Goal: Information Seeking & Learning: Learn about a topic

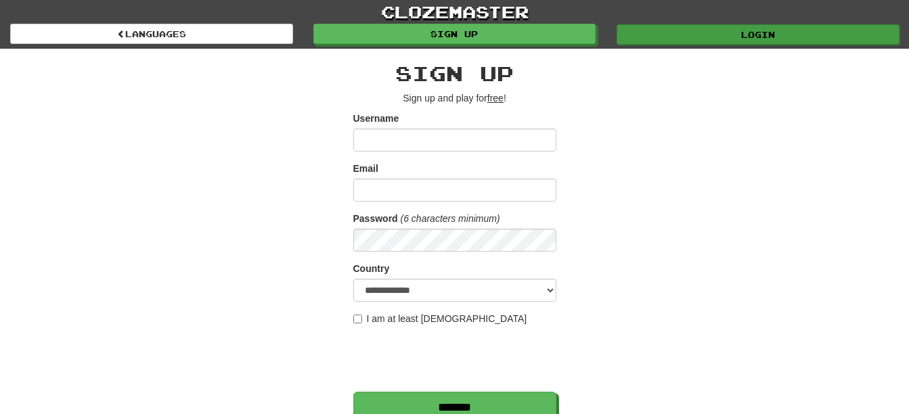
type input "********"
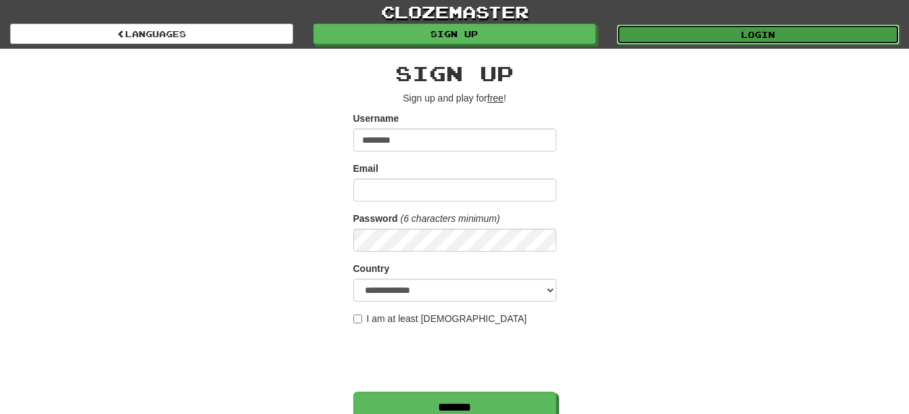
click at [717, 28] on link "Login" at bounding box center [757, 34] width 283 height 20
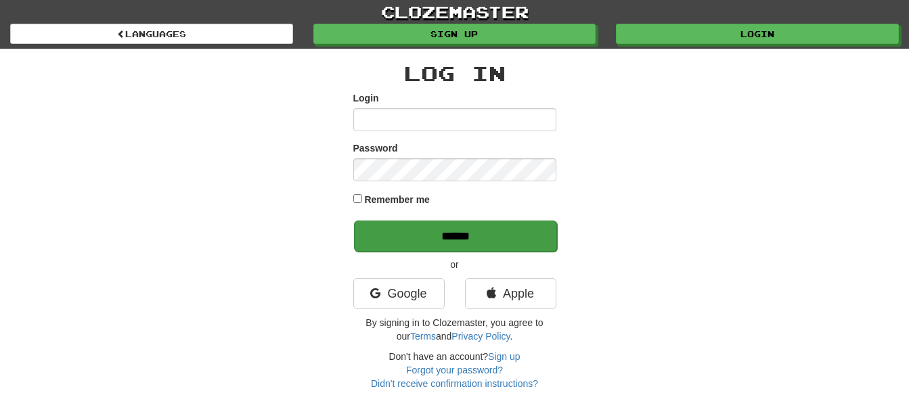
type input "********"
click at [480, 237] on input "******" at bounding box center [455, 236] width 203 height 31
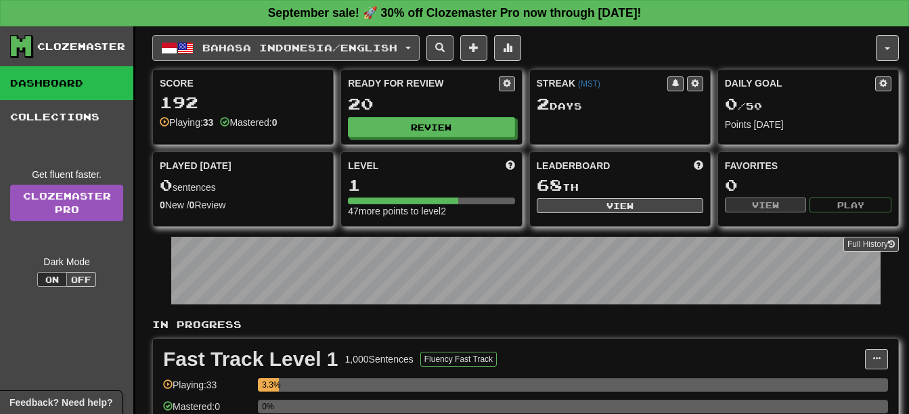
click at [347, 50] on span "Bahasa Indonesia / English" at bounding box center [299, 48] width 195 height 12
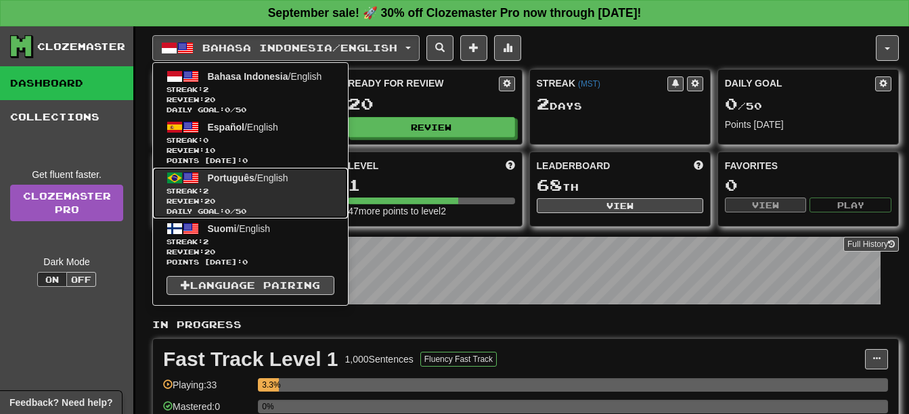
click at [321, 191] on span "Streak: 2" at bounding box center [250, 191] width 168 height 10
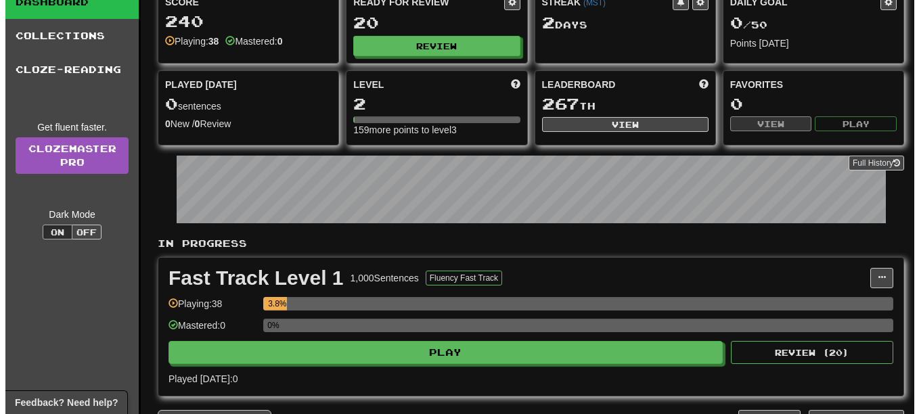
scroll to position [203, 0]
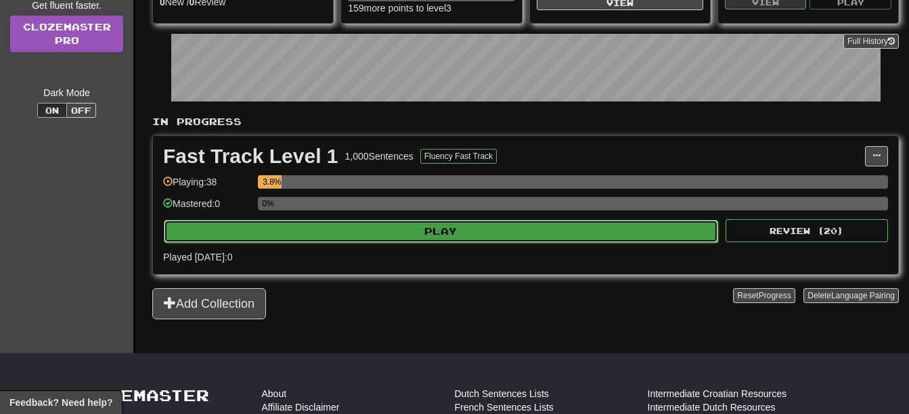
click at [299, 235] on button "Play" at bounding box center [441, 231] width 554 height 23
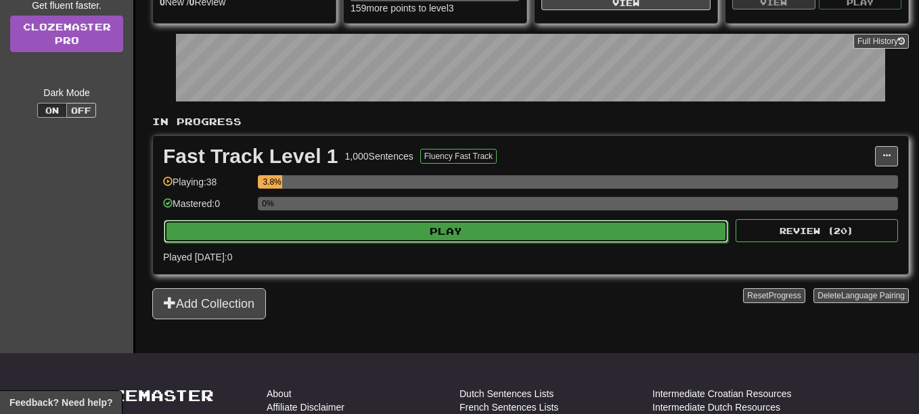
select select "**"
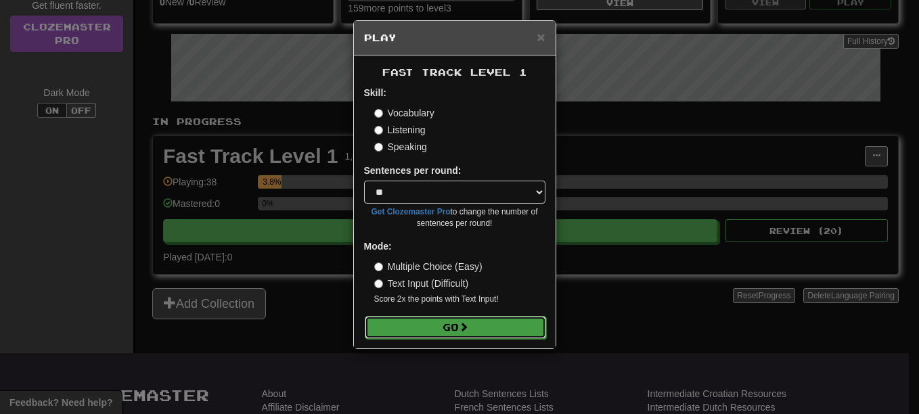
click at [447, 332] on button "Go" at bounding box center [455, 327] width 181 height 23
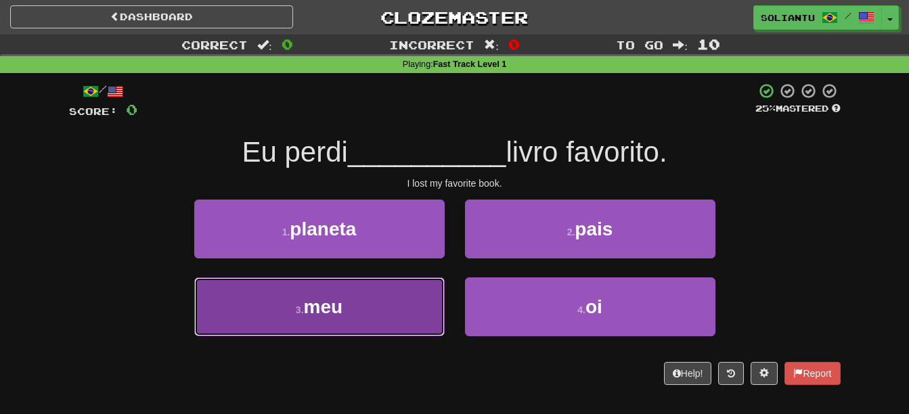
click at [374, 327] on button "3 . meu" at bounding box center [319, 306] width 250 height 59
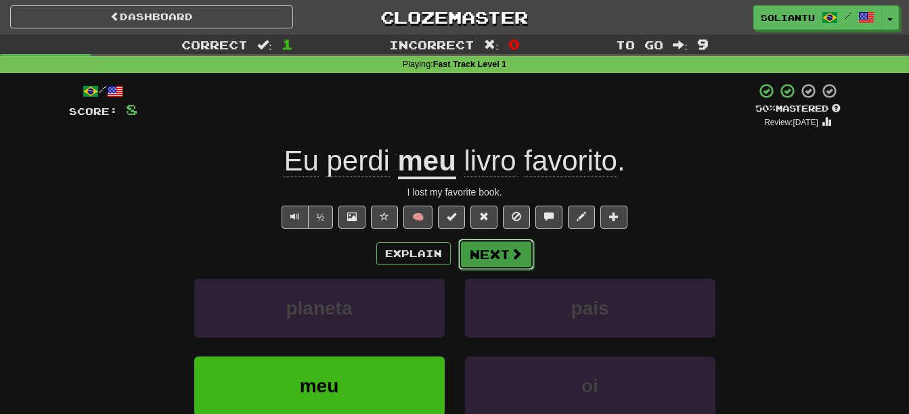
click at [481, 255] on button "Next" at bounding box center [496, 254] width 76 height 31
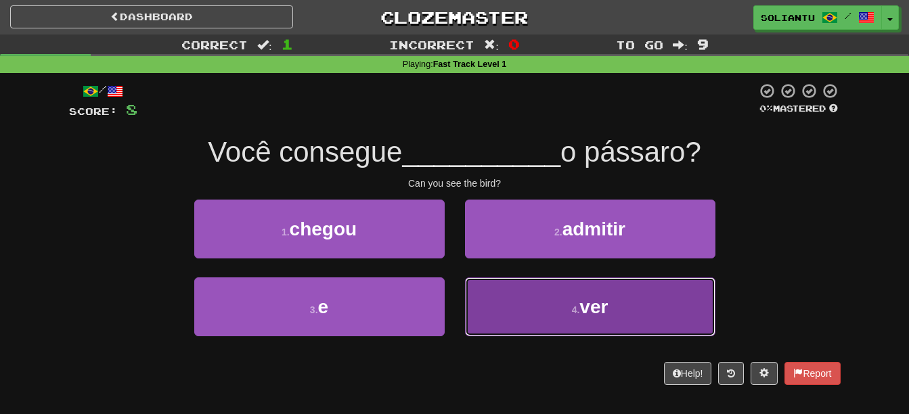
click at [557, 290] on button "4 . ver" at bounding box center [590, 306] width 250 height 59
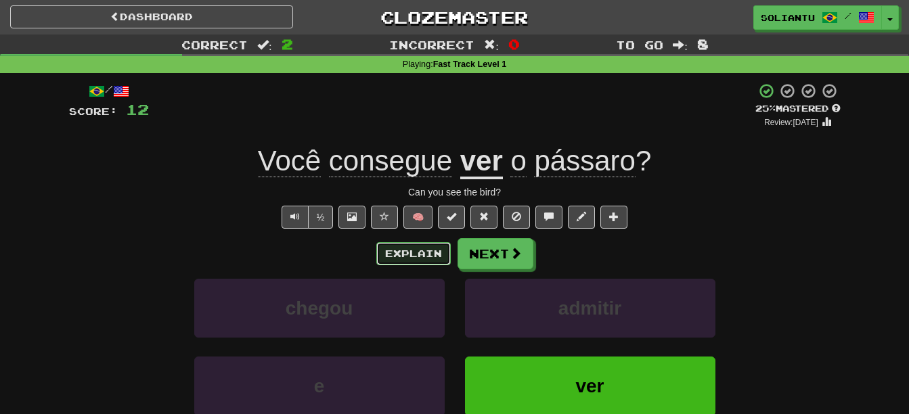
click at [409, 253] on button "Explain" at bounding box center [413, 253] width 74 height 23
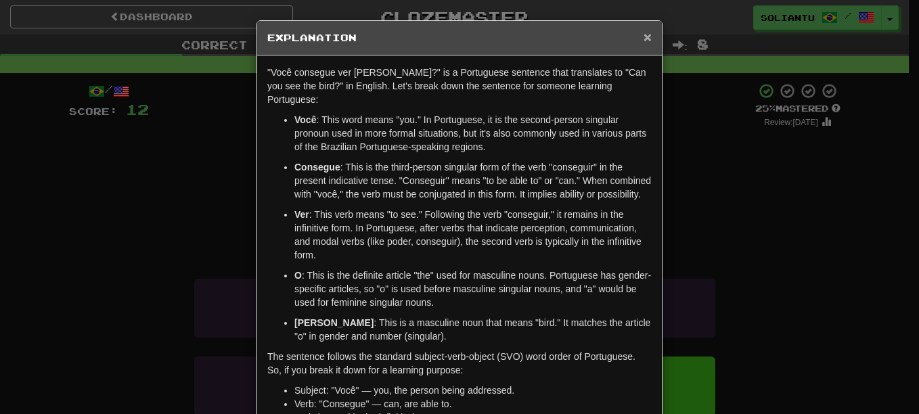
click at [643, 32] on span "×" at bounding box center [647, 37] width 8 height 16
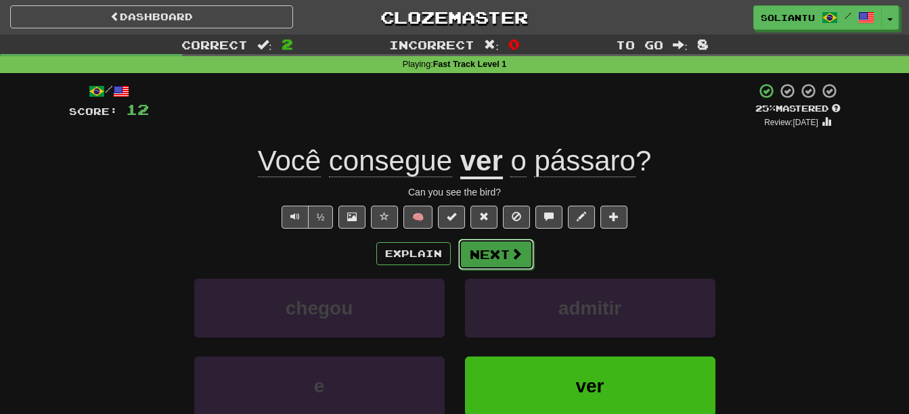
click at [484, 256] on button "Next" at bounding box center [496, 254] width 76 height 31
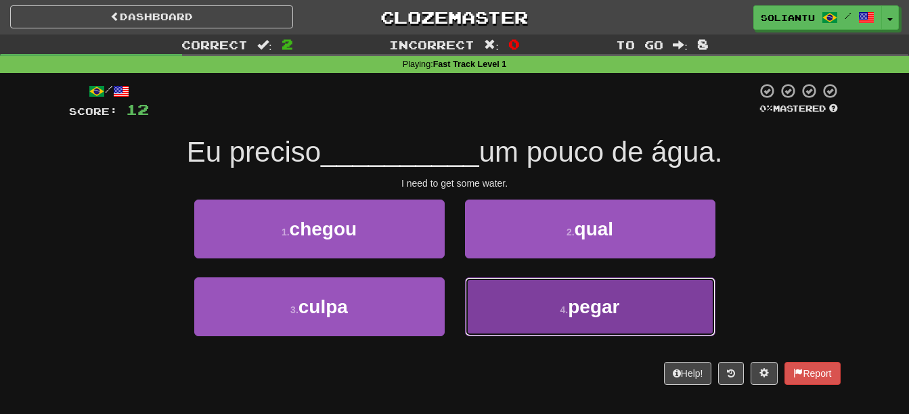
click at [562, 304] on button "4 . pegar" at bounding box center [590, 306] width 250 height 59
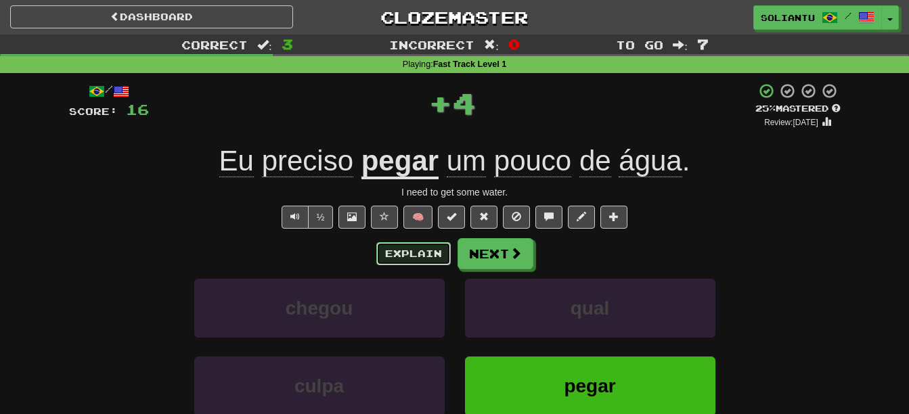
click at [407, 253] on button "Explain" at bounding box center [413, 253] width 74 height 23
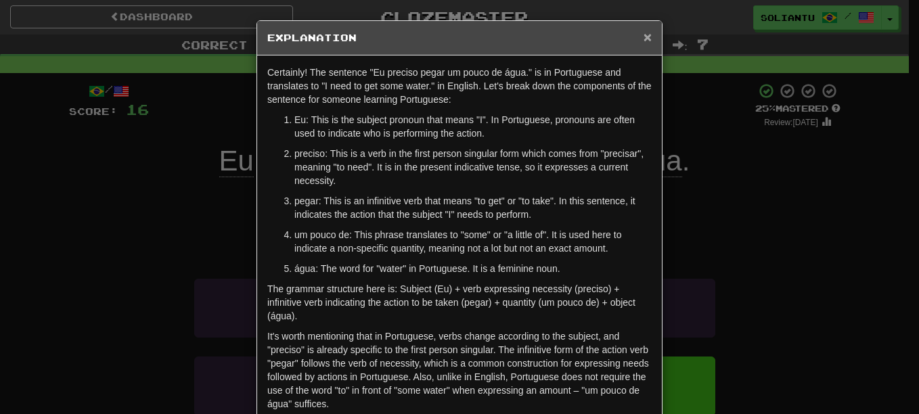
click at [644, 40] on span "×" at bounding box center [647, 37] width 8 height 16
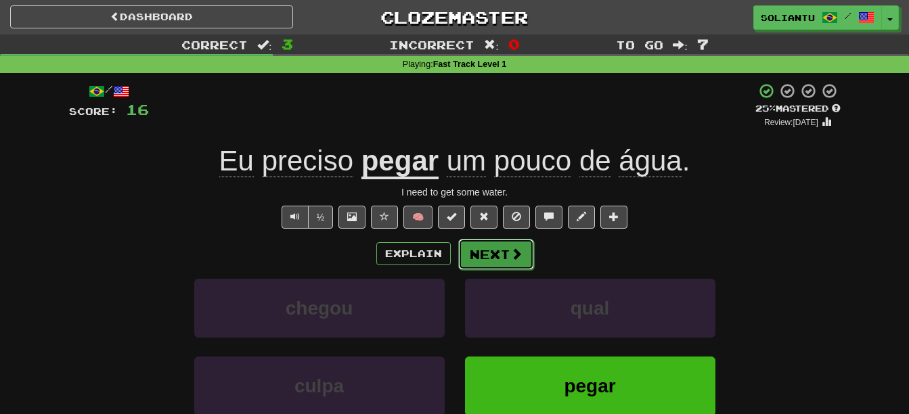
click at [512, 256] on span at bounding box center [516, 254] width 12 height 12
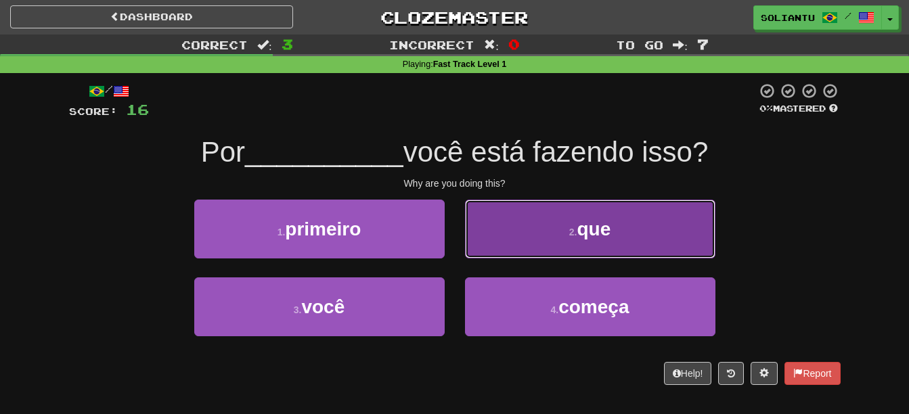
click at [512, 248] on button "2 . que" at bounding box center [590, 229] width 250 height 59
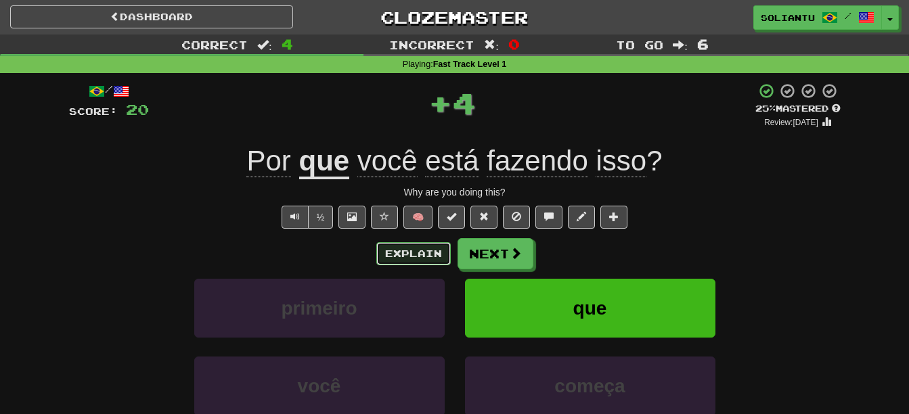
click at [423, 248] on button "Explain" at bounding box center [413, 253] width 74 height 23
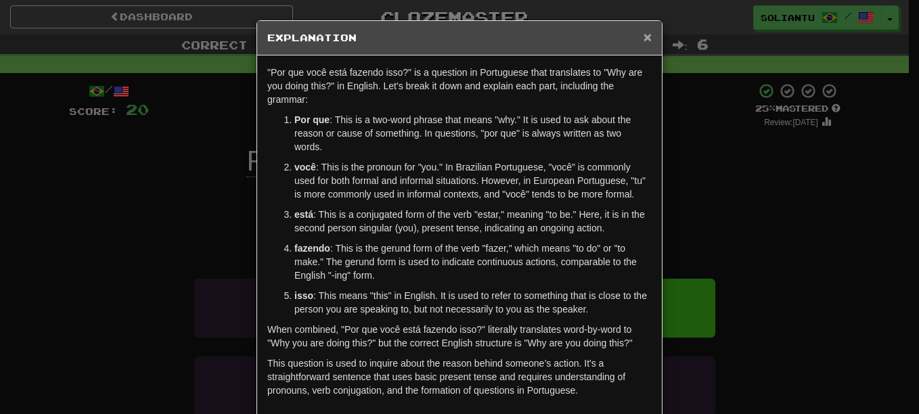
click at [643, 41] on span "×" at bounding box center [647, 37] width 8 height 16
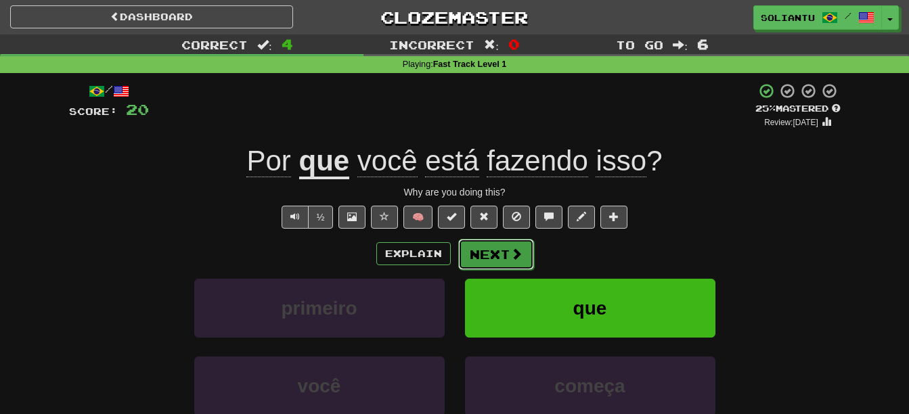
click at [502, 258] on button "Next" at bounding box center [496, 254] width 76 height 31
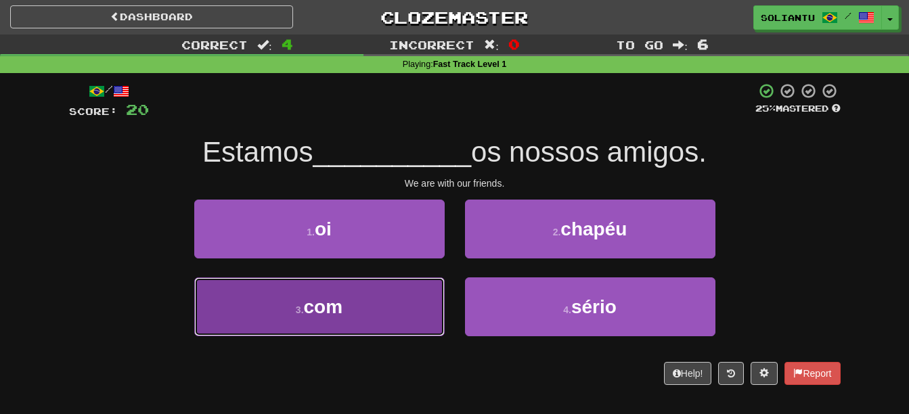
click at [365, 317] on button "3 . com" at bounding box center [319, 306] width 250 height 59
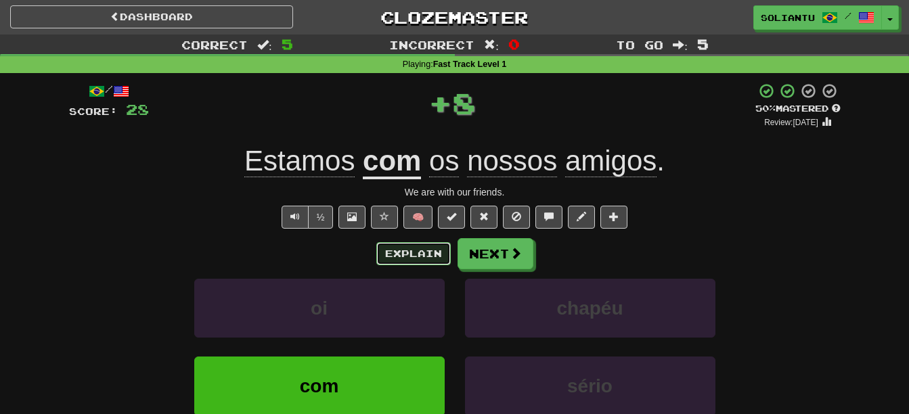
click at [404, 255] on button "Explain" at bounding box center [413, 253] width 74 height 23
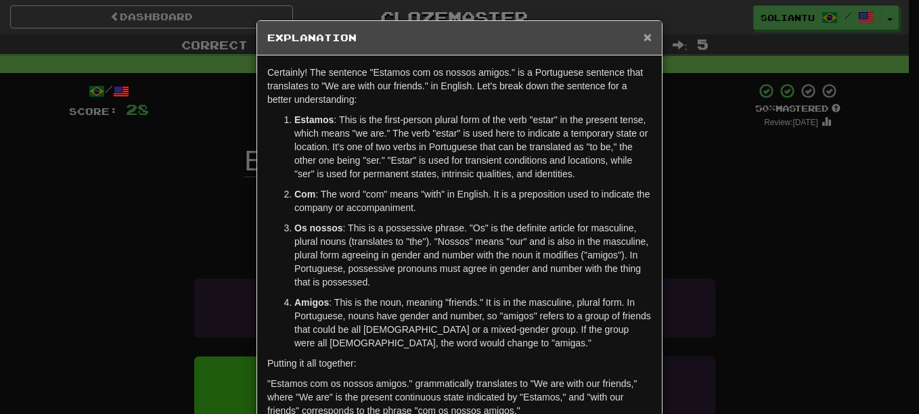
click at [644, 40] on span "×" at bounding box center [647, 37] width 8 height 16
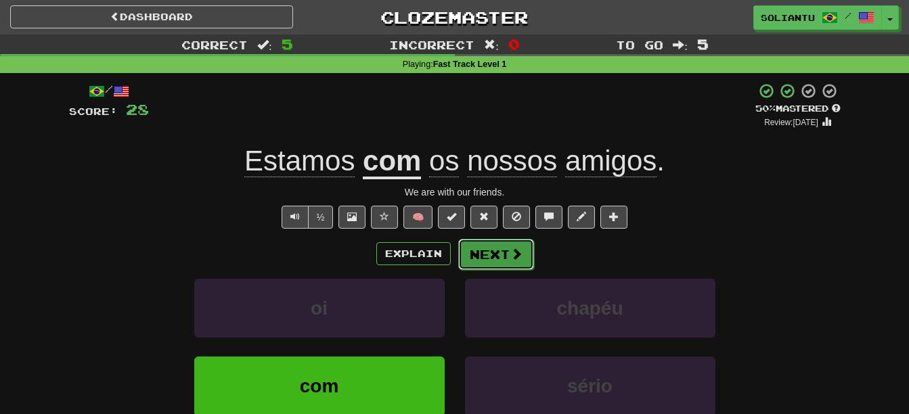
click at [501, 259] on button "Next" at bounding box center [496, 254] width 76 height 31
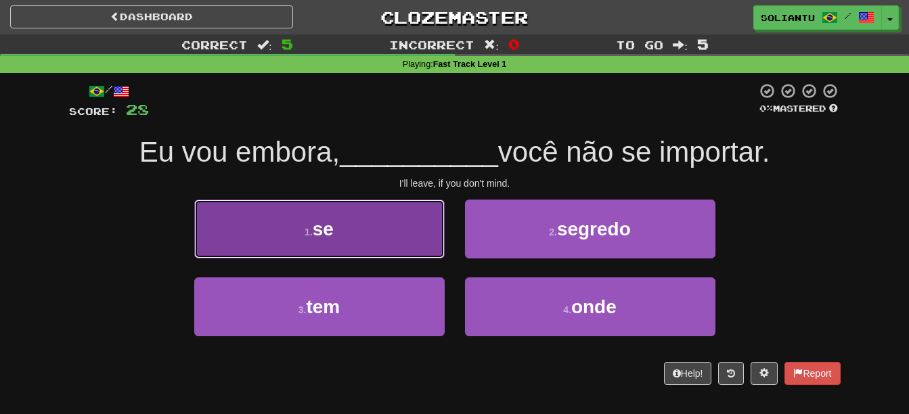
click at [380, 214] on button "1 . se" at bounding box center [319, 229] width 250 height 59
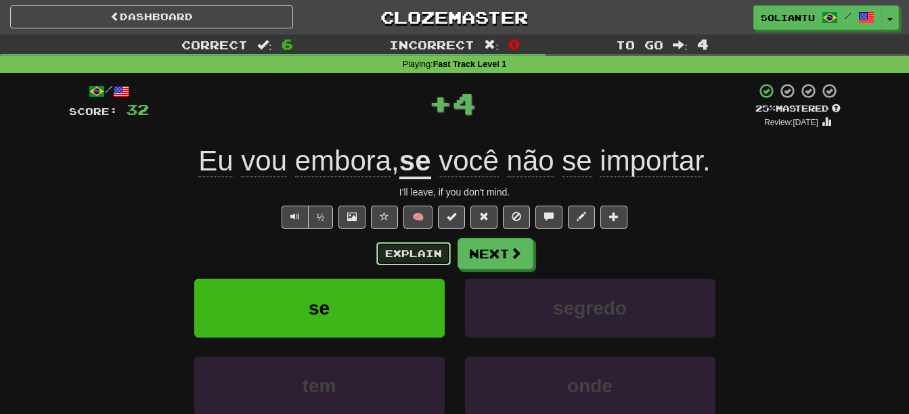
click at [418, 254] on button "Explain" at bounding box center [413, 253] width 74 height 23
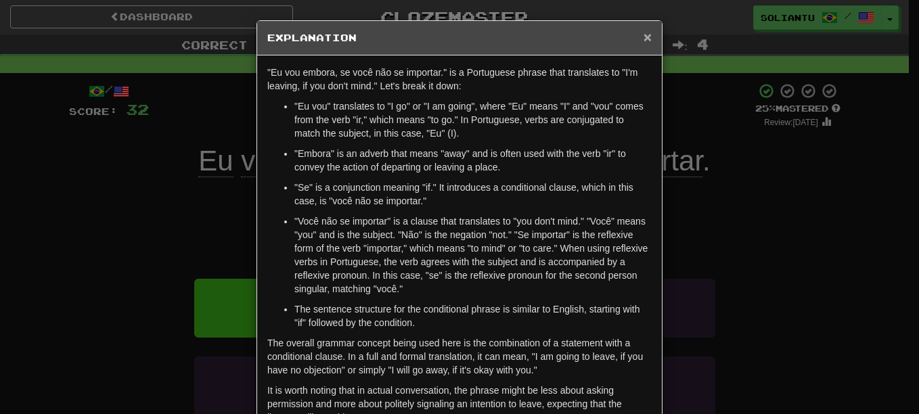
click at [643, 35] on span "×" at bounding box center [647, 37] width 8 height 16
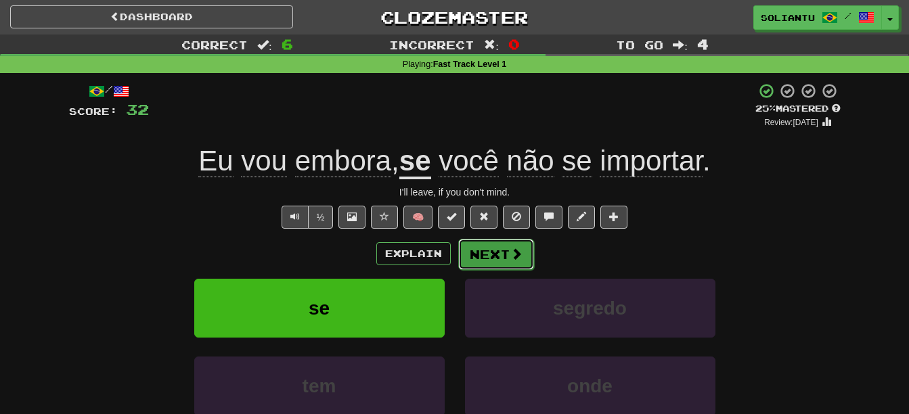
click at [491, 242] on button "Next" at bounding box center [496, 254] width 76 height 31
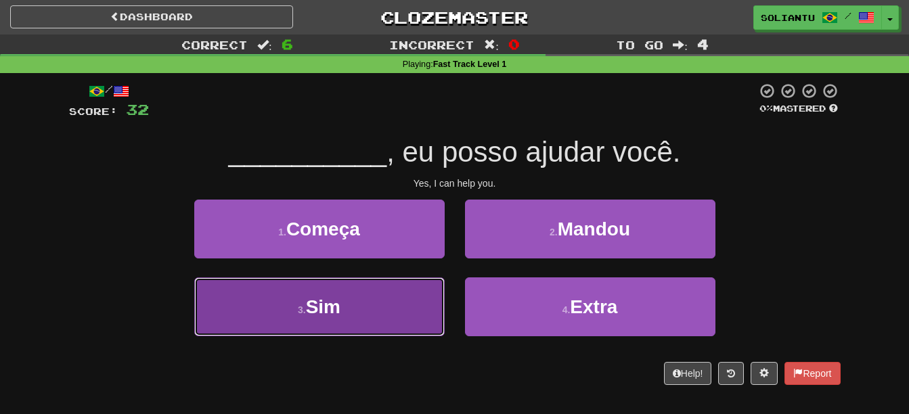
click at [365, 314] on button "3 . Sim" at bounding box center [319, 306] width 250 height 59
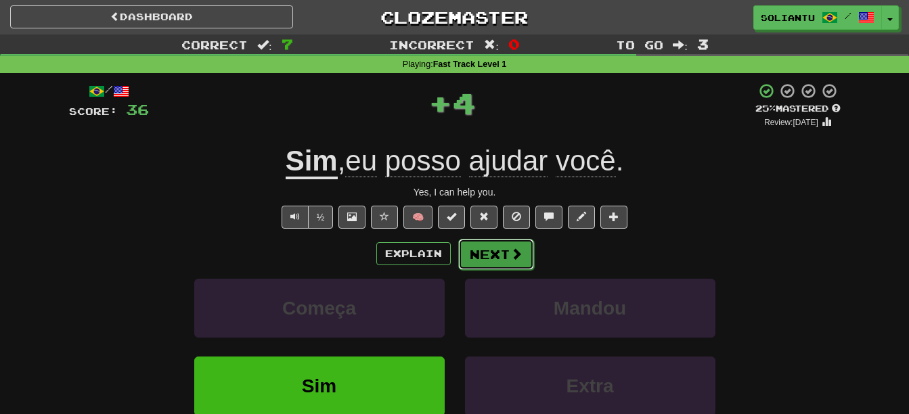
click at [480, 260] on button "Next" at bounding box center [496, 254] width 76 height 31
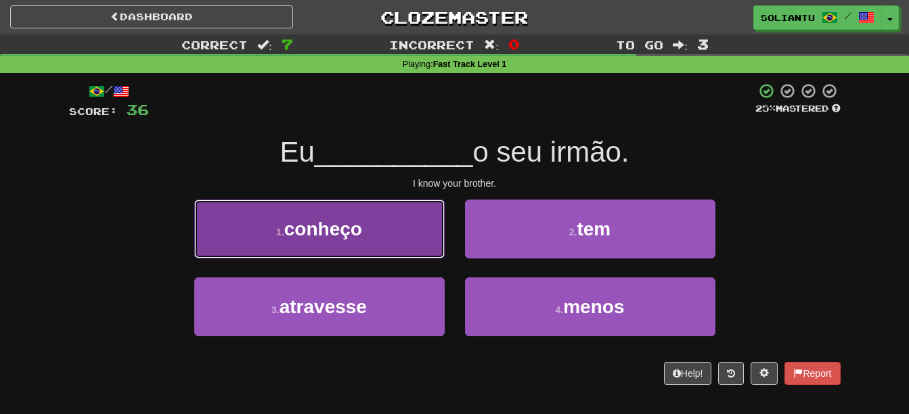
click at [357, 225] on span "conheço" at bounding box center [323, 229] width 78 height 21
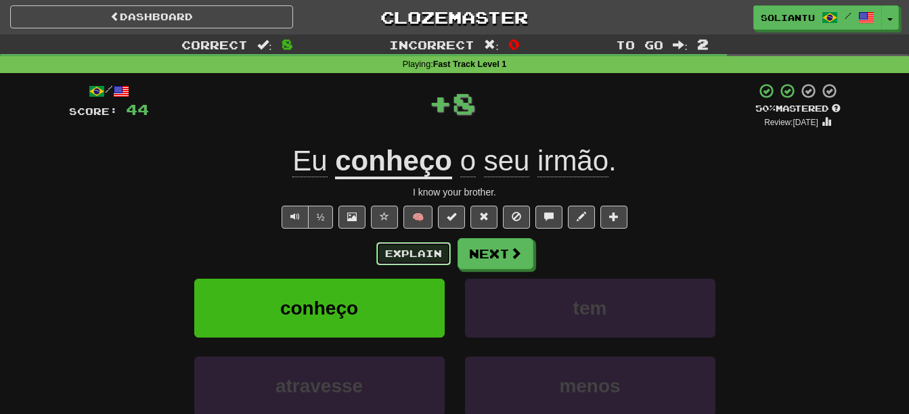
click at [418, 249] on button "Explain" at bounding box center [413, 253] width 74 height 23
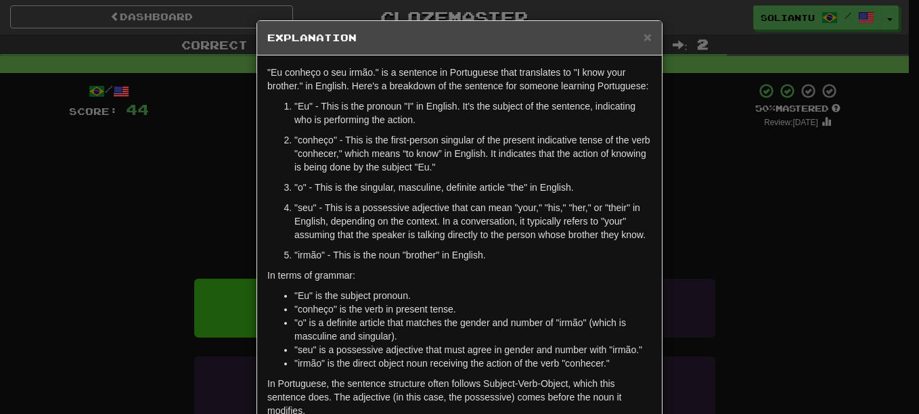
click at [635, 35] on h5 "Explanation" at bounding box center [459, 38] width 384 height 14
click at [643, 37] on span "×" at bounding box center [647, 37] width 8 height 16
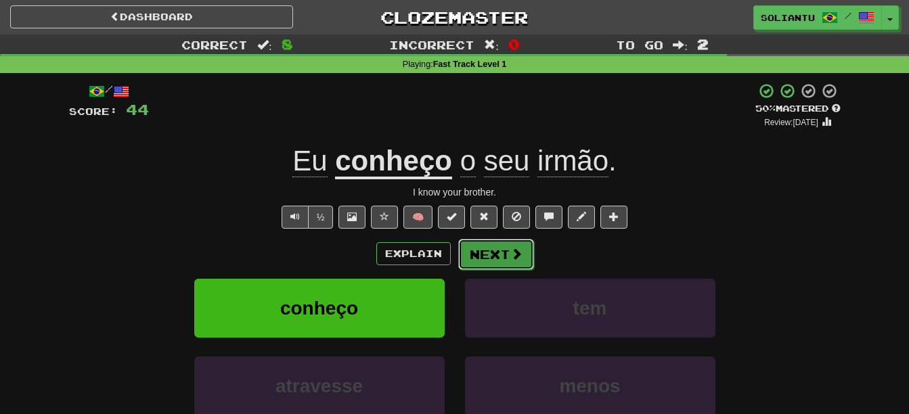
click at [504, 256] on button "Next" at bounding box center [496, 254] width 76 height 31
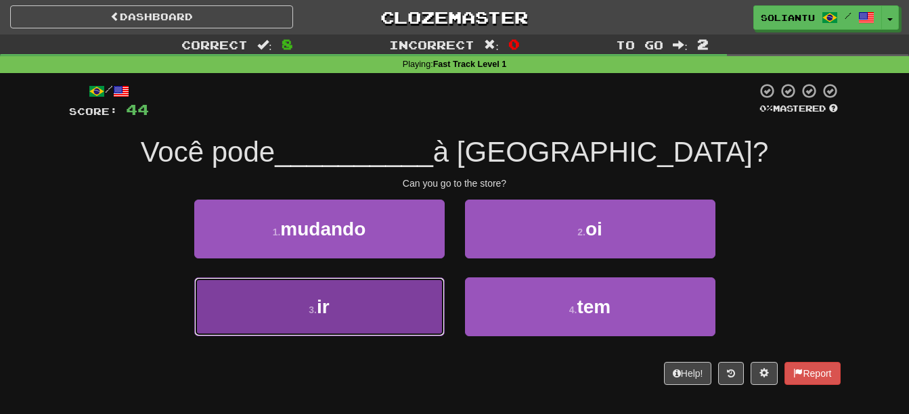
click at [361, 309] on button "3 . ir" at bounding box center [319, 306] width 250 height 59
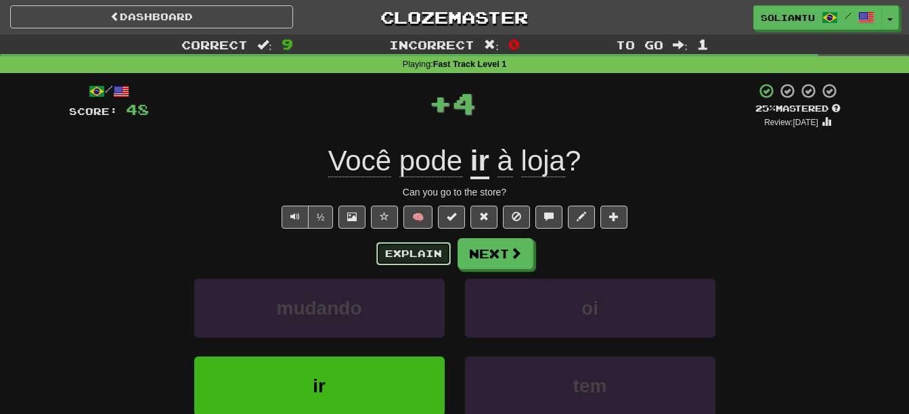
click at [411, 260] on button "Explain" at bounding box center [413, 253] width 74 height 23
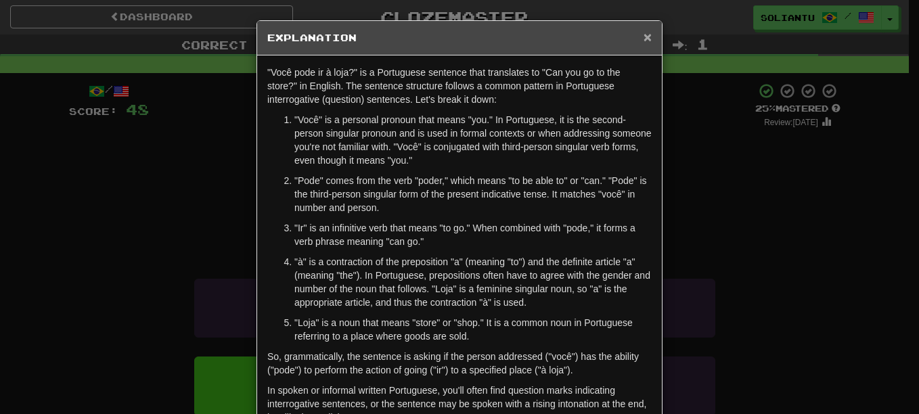
click at [646, 32] on span "×" at bounding box center [647, 37] width 8 height 16
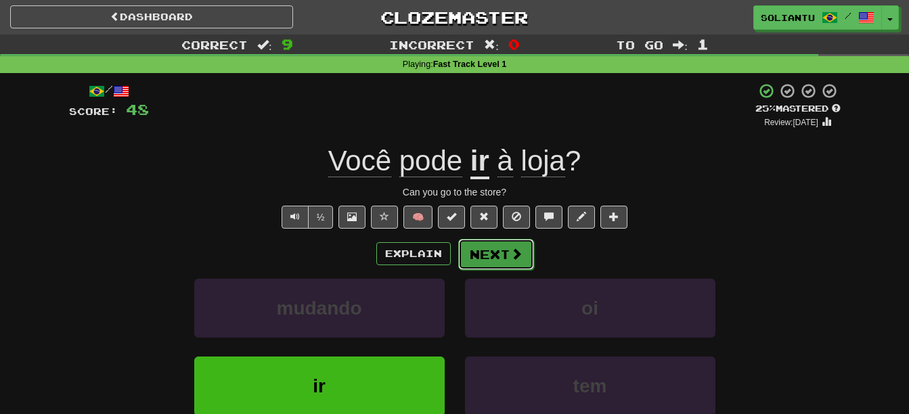
click at [507, 250] on button "Next" at bounding box center [496, 254] width 76 height 31
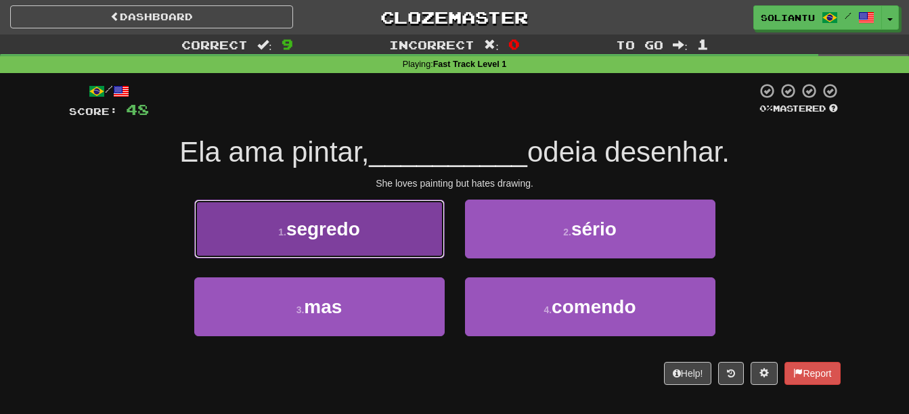
click at [357, 248] on button "1 . segredo" at bounding box center [319, 229] width 250 height 59
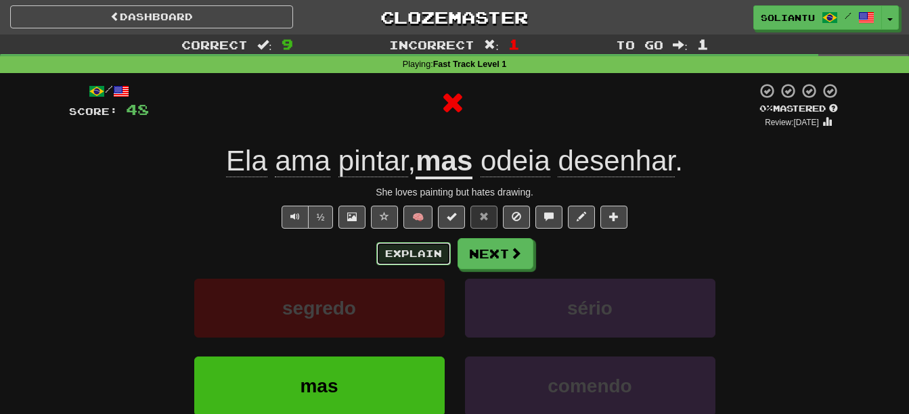
click at [407, 254] on button "Explain" at bounding box center [413, 253] width 74 height 23
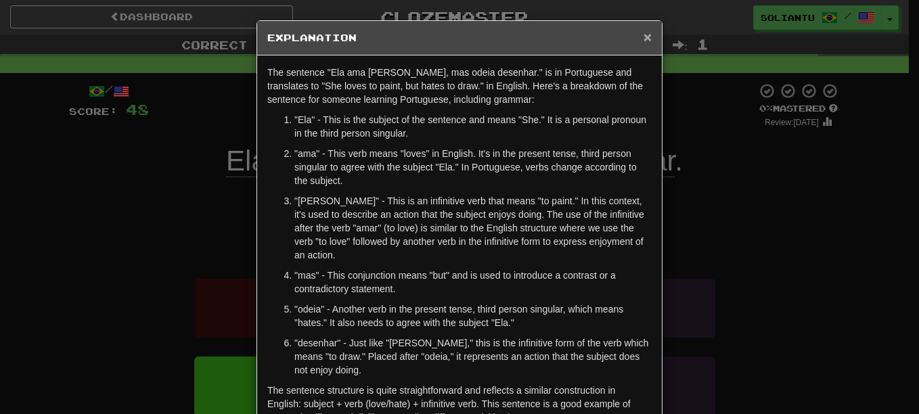
click at [645, 36] on span "×" at bounding box center [647, 37] width 8 height 16
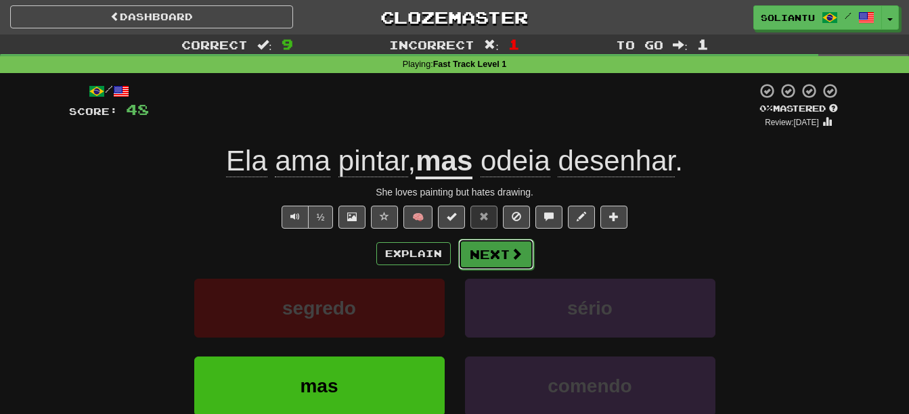
click at [488, 261] on button "Next" at bounding box center [496, 254] width 76 height 31
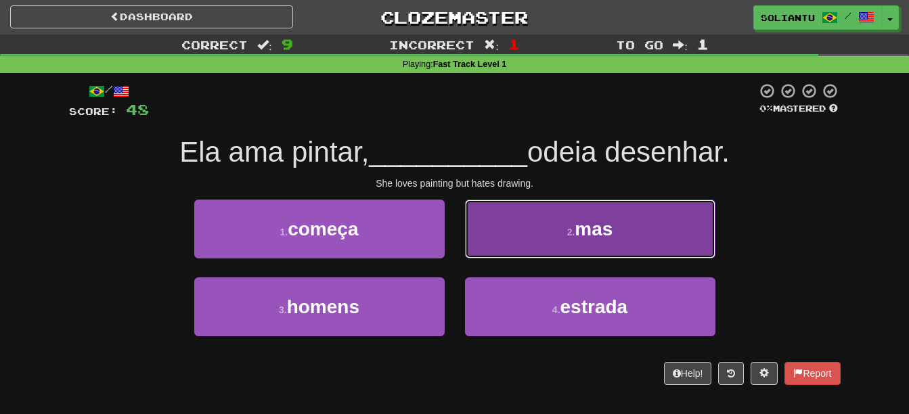
click at [612, 221] on span "mas" at bounding box center [593, 229] width 38 height 21
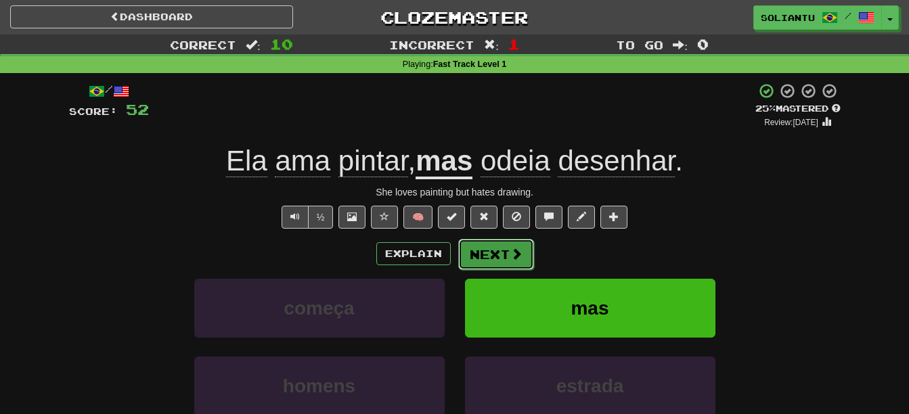
click at [485, 256] on button "Next" at bounding box center [496, 254] width 76 height 31
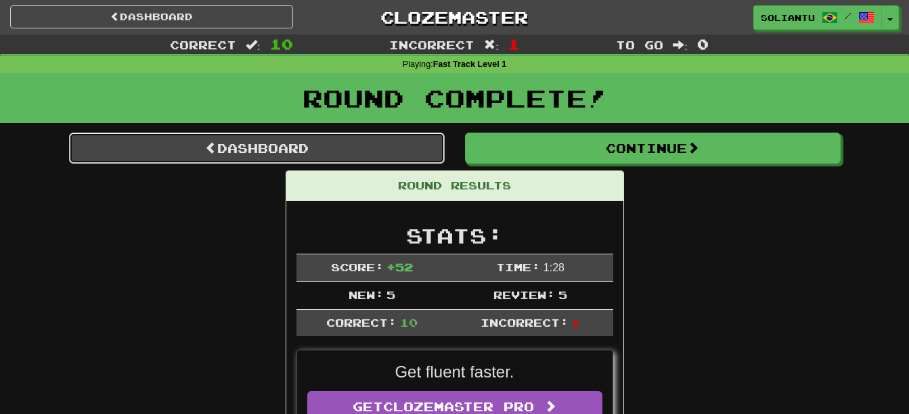
click at [327, 156] on link "Dashboard" at bounding box center [257, 148] width 376 height 31
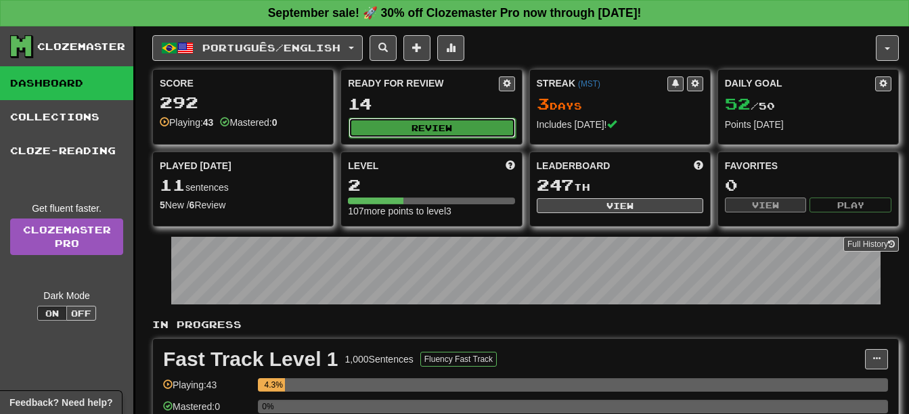
click at [438, 118] on button "Review" at bounding box center [431, 128] width 166 height 20
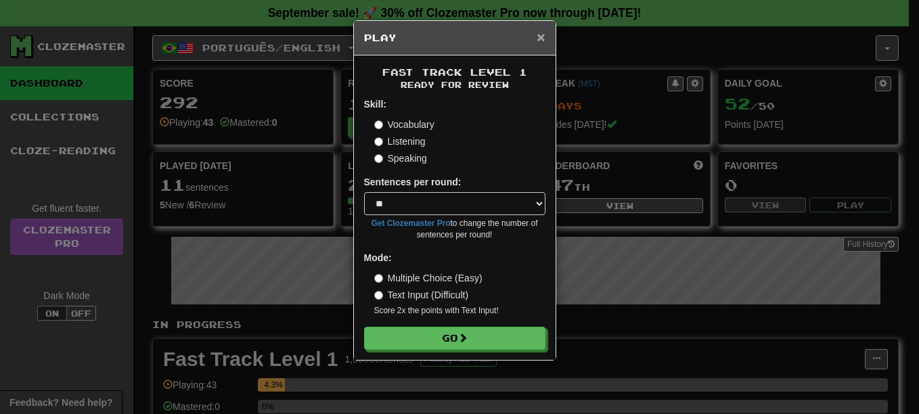
click at [543, 33] on span "×" at bounding box center [541, 37] width 8 height 16
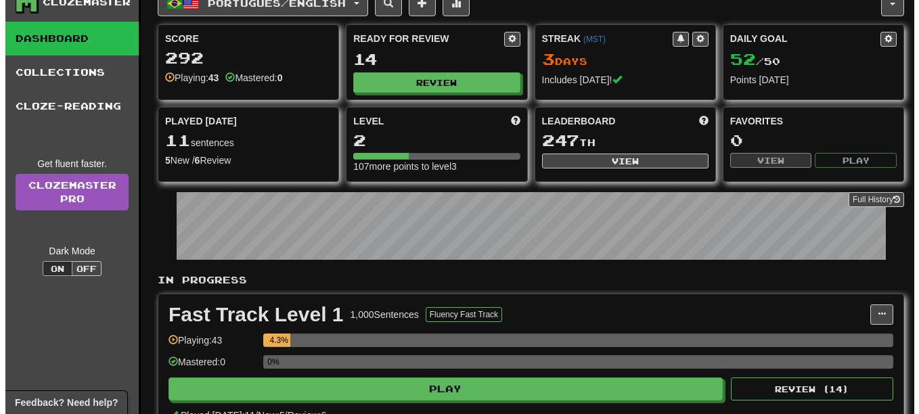
scroll to position [68, 0]
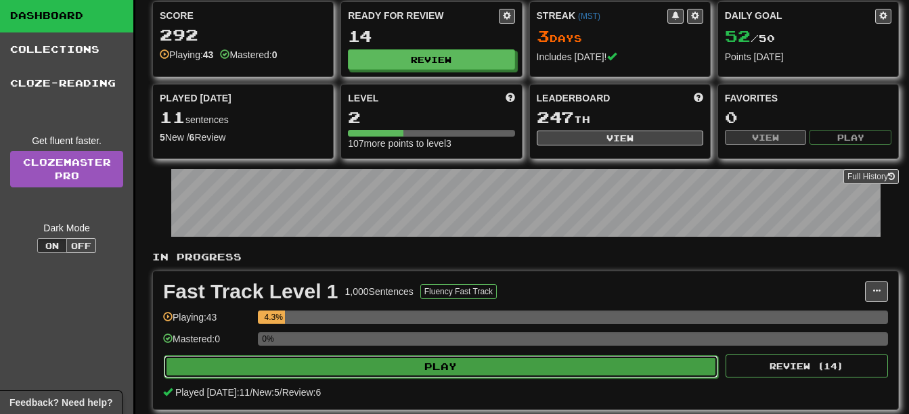
click at [394, 365] on button "Play" at bounding box center [441, 366] width 554 height 23
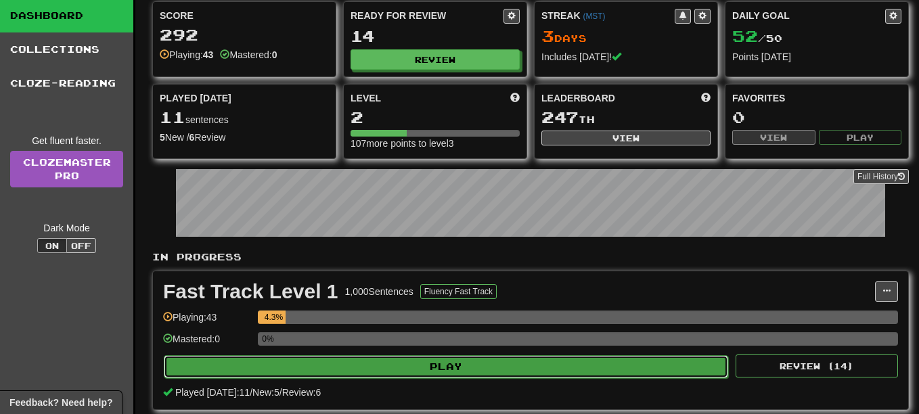
select select "**"
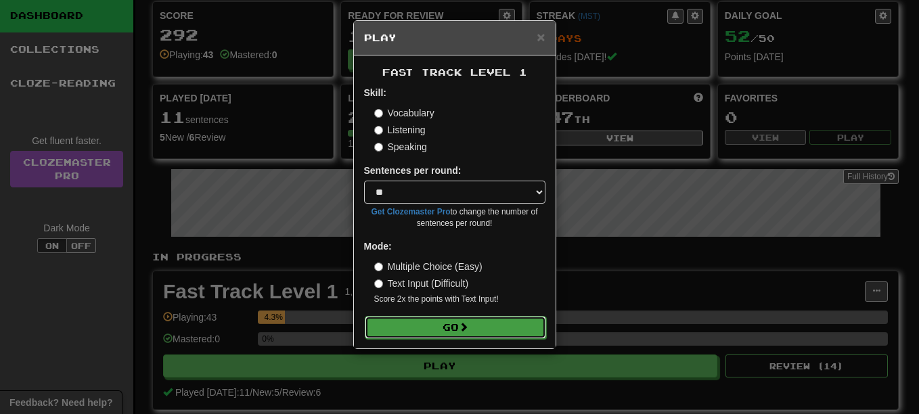
click at [457, 326] on button "Go" at bounding box center [455, 327] width 181 height 23
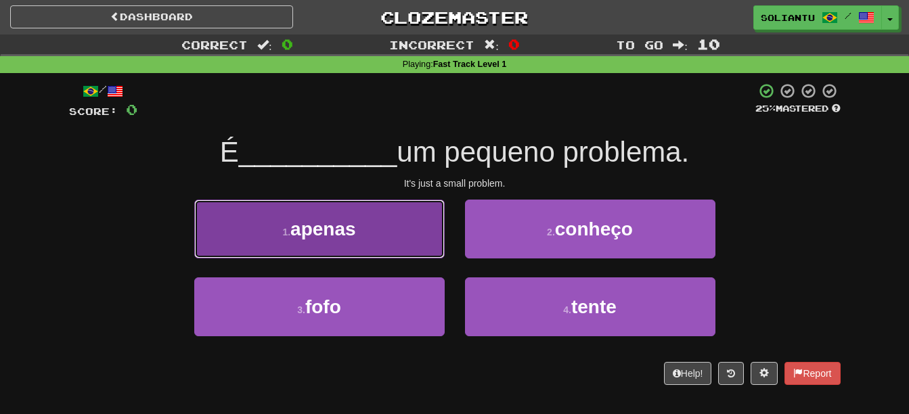
click at [364, 235] on button "1 . apenas" at bounding box center [319, 229] width 250 height 59
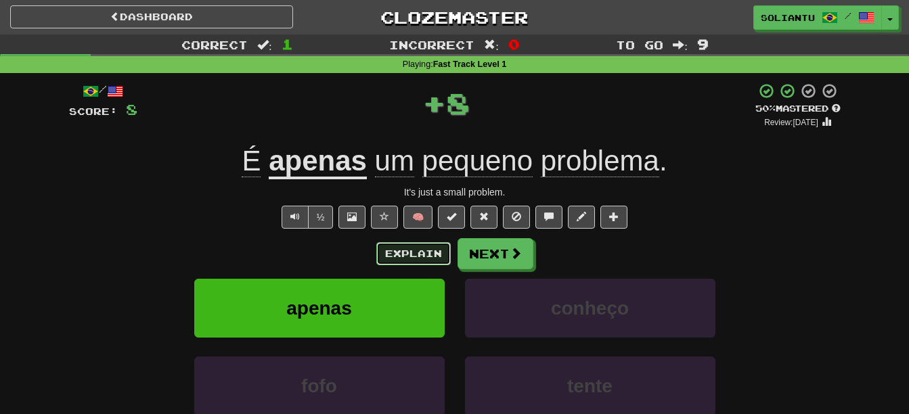
click at [399, 252] on button "Explain" at bounding box center [413, 253] width 74 height 23
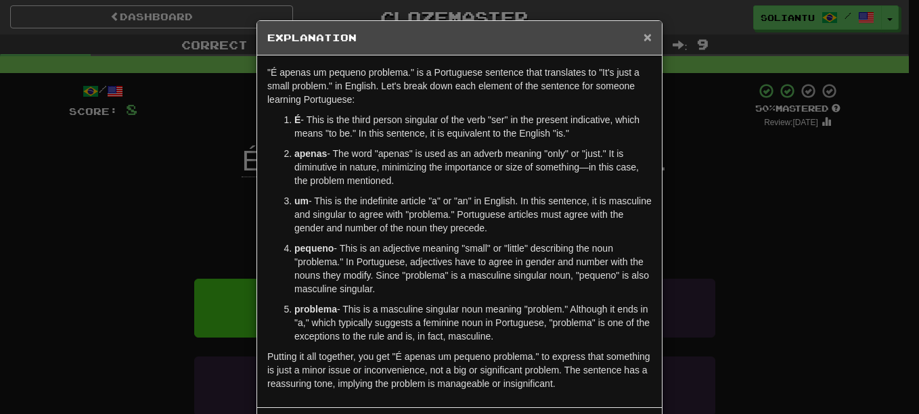
click at [643, 38] on span "×" at bounding box center [647, 37] width 8 height 16
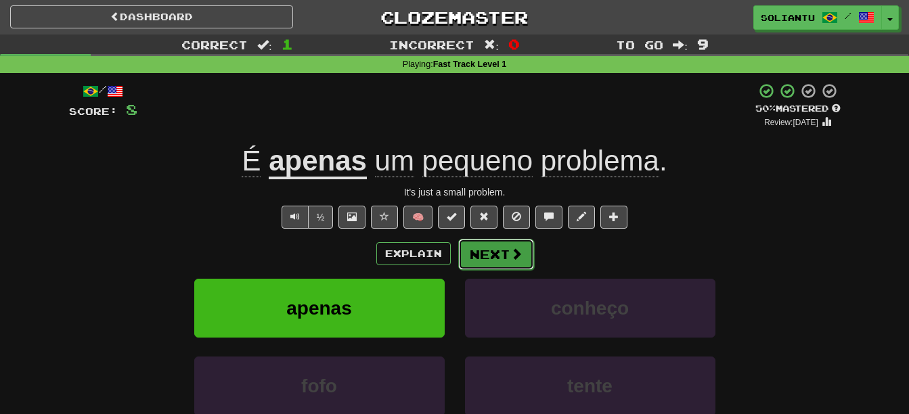
click at [510, 250] on span at bounding box center [516, 254] width 12 height 12
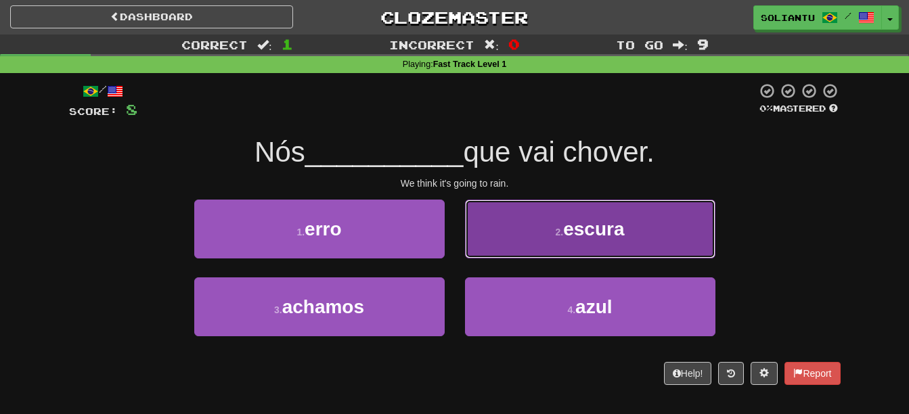
click at [609, 234] on span "escura" at bounding box center [593, 229] width 61 height 21
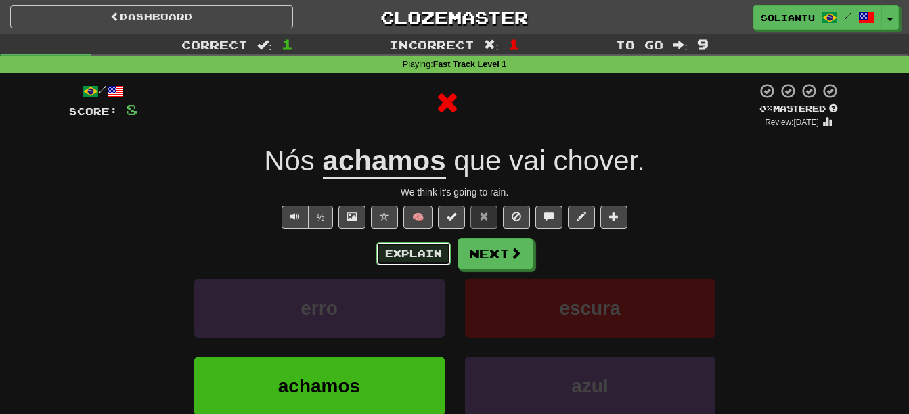
click at [435, 256] on button "Explain" at bounding box center [413, 253] width 74 height 23
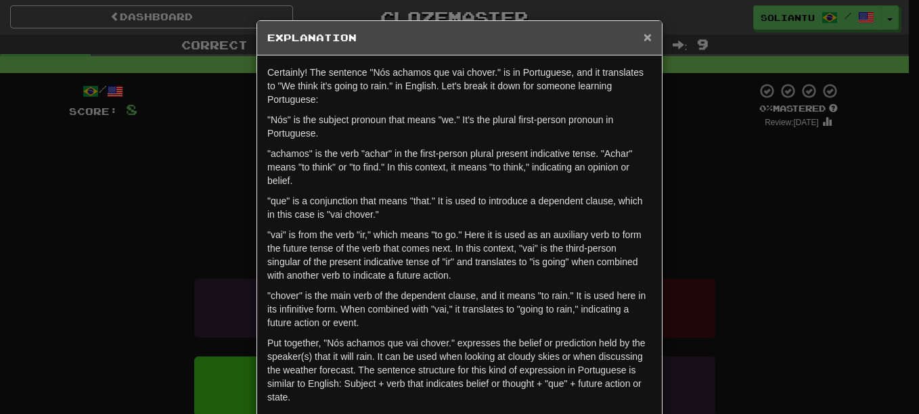
click at [643, 36] on span "×" at bounding box center [647, 37] width 8 height 16
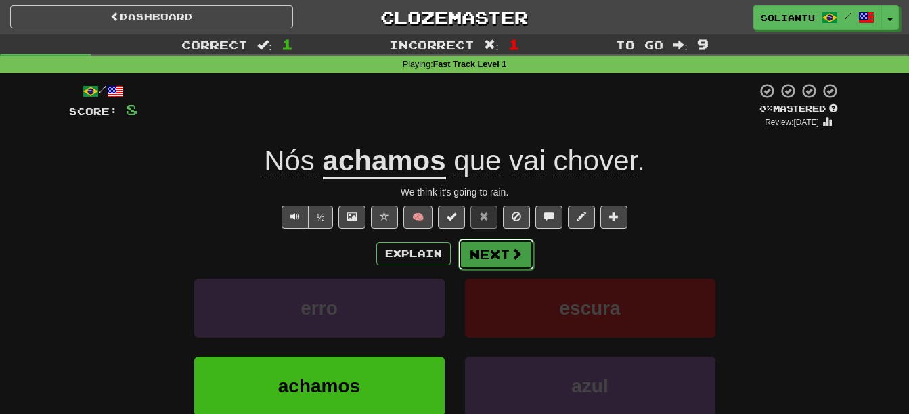
click at [503, 256] on button "Next" at bounding box center [496, 254] width 76 height 31
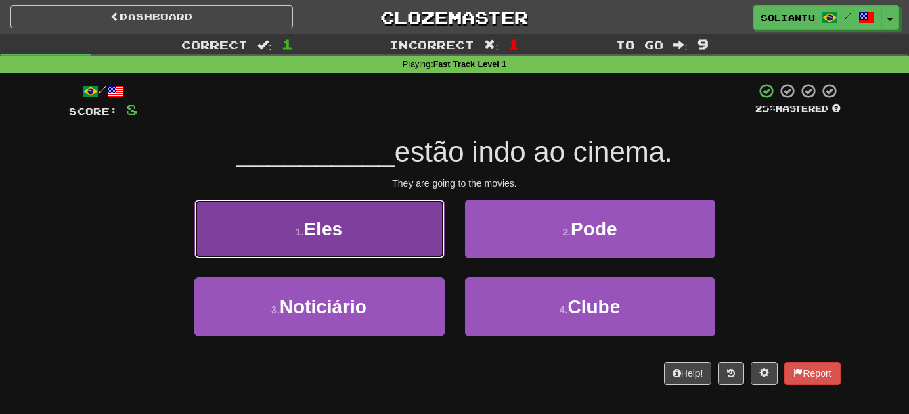
click at [401, 245] on button "1 . Eles" at bounding box center [319, 229] width 250 height 59
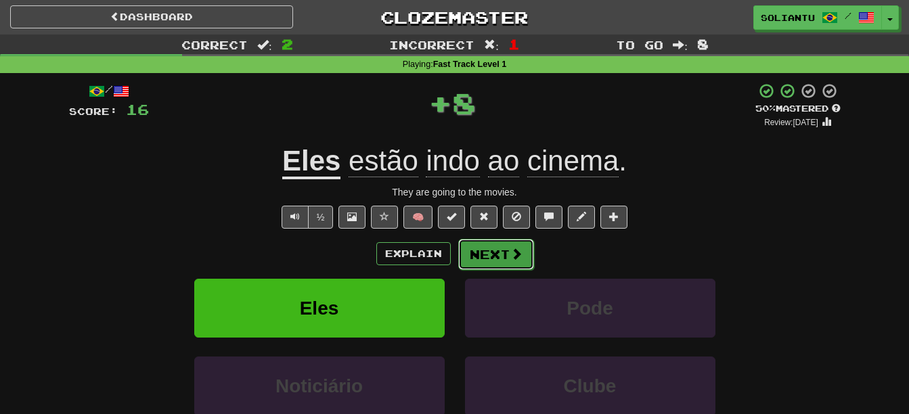
click at [499, 255] on button "Next" at bounding box center [496, 254] width 76 height 31
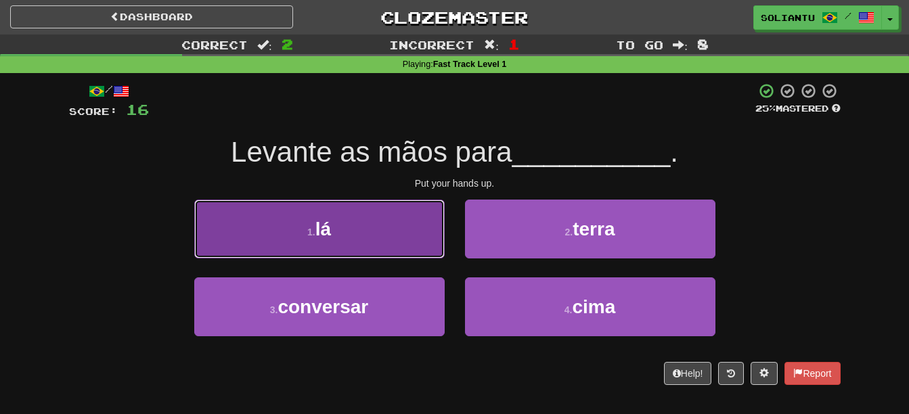
click at [388, 234] on button "1 . lá" at bounding box center [319, 229] width 250 height 59
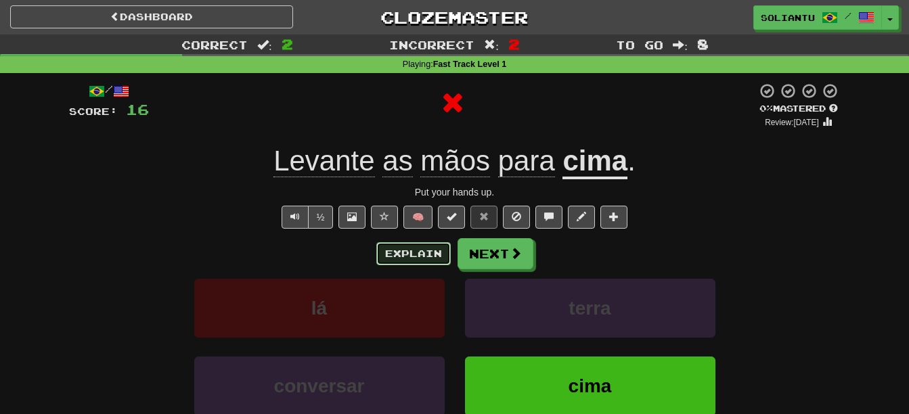
click at [410, 250] on button "Explain" at bounding box center [413, 253] width 74 height 23
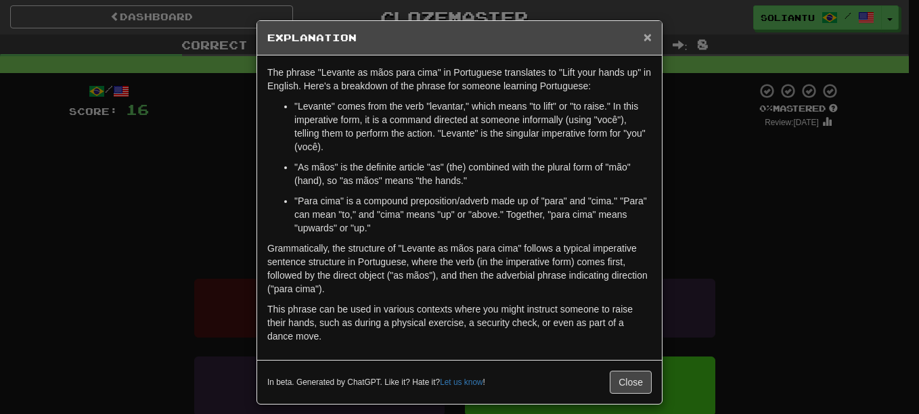
click at [643, 37] on span "×" at bounding box center [647, 37] width 8 height 16
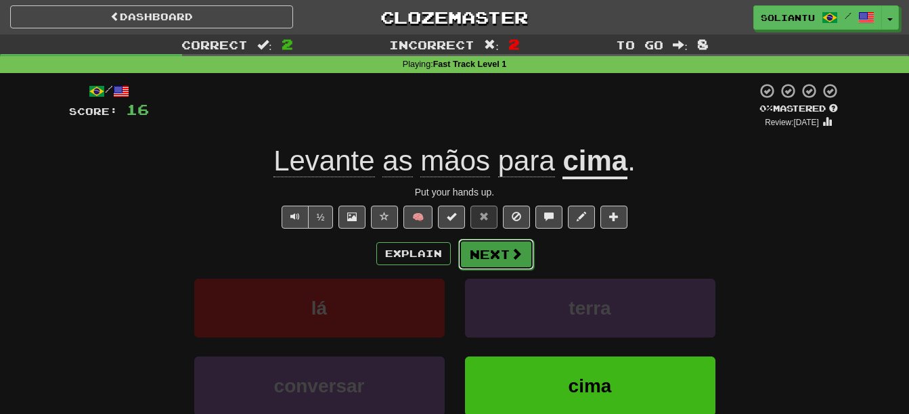
click at [503, 246] on button "Next" at bounding box center [496, 254] width 76 height 31
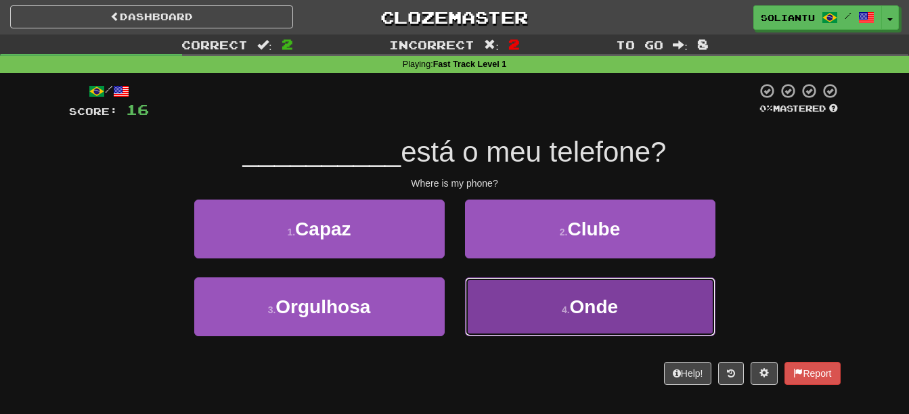
click at [533, 302] on button "4 . Onde" at bounding box center [590, 306] width 250 height 59
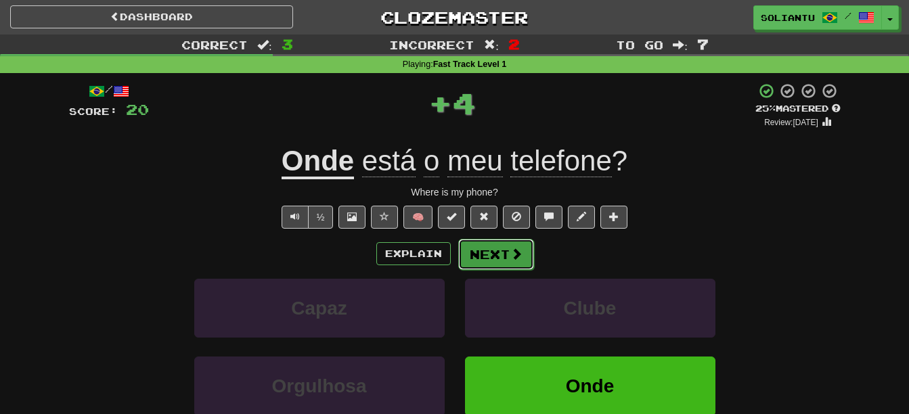
click at [499, 256] on button "Next" at bounding box center [496, 254] width 76 height 31
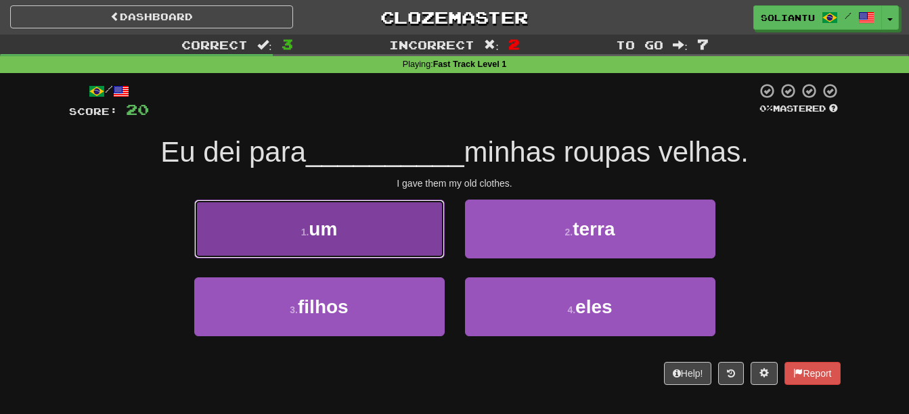
click at [378, 240] on button "1 . um" at bounding box center [319, 229] width 250 height 59
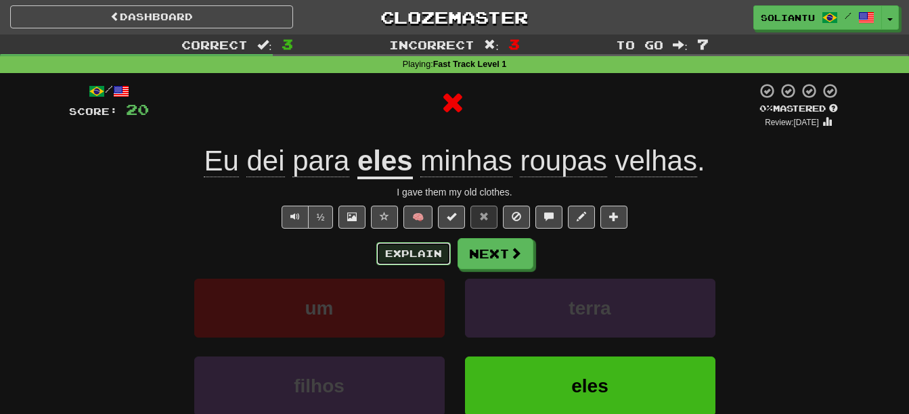
click at [436, 251] on button "Explain" at bounding box center [413, 253] width 74 height 23
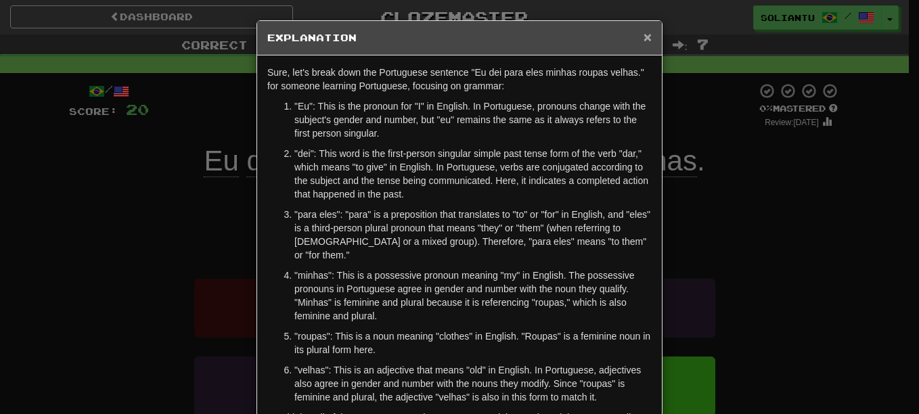
click at [643, 29] on span "×" at bounding box center [647, 37] width 8 height 16
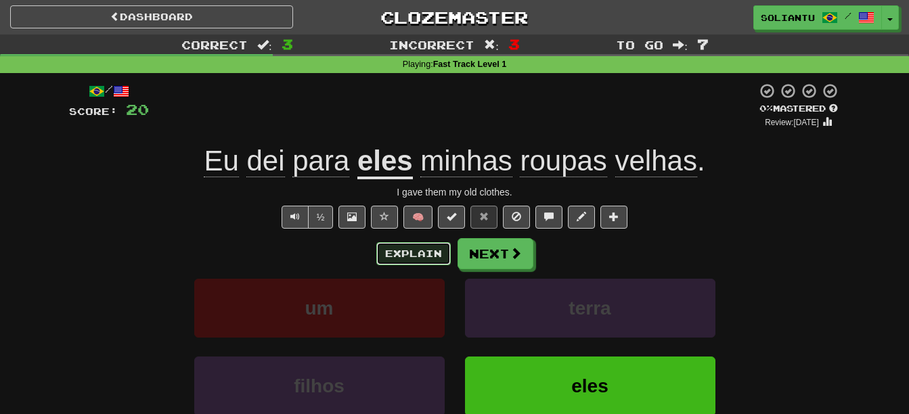
click at [412, 253] on button "Explain" at bounding box center [413, 253] width 74 height 23
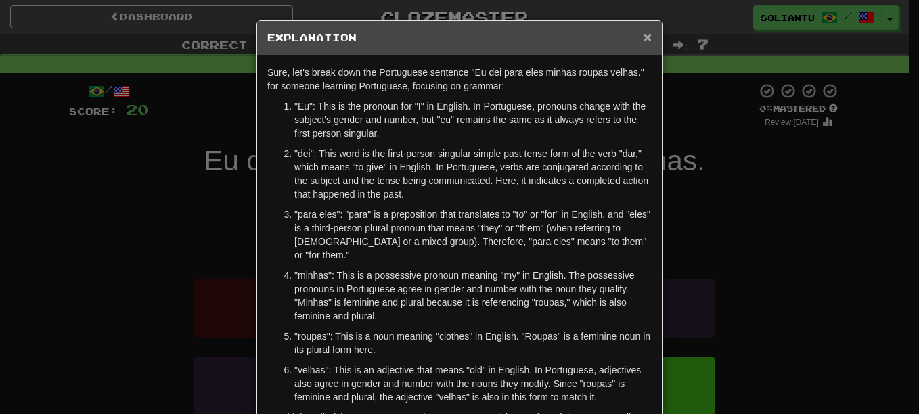
click at [643, 37] on span "×" at bounding box center [647, 37] width 8 height 16
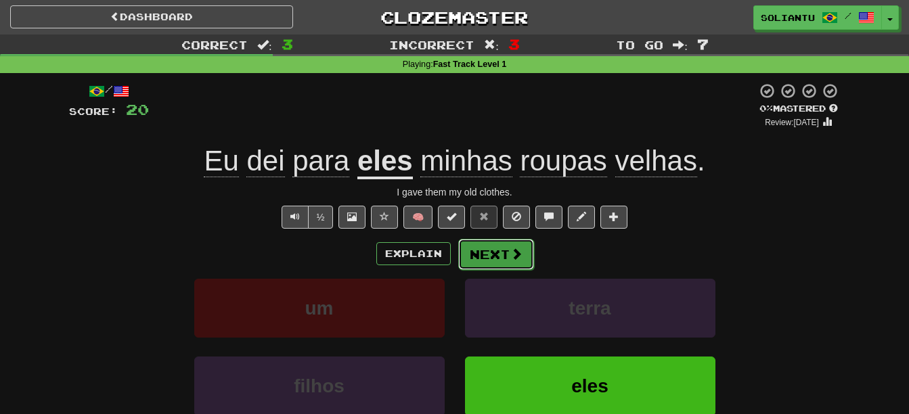
click at [516, 248] on span at bounding box center [516, 254] width 12 height 12
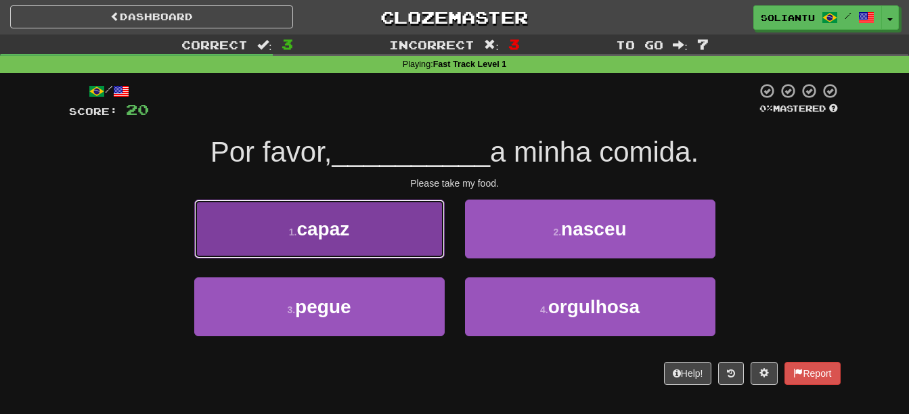
click at [390, 233] on button "1 . capaz" at bounding box center [319, 229] width 250 height 59
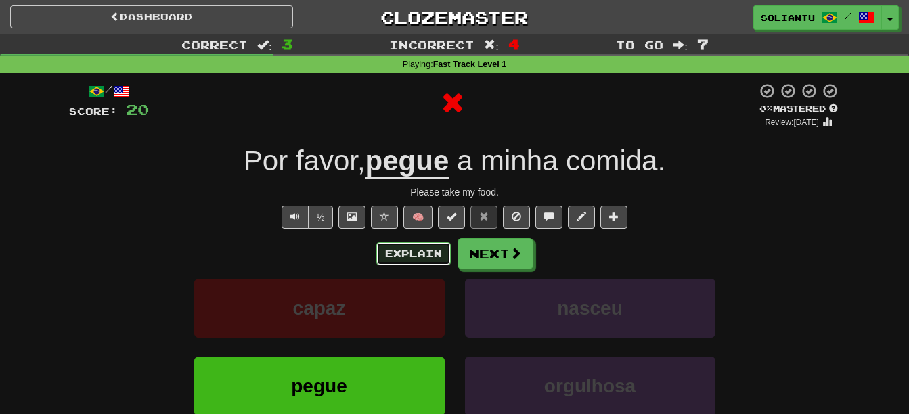
click at [417, 249] on button "Explain" at bounding box center [413, 253] width 74 height 23
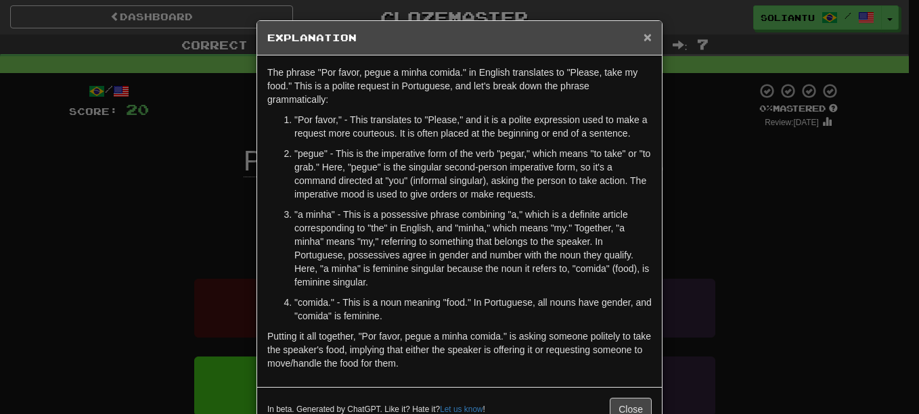
click at [646, 34] on span "×" at bounding box center [647, 37] width 8 height 16
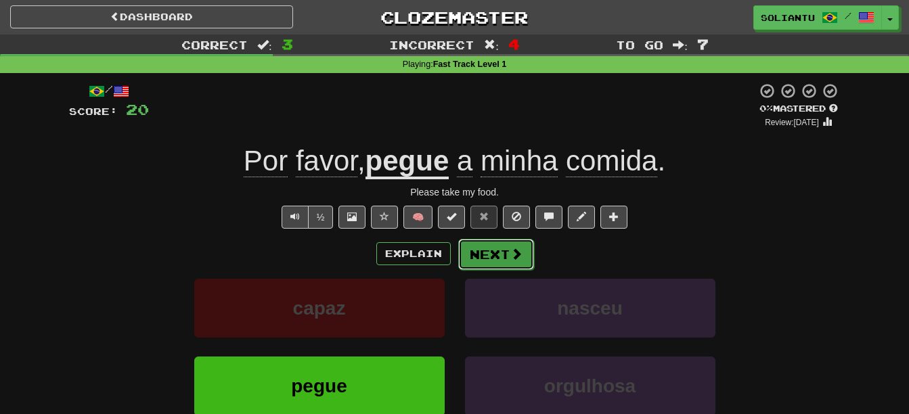
click at [489, 257] on button "Next" at bounding box center [496, 254] width 76 height 31
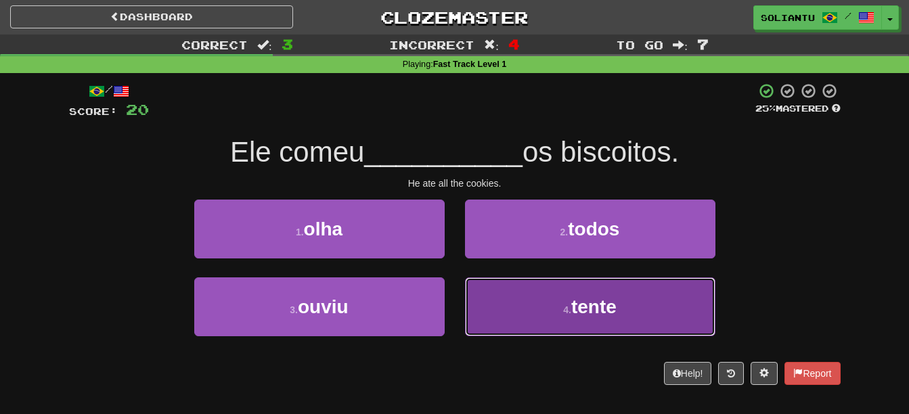
click at [563, 304] on small "4 ." at bounding box center [567, 309] width 8 height 11
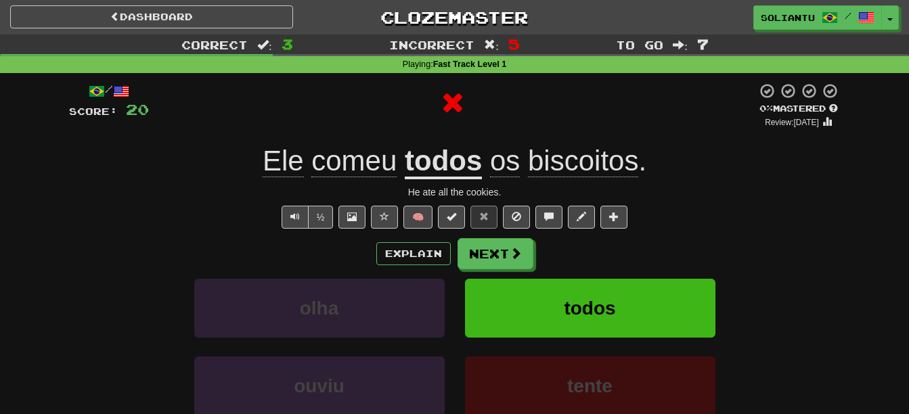
click at [425, 265] on div "Explain Next" at bounding box center [454, 253] width 771 height 31
click at [422, 253] on button "Explain" at bounding box center [413, 253] width 74 height 23
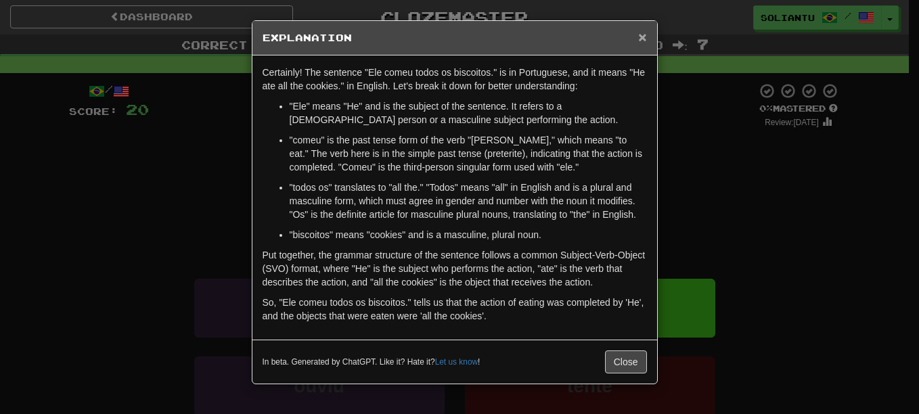
click at [642, 39] on span "×" at bounding box center [642, 37] width 8 height 16
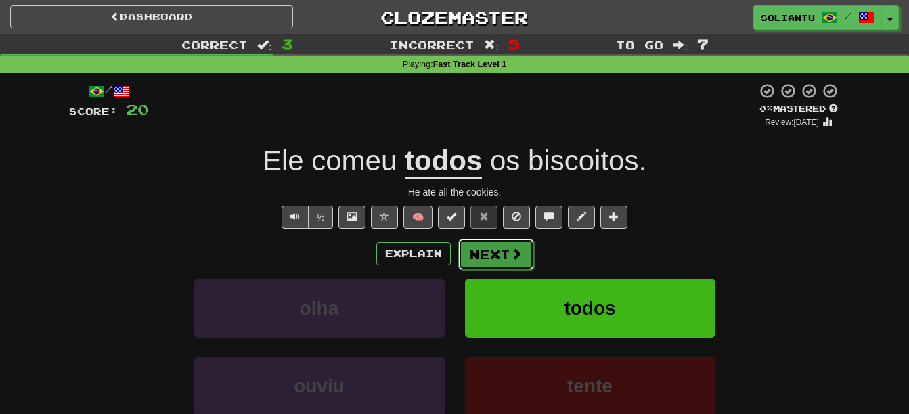
click at [491, 259] on button "Next" at bounding box center [496, 254] width 76 height 31
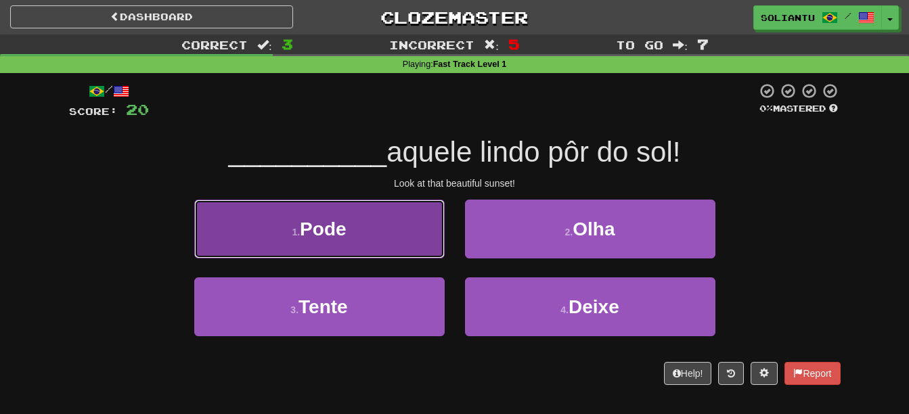
click at [438, 229] on button "1 . Pode" at bounding box center [319, 229] width 250 height 59
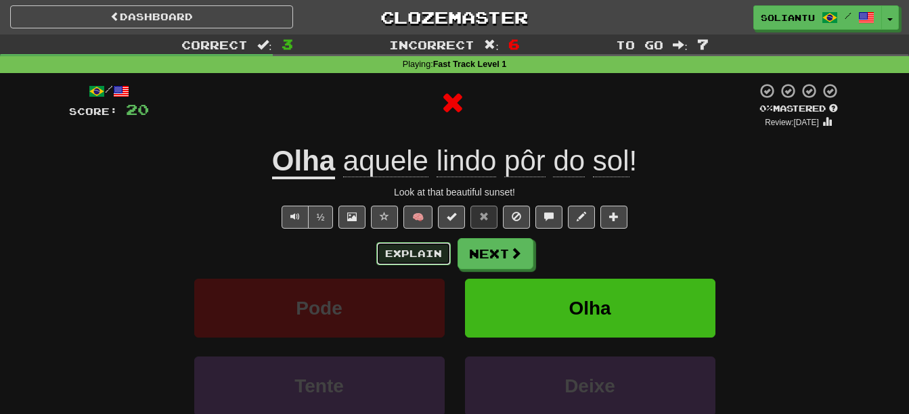
click at [428, 252] on button "Explain" at bounding box center [413, 253] width 74 height 23
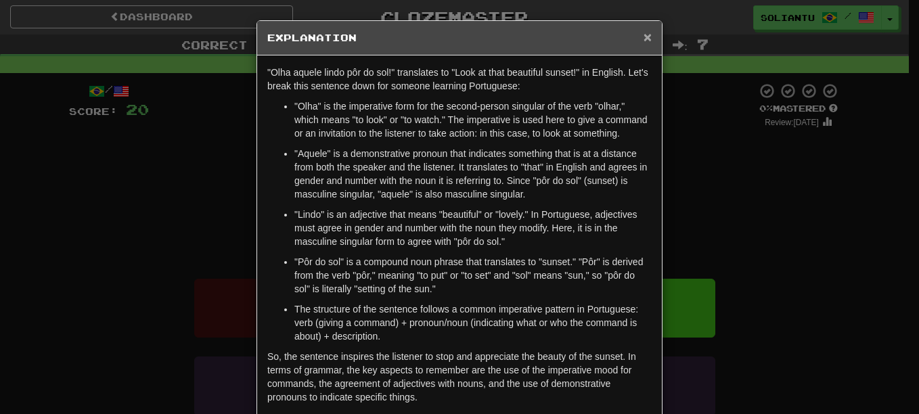
click at [643, 40] on span "×" at bounding box center [647, 37] width 8 height 16
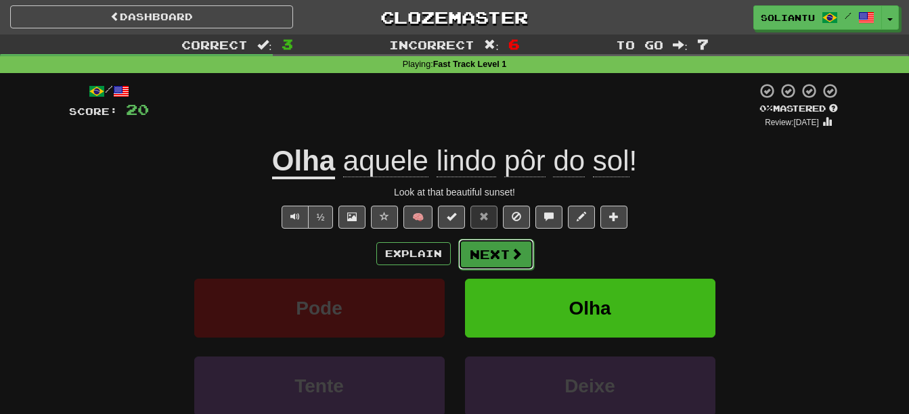
click at [501, 241] on button "Next" at bounding box center [496, 254] width 76 height 31
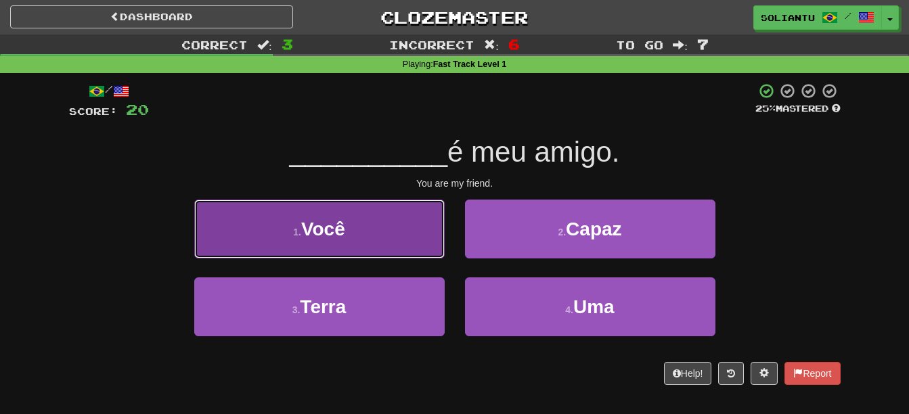
click at [345, 237] on span "Você" at bounding box center [323, 229] width 44 height 21
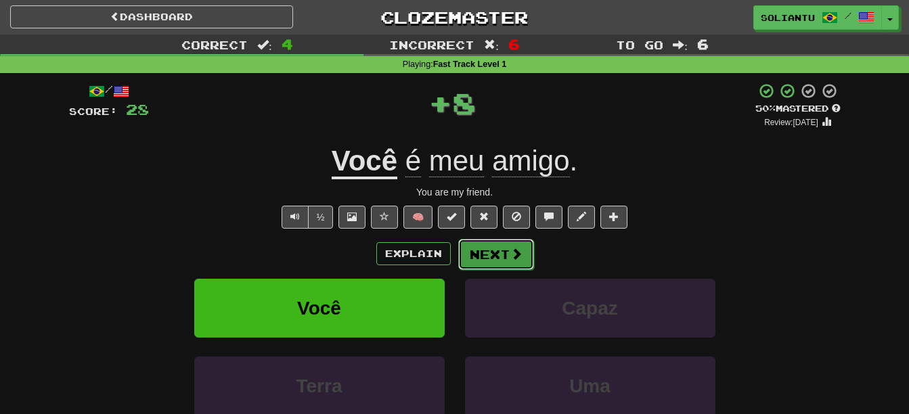
click at [491, 257] on button "Next" at bounding box center [496, 254] width 76 height 31
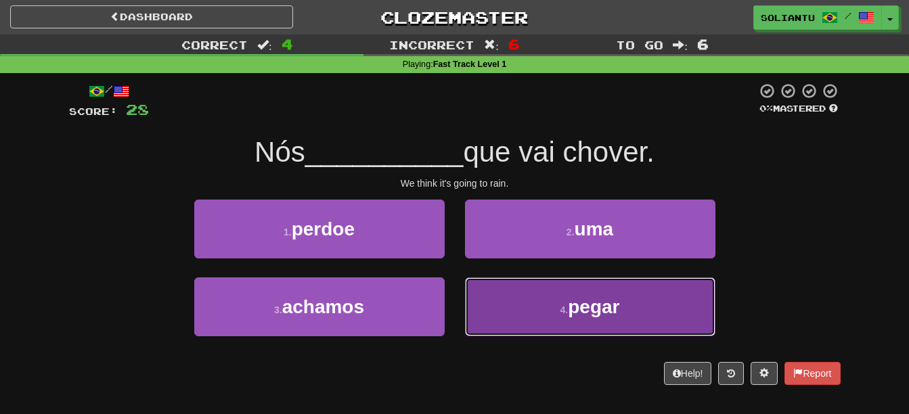
click at [546, 311] on button "4 . pegar" at bounding box center [590, 306] width 250 height 59
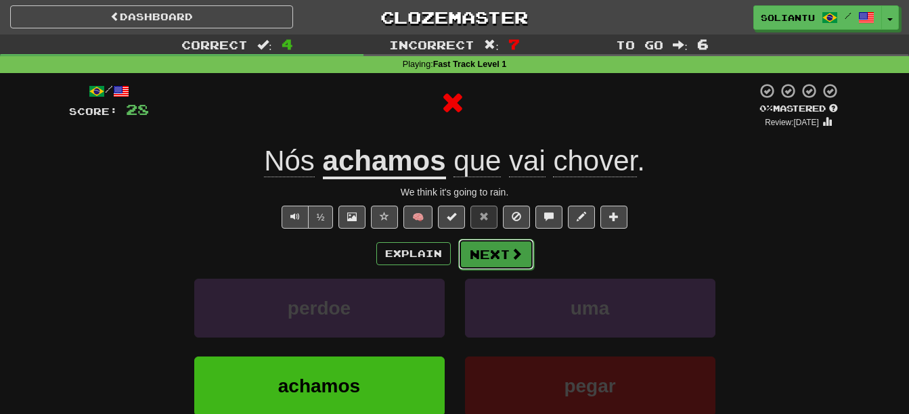
click at [513, 254] on span at bounding box center [516, 254] width 12 height 12
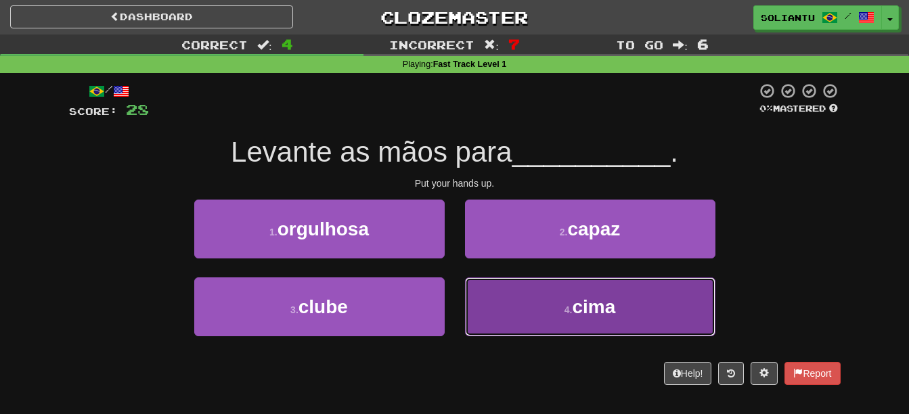
click at [530, 290] on button "4 . cima" at bounding box center [590, 306] width 250 height 59
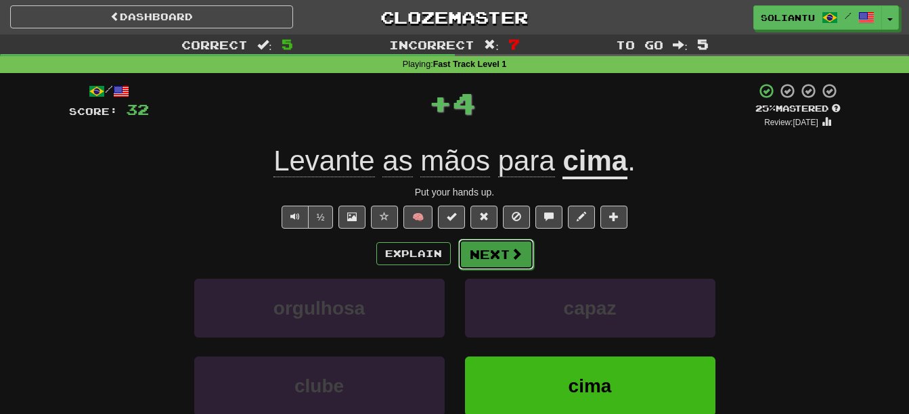
click at [503, 257] on button "Next" at bounding box center [496, 254] width 76 height 31
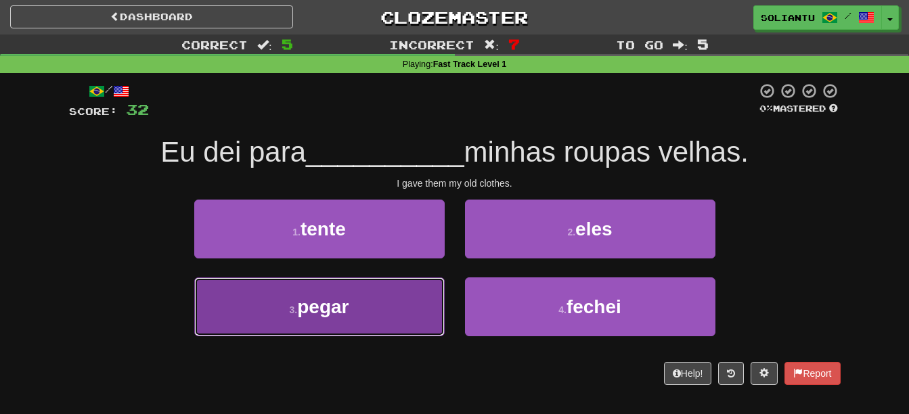
click at [426, 300] on button "3 . pegar" at bounding box center [319, 306] width 250 height 59
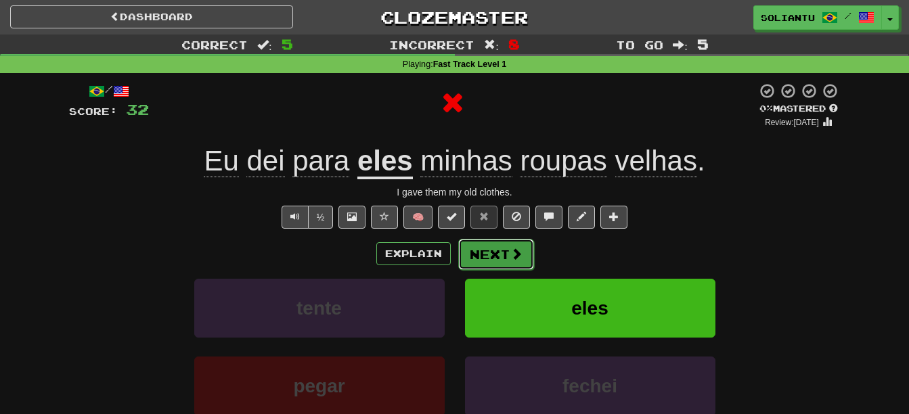
click at [510, 258] on span at bounding box center [516, 254] width 12 height 12
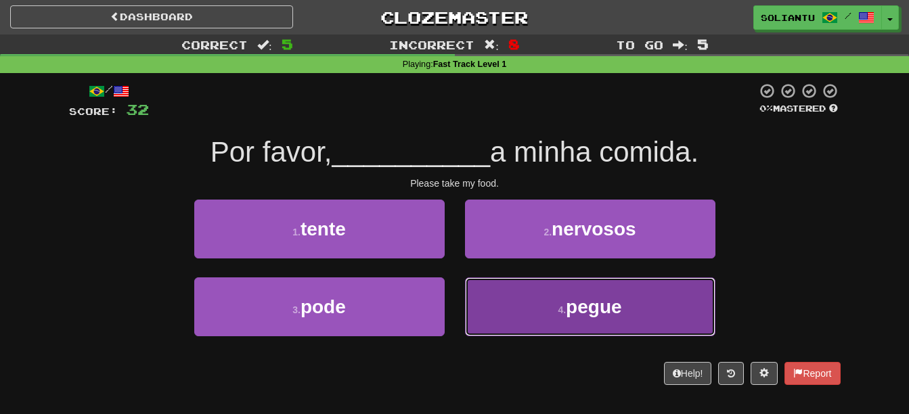
click at [547, 315] on button "4 . pegue" at bounding box center [590, 306] width 250 height 59
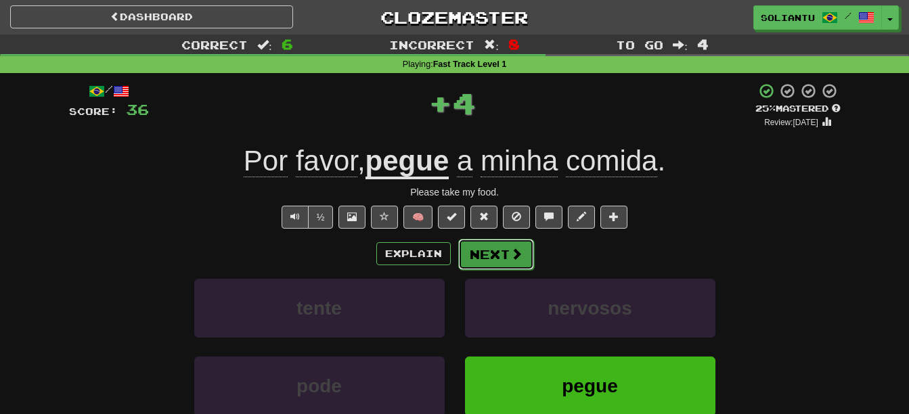
click at [495, 255] on button "Next" at bounding box center [496, 254] width 76 height 31
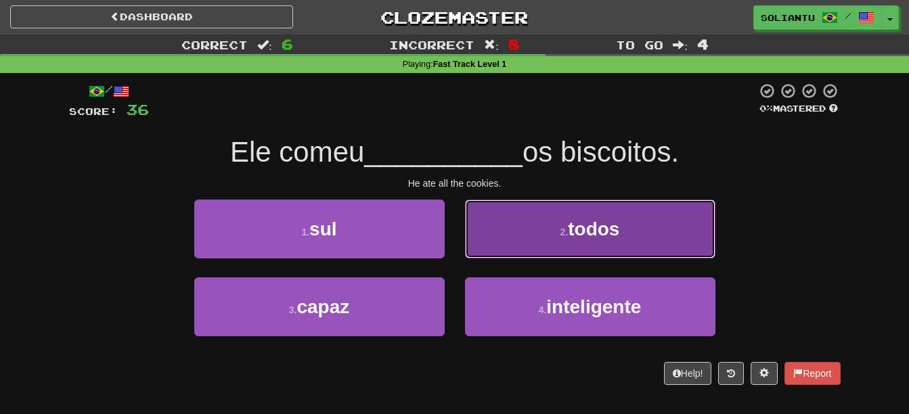
click at [511, 244] on button "2 . todos" at bounding box center [590, 229] width 250 height 59
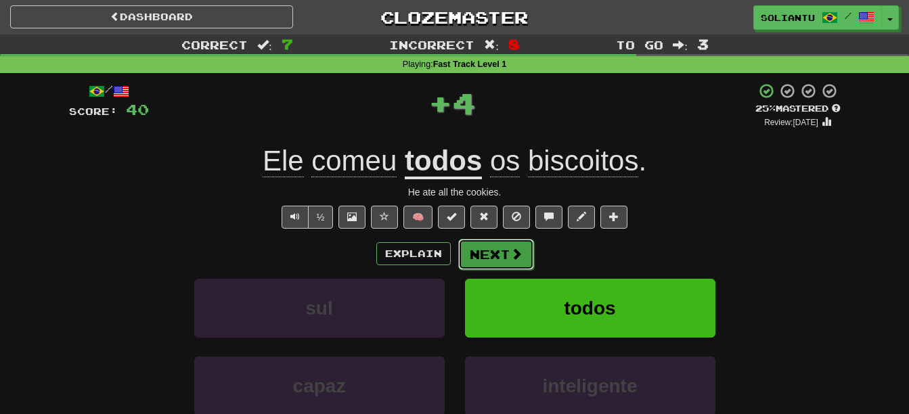
click at [494, 252] on button "Next" at bounding box center [496, 254] width 76 height 31
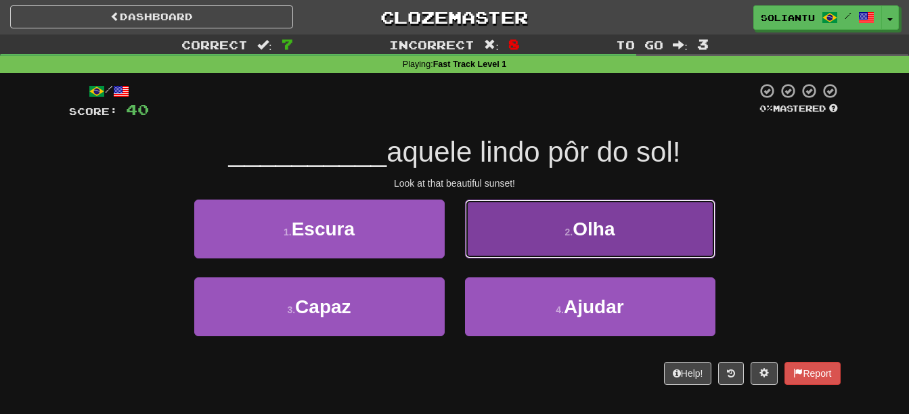
click at [521, 241] on button "2 . Olha" at bounding box center [590, 229] width 250 height 59
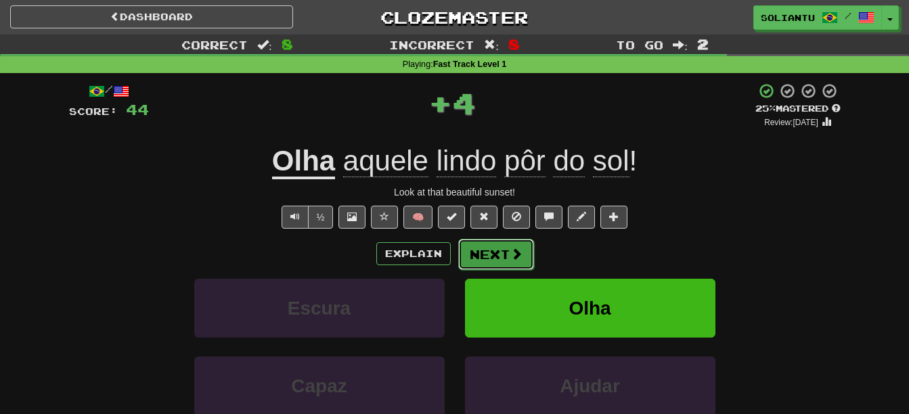
click at [506, 257] on button "Next" at bounding box center [496, 254] width 76 height 31
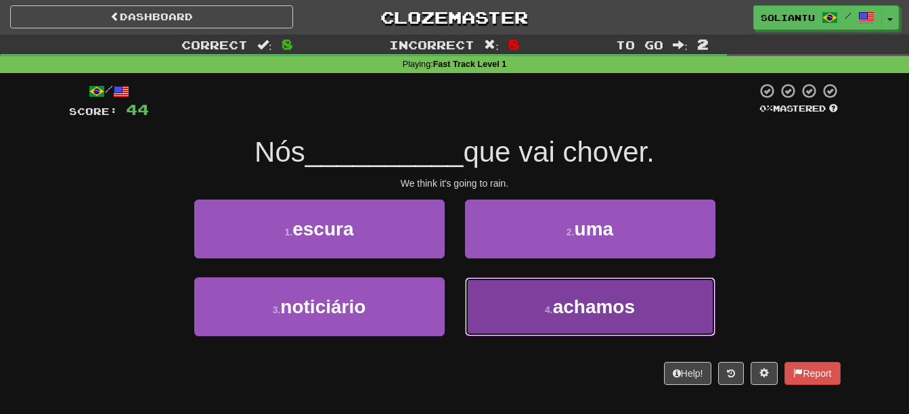
click at [528, 300] on button "4 . achamos" at bounding box center [590, 306] width 250 height 59
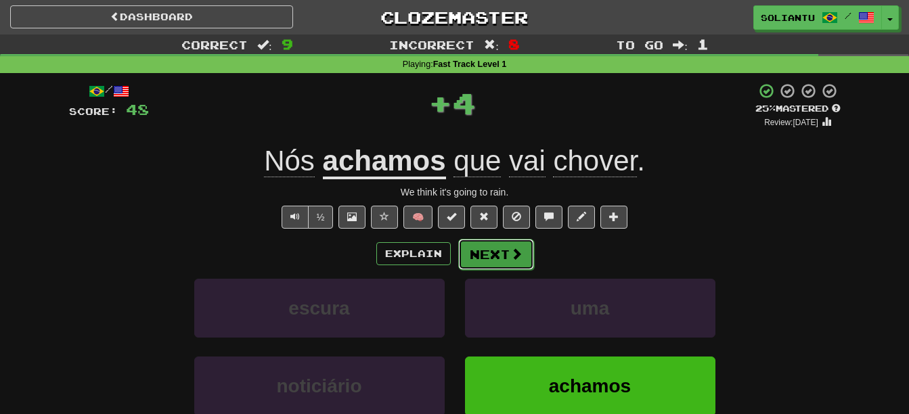
click at [481, 254] on button "Next" at bounding box center [496, 254] width 76 height 31
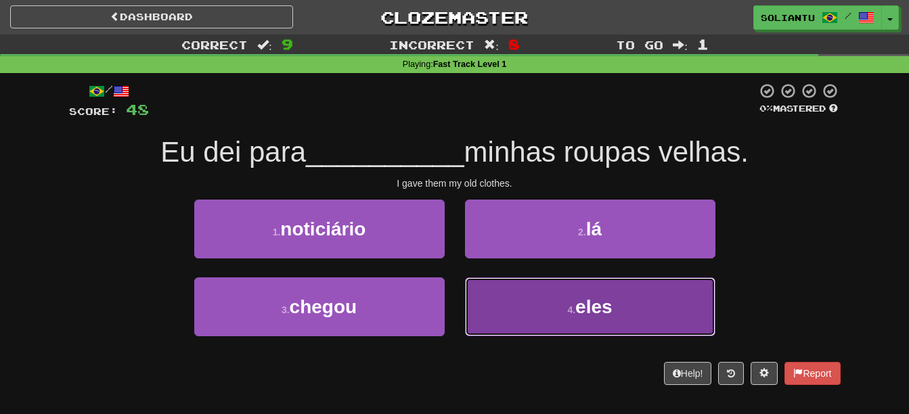
click at [547, 311] on button "4 . eles" at bounding box center [590, 306] width 250 height 59
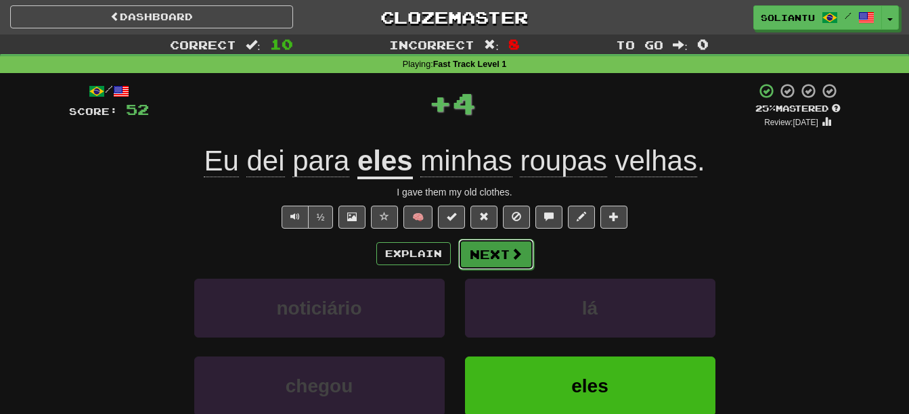
click at [516, 253] on span at bounding box center [516, 254] width 12 height 12
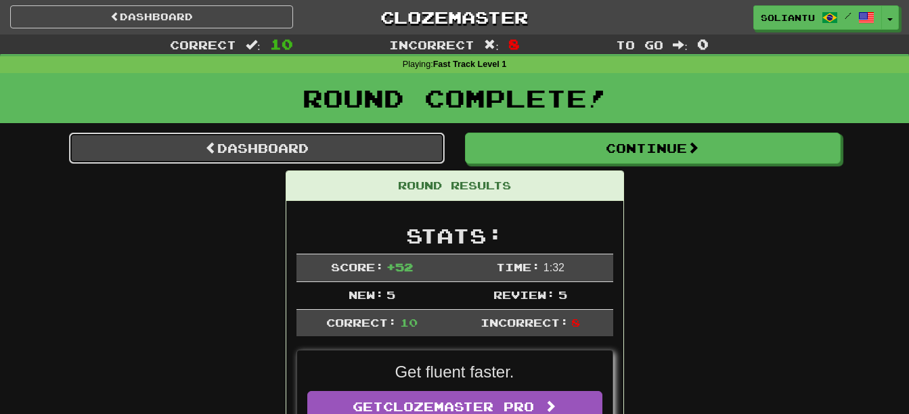
click at [346, 150] on link "Dashboard" at bounding box center [257, 148] width 376 height 31
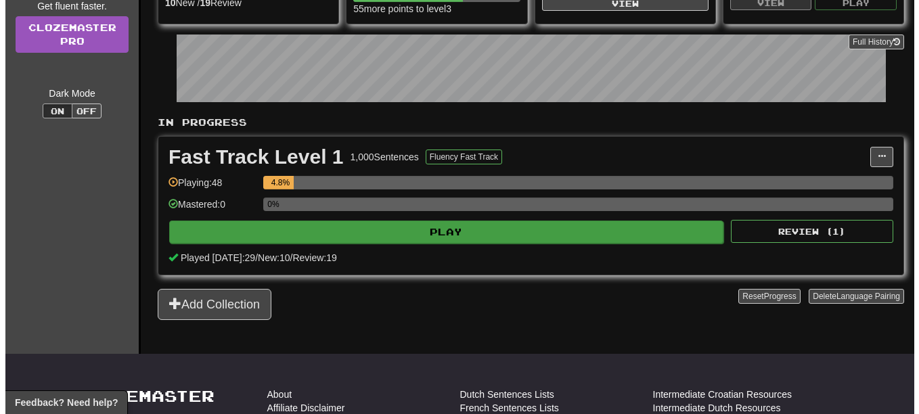
scroll to position [203, 0]
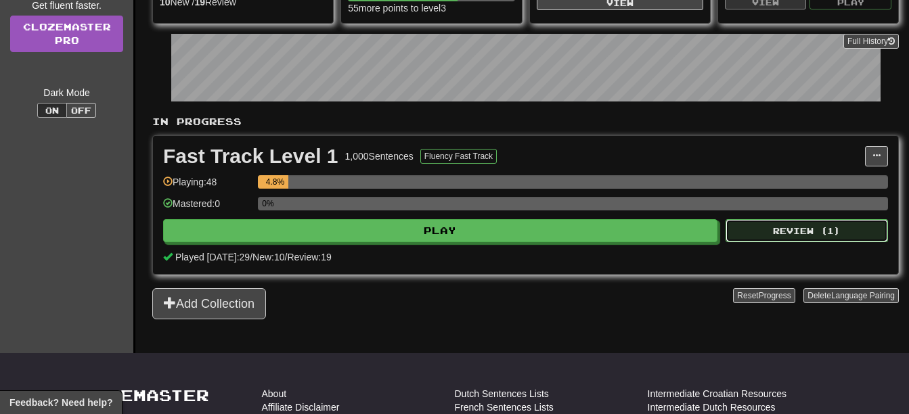
click at [796, 231] on button "Review ( 1 )" at bounding box center [806, 230] width 162 height 23
select select "**"
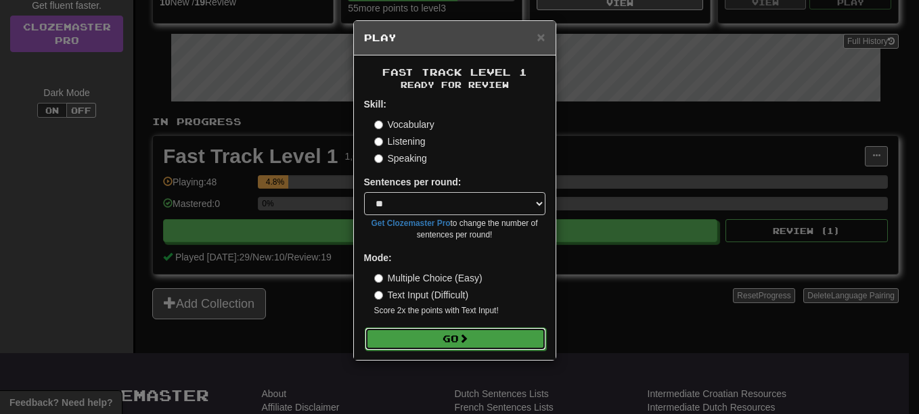
click at [461, 333] on button "Go" at bounding box center [455, 338] width 181 height 23
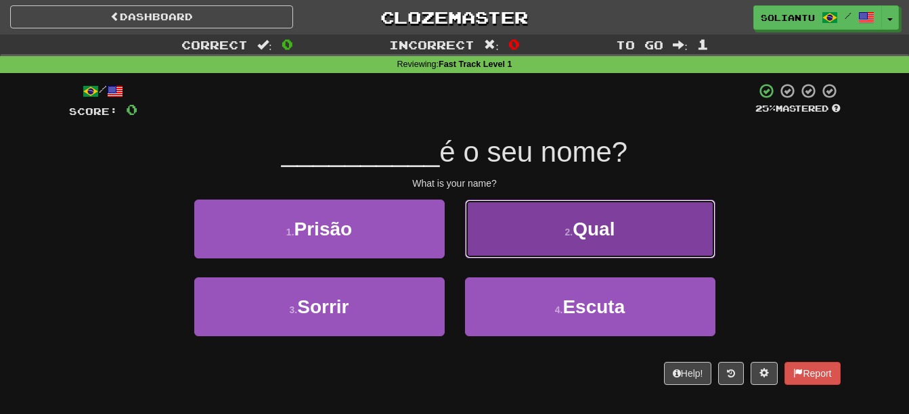
click at [559, 237] on button "2 . Qual" at bounding box center [590, 229] width 250 height 59
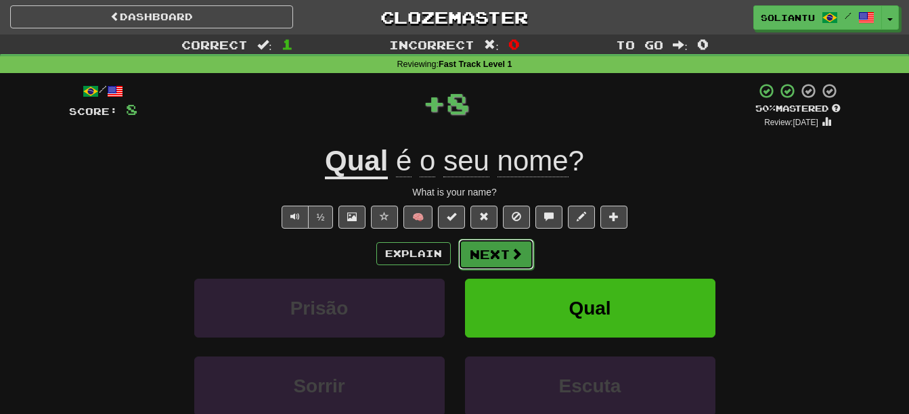
click at [500, 253] on button "Next" at bounding box center [496, 254] width 76 height 31
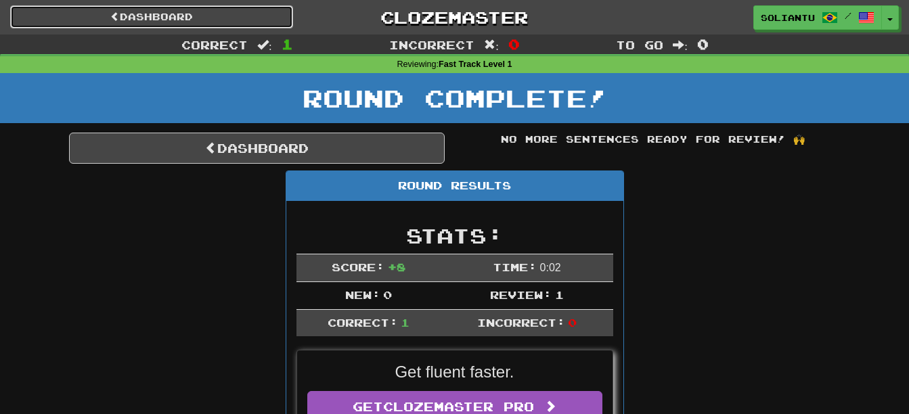
click at [209, 12] on link "Dashboard" at bounding box center [151, 16] width 283 height 23
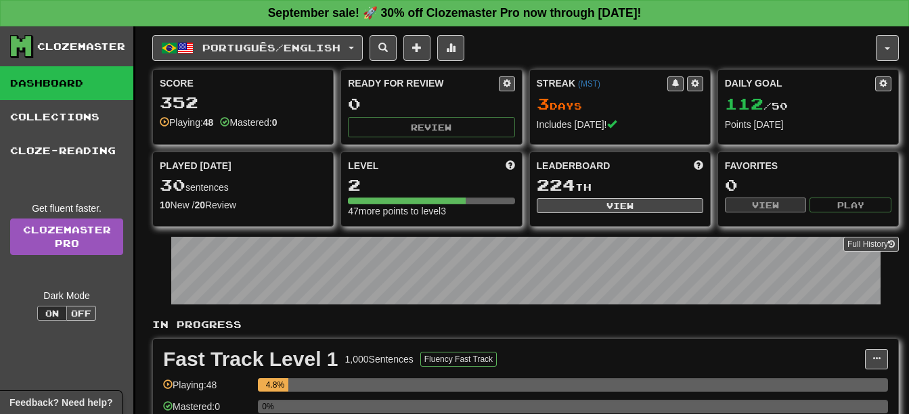
click at [279, 100] on div "352" at bounding box center [243, 102] width 166 height 17
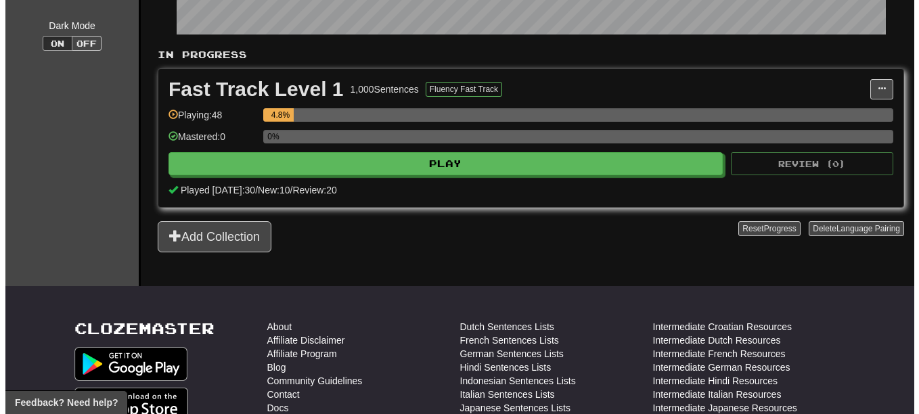
scroll to position [271, 0]
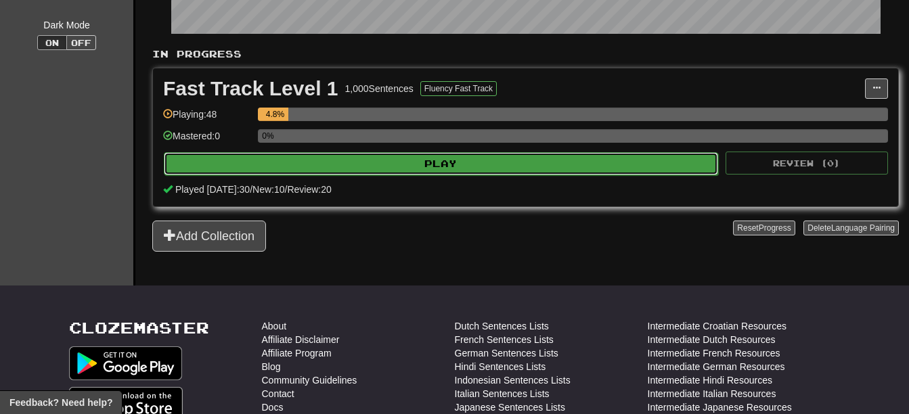
click at [518, 171] on button "Play" at bounding box center [441, 163] width 554 height 23
select select "**"
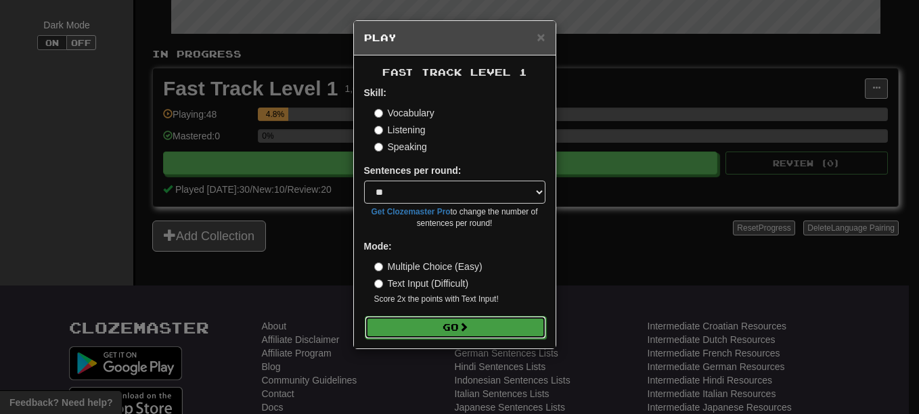
click at [515, 336] on button "Go" at bounding box center [455, 327] width 181 height 23
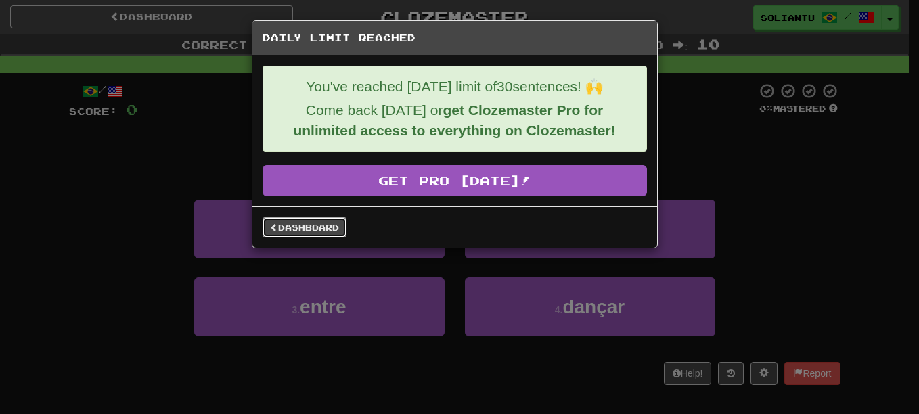
click at [317, 229] on link "Dashboard" at bounding box center [305, 227] width 84 height 20
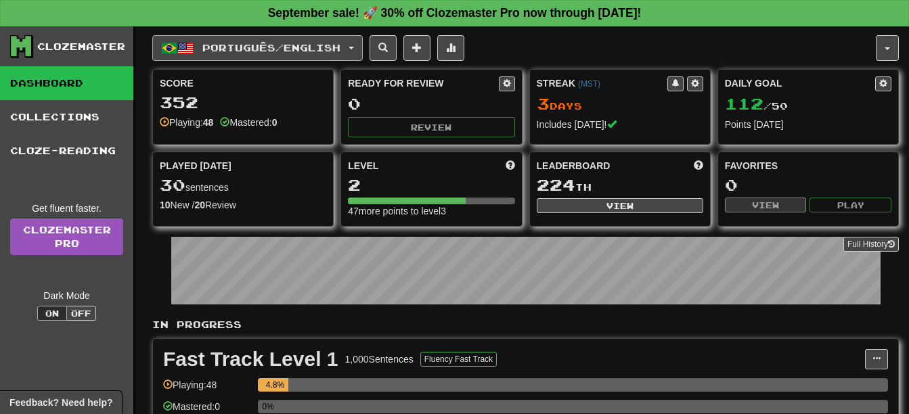
click at [240, 53] on button "Português / English" at bounding box center [257, 48] width 210 height 26
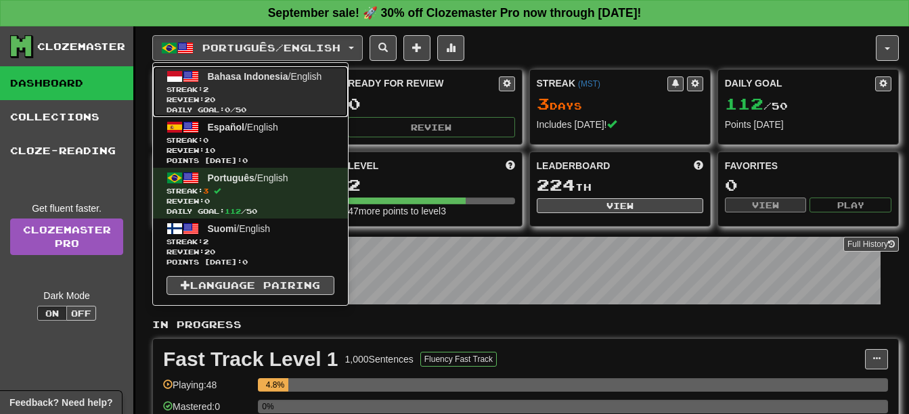
click at [296, 90] on span "Streak: 2" at bounding box center [250, 90] width 168 height 10
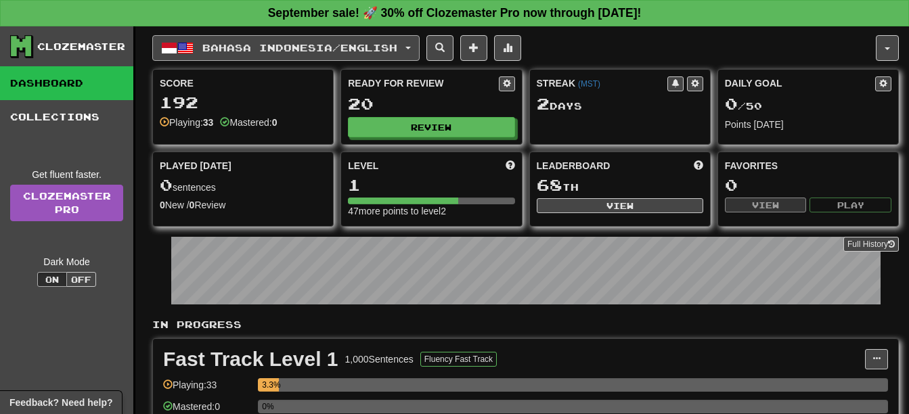
click at [323, 41] on button "Bahasa Indonesia / English" at bounding box center [285, 48] width 267 height 26
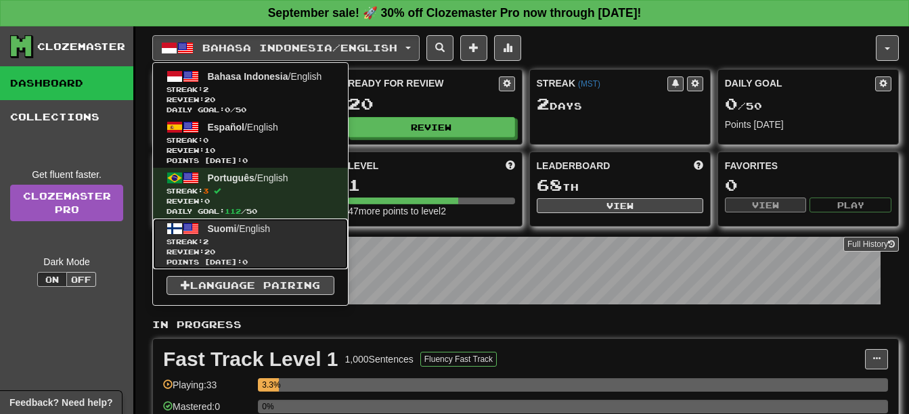
click at [230, 231] on span "Suomi" at bounding box center [222, 228] width 29 height 11
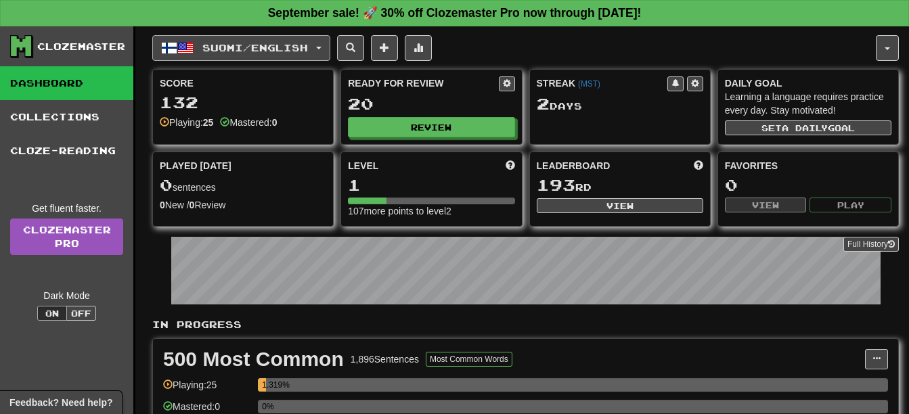
click at [308, 49] on span "Suomi / English" at bounding box center [255, 48] width 106 height 12
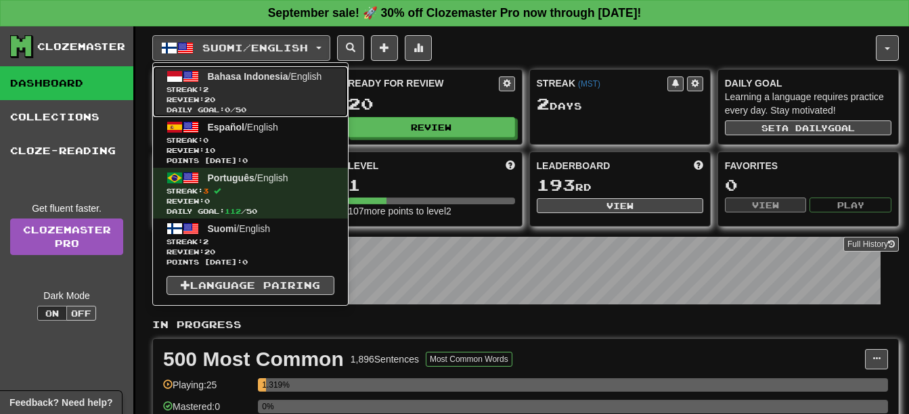
click at [300, 87] on span "Streak: 2" at bounding box center [250, 90] width 168 height 10
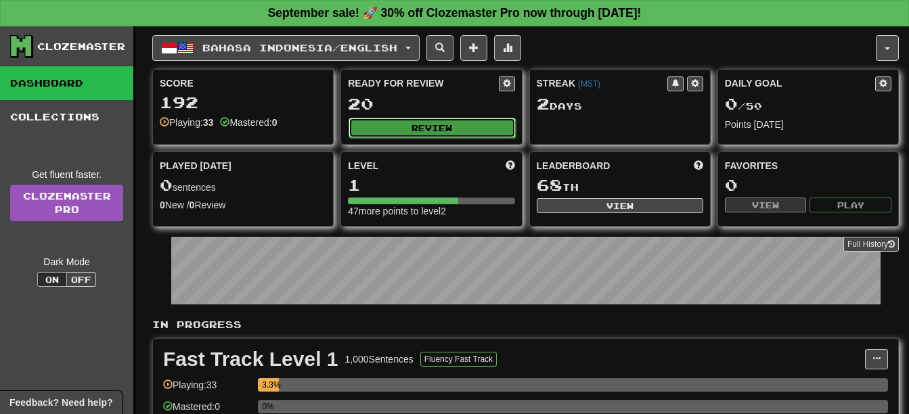
click at [413, 118] on button "Review" at bounding box center [431, 128] width 166 height 20
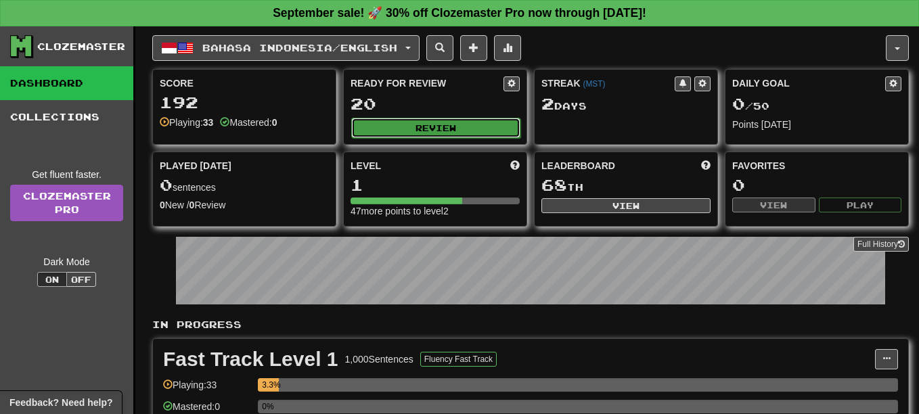
select select "**"
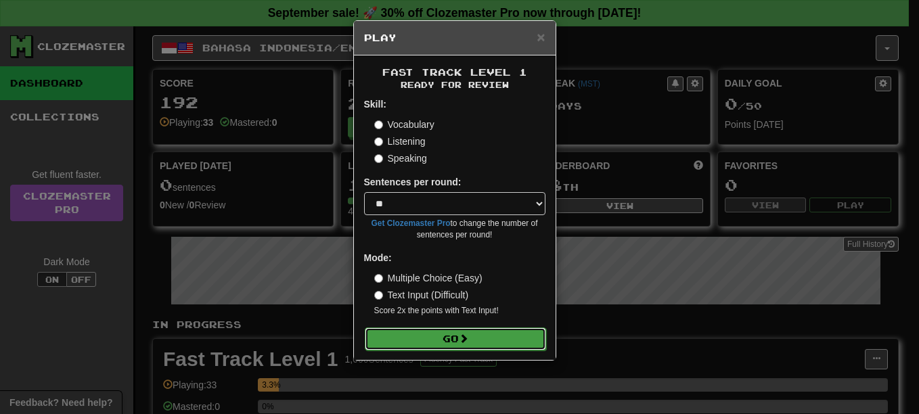
click at [469, 344] on button "Go" at bounding box center [455, 338] width 181 height 23
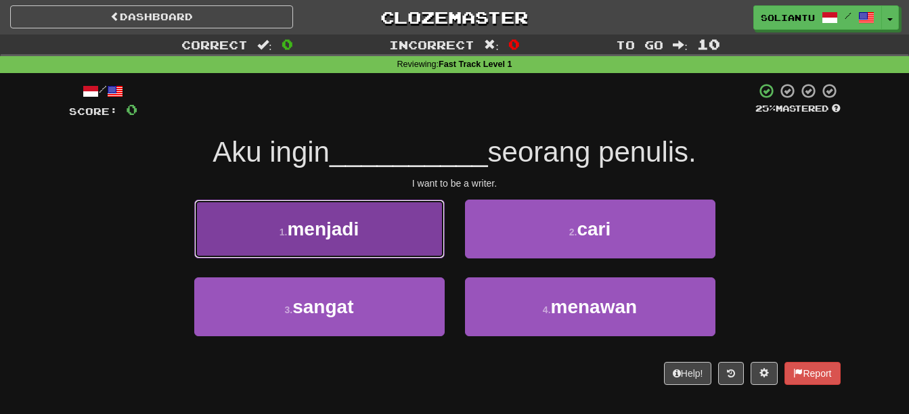
click at [361, 225] on button "1 . menjadi" at bounding box center [319, 229] width 250 height 59
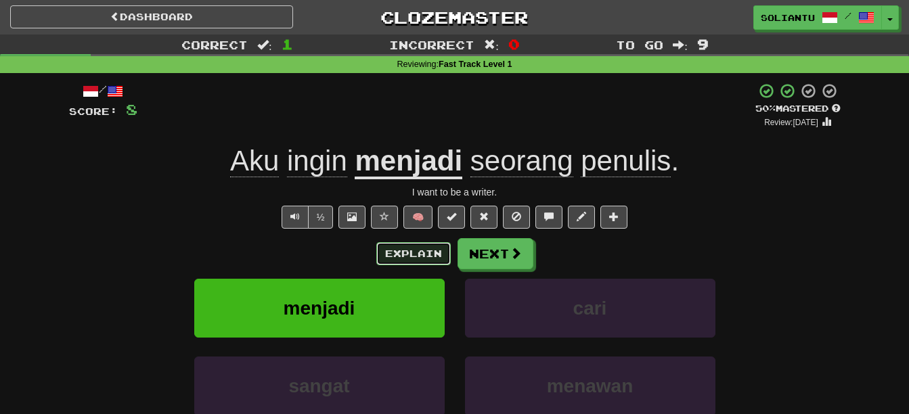
click at [394, 256] on button "Explain" at bounding box center [413, 253] width 74 height 23
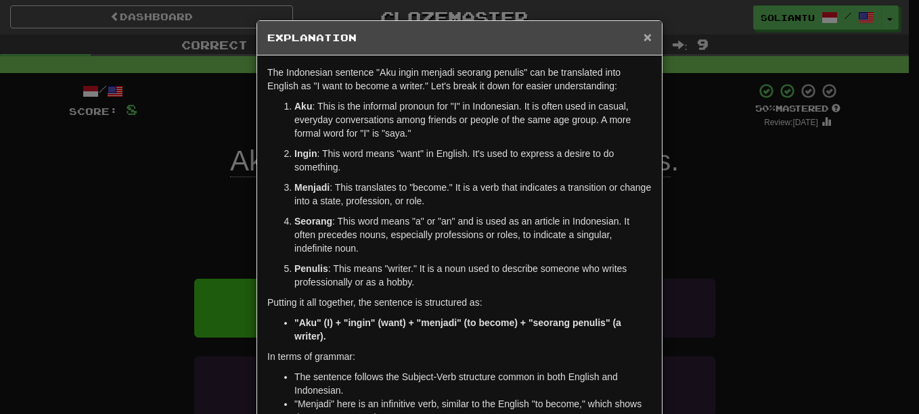
click at [643, 43] on span "×" at bounding box center [647, 37] width 8 height 16
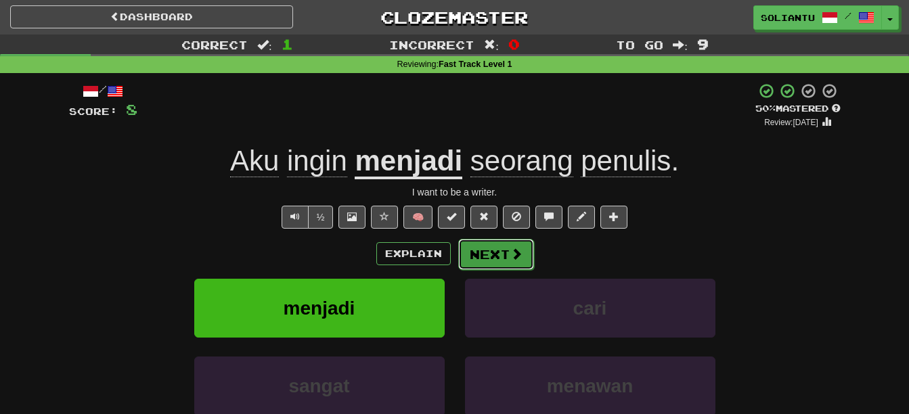
click at [520, 254] on span at bounding box center [516, 254] width 12 height 12
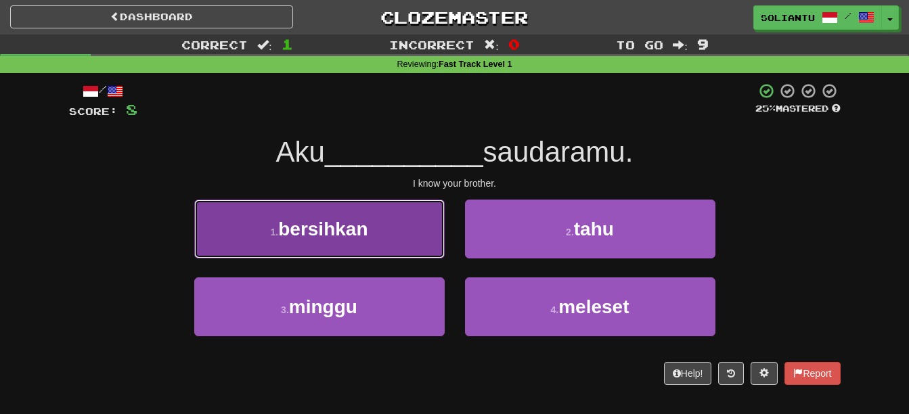
click at [401, 218] on button "1 . bersihkan" at bounding box center [319, 229] width 250 height 59
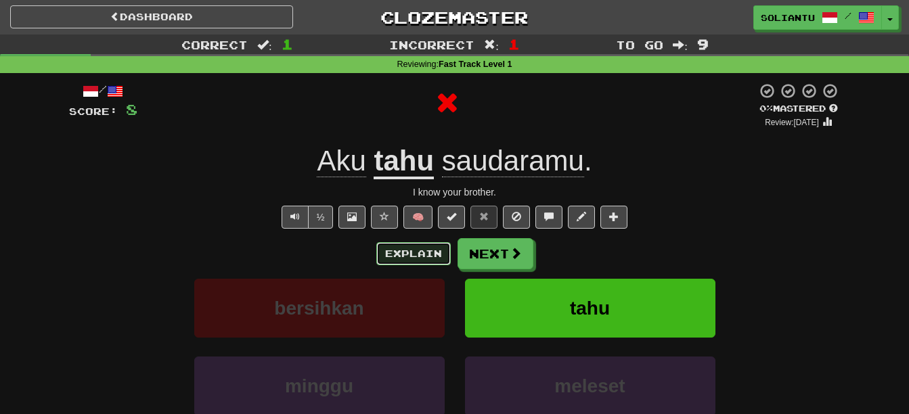
click at [424, 253] on button "Explain" at bounding box center [413, 253] width 74 height 23
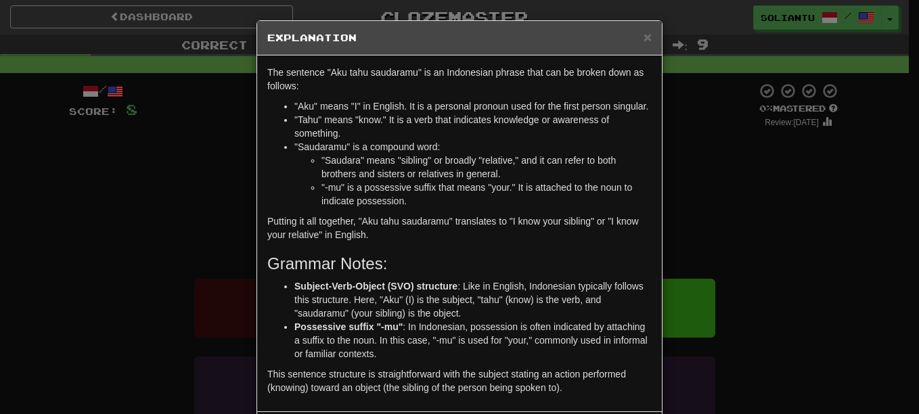
click at [643, 45] on div "× Explanation" at bounding box center [459, 38] width 405 height 35
click at [643, 41] on span "×" at bounding box center [647, 37] width 8 height 16
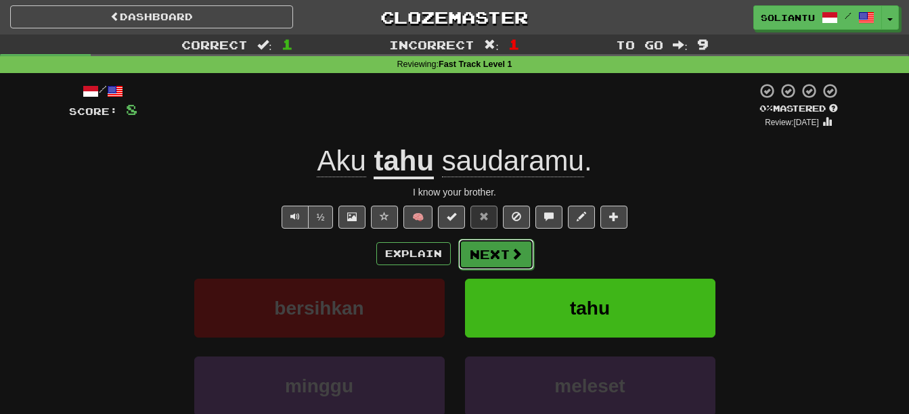
click at [497, 245] on button "Next" at bounding box center [496, 254] width 76 height 31
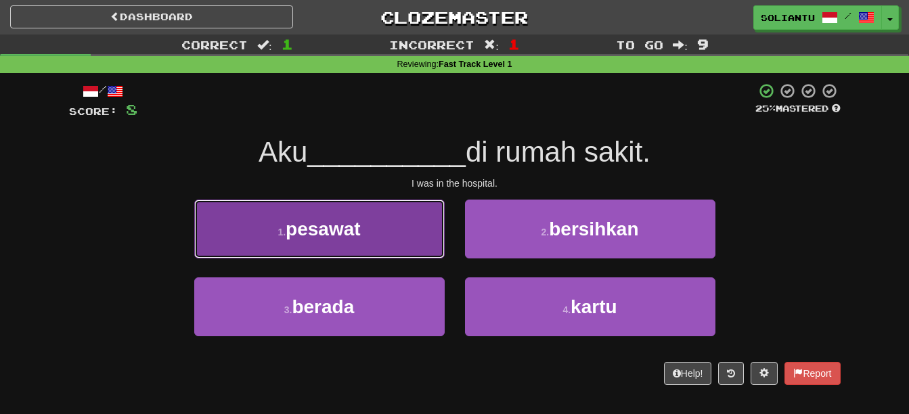
click at [408, 225] on button "1 . pesawat" at bounding box center [319, 229] width 250 height 59
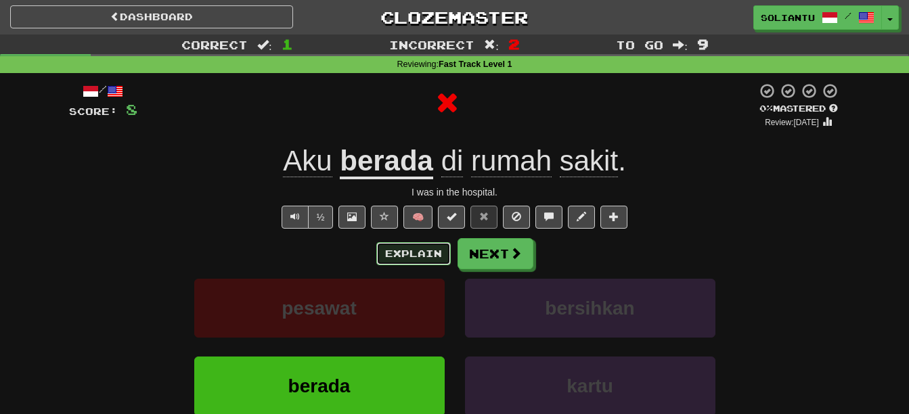
click at [432, 254] on button "Explain" at bounding box center [413, 253] width 74 height 23
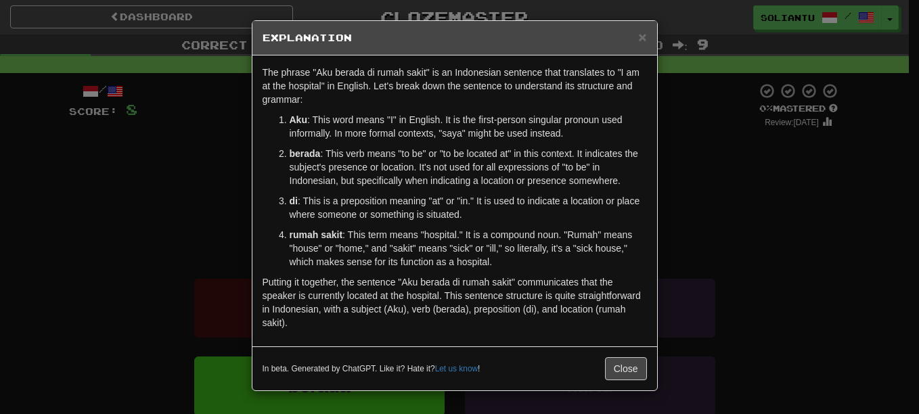
click at [635, 37] on h5 "Explanation" at bounding box center [455, 38] width 384 height 14
click at [650, 41] on div "× Explanation" at bounding box center [454, 38] width 405 height 35
click at [645, 40] on span "×" at bounding box center [642, 37] width 8 height 16
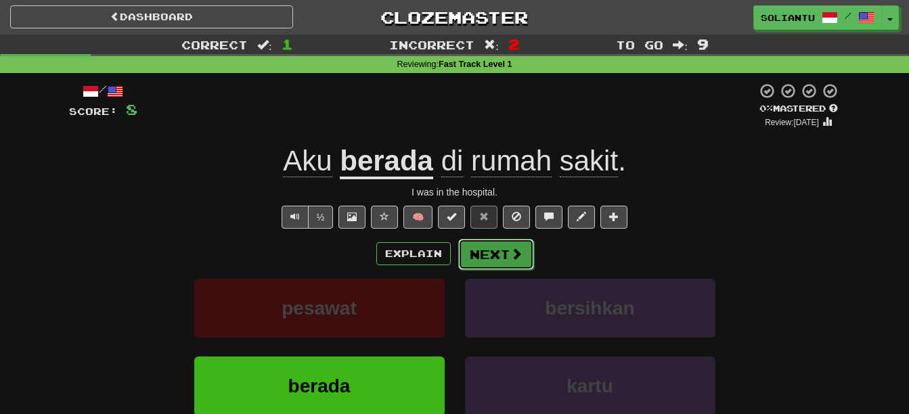
click at [491, 246] on button "Next" at bounding box center [496, 254] width 76 height 31
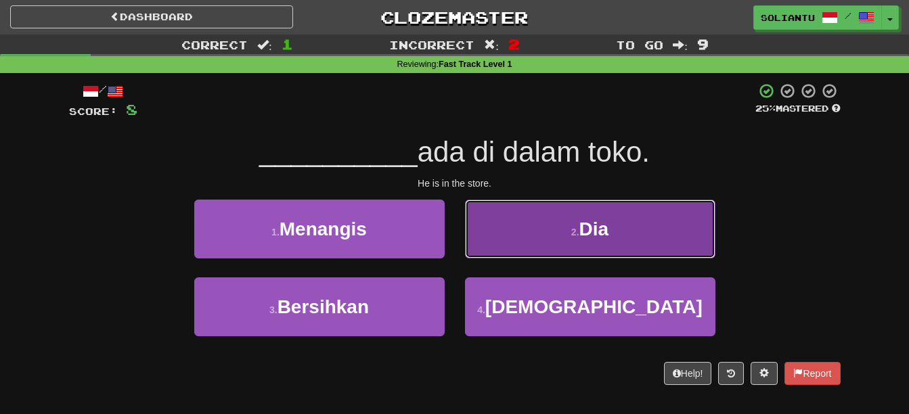
click at [572, 232] on small "2 ." at bounding box center [575, 232] width 8 height 11
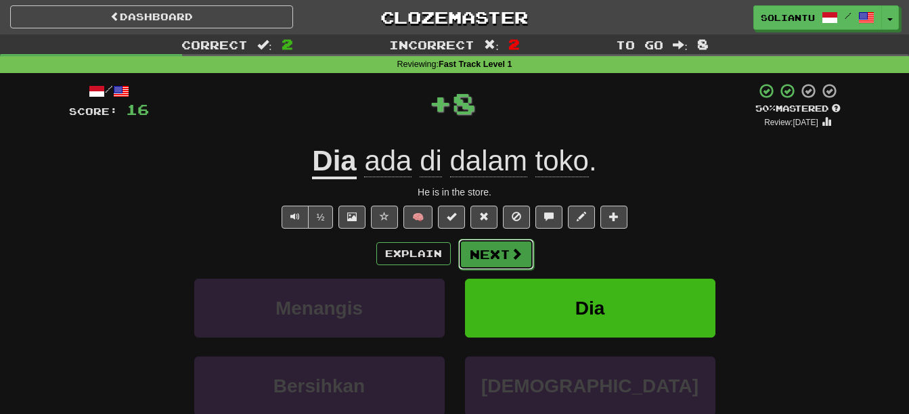
click at [488, 247] on button "Next" at bounding box center [496, 254] width 76 height 31
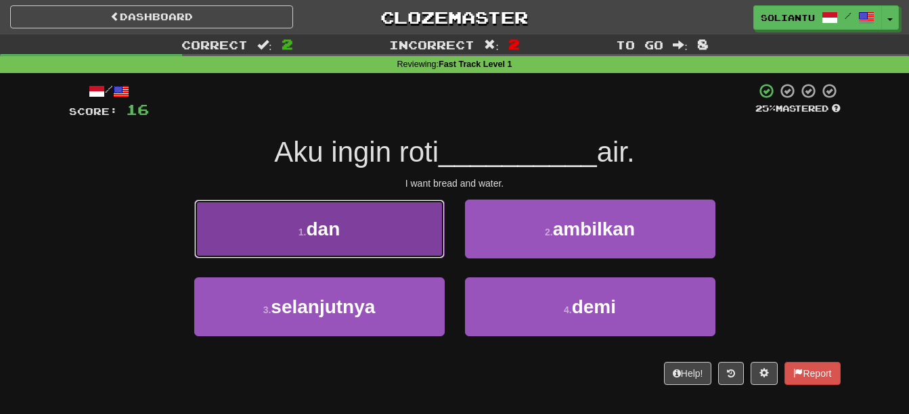
click at [363, 218] on button "1 . dan" at bounding box center [319, 229] width 250 height 59
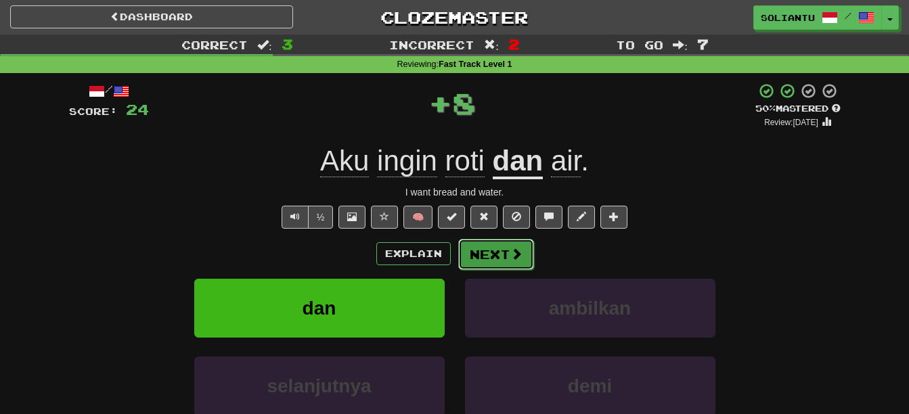
click at [495, 243] on button "Next" at bounding box center [496, 254] width 76 height 31
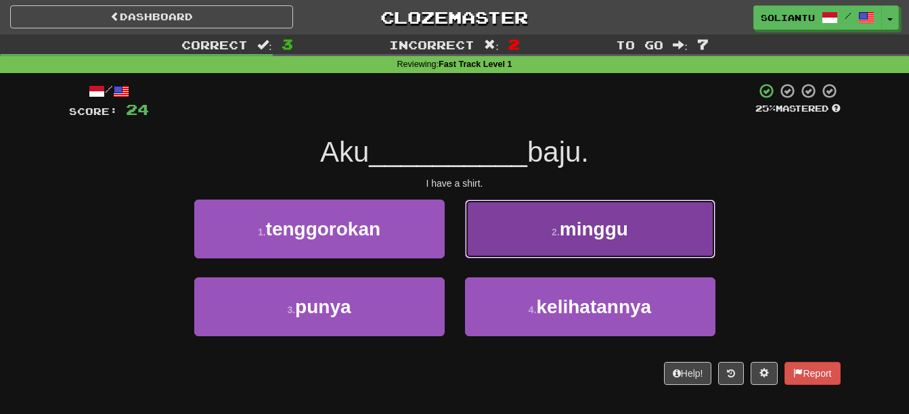
click at [650, 235] on button "2 . minggu" at bounding box center [590, 229] width 250 height 59
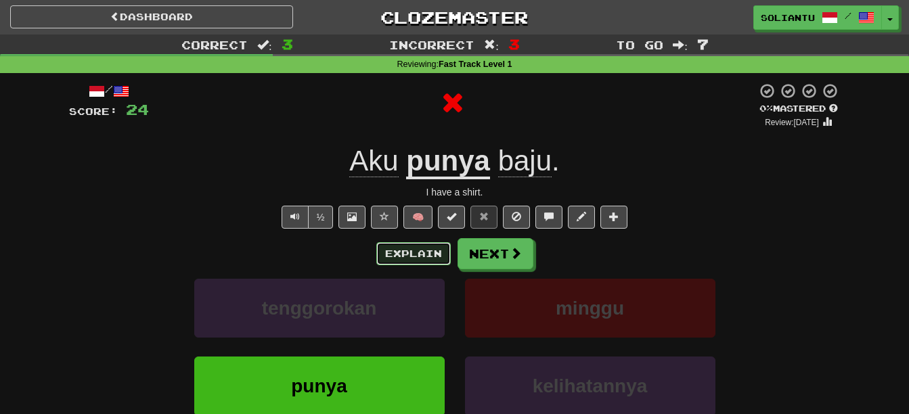
click at [421, 252] on button "Explain" at bounding box center [413, 253] width 74 height 23
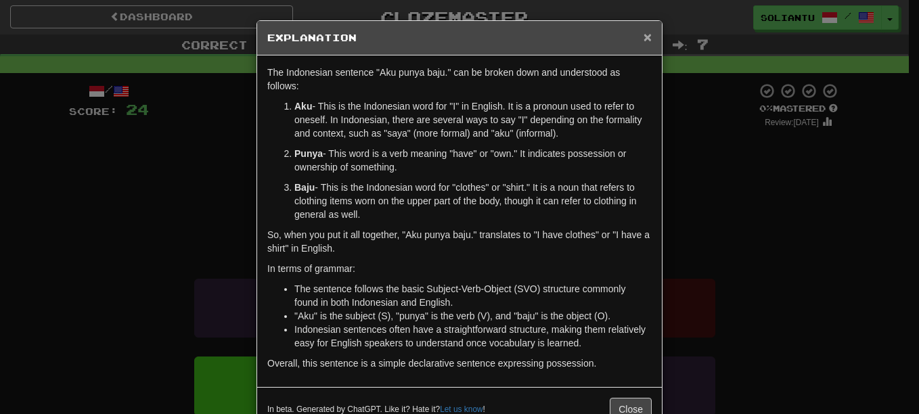
click at [643, 37] on span "×" at bounding box center [647, 37] width 8 height 16
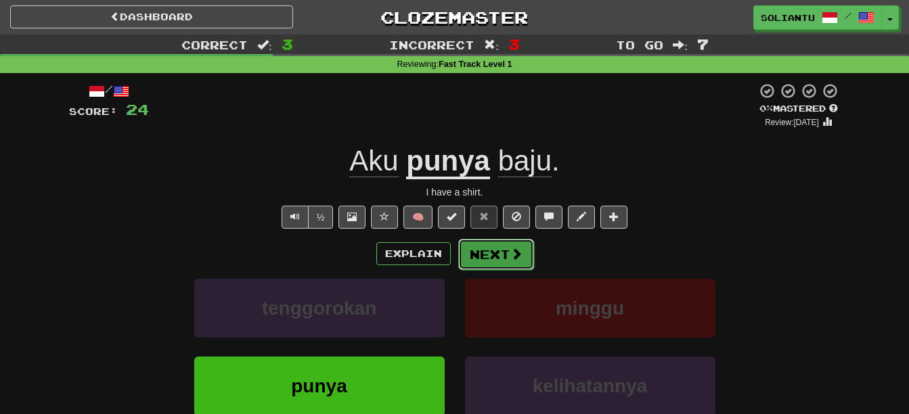
click at [520, 254] on span at bounding box center [516, 254] width 12 height 12
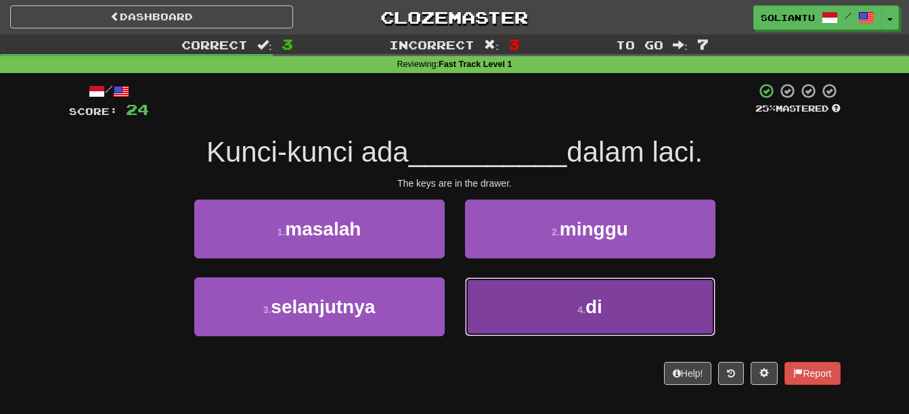
click at [572, 313] on button "4 . di" at bounding box center [590, 306] width 250 height 59
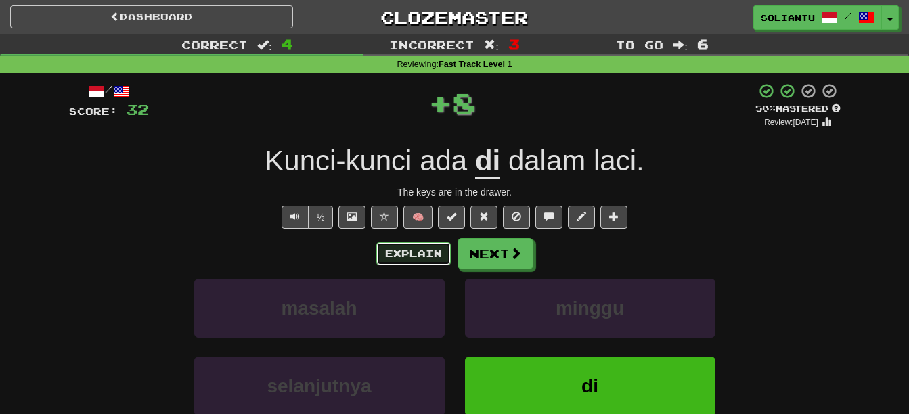
click at [434, 252] on button "Explain" at bounding box center [413, 253] width 74 height 23
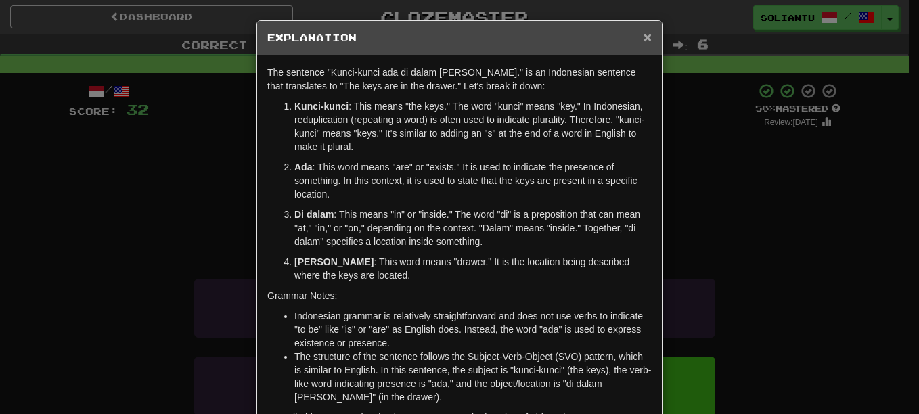
click at [644, 35] on span "×" at bounding box center [647, 37] width 8 height 16
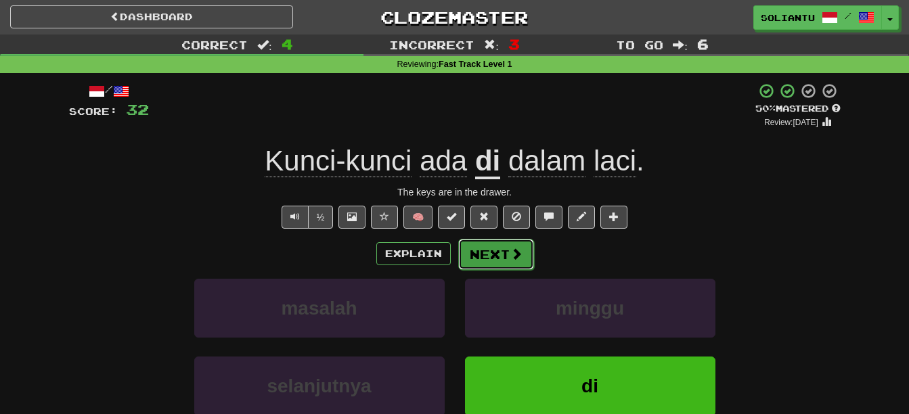
click at [499, 243] on button "Next" at bounding box center [496, 254] width 76 height 31
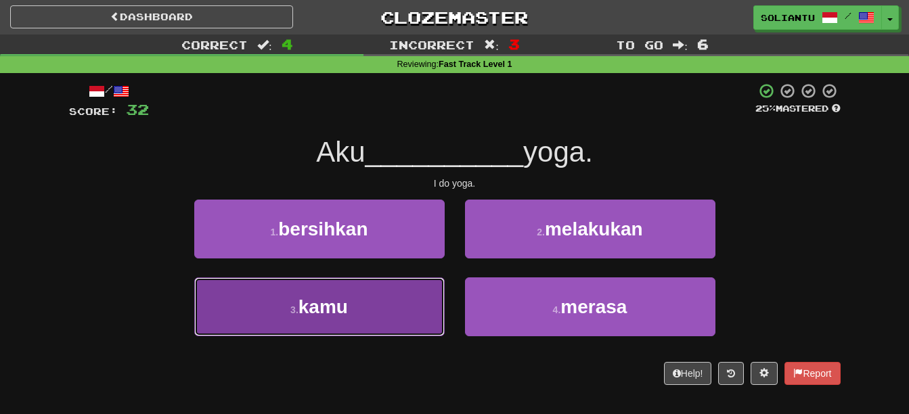
click at [422, 286] on button "3 . kamu" at bounding box center [319, 306] width 250 height 59
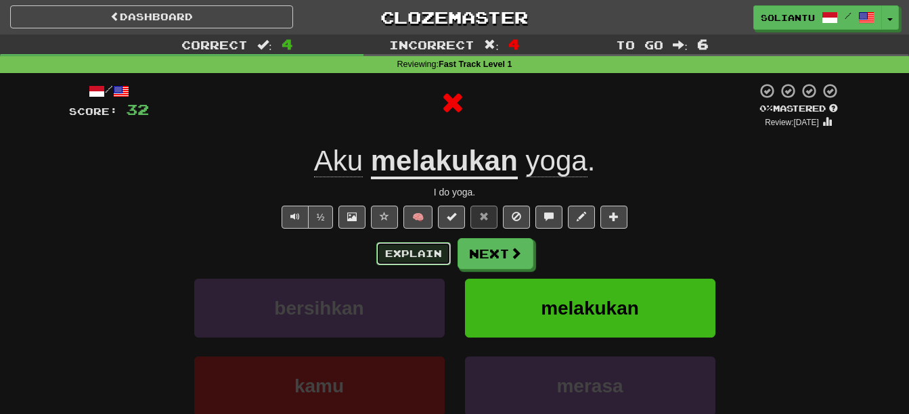
click at [426, 246] on button "Explain" at bounding box center [413, 253] width 74 height 23
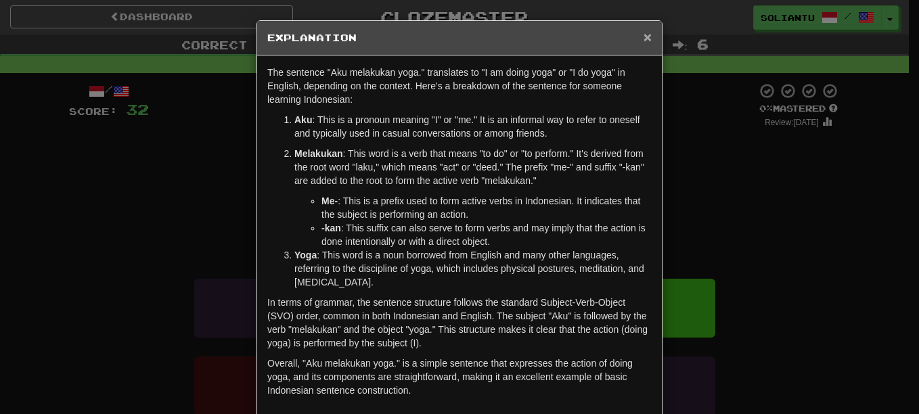
click at [643, 43] on span "×" at bounding box center [647, 37] width 8 height 16
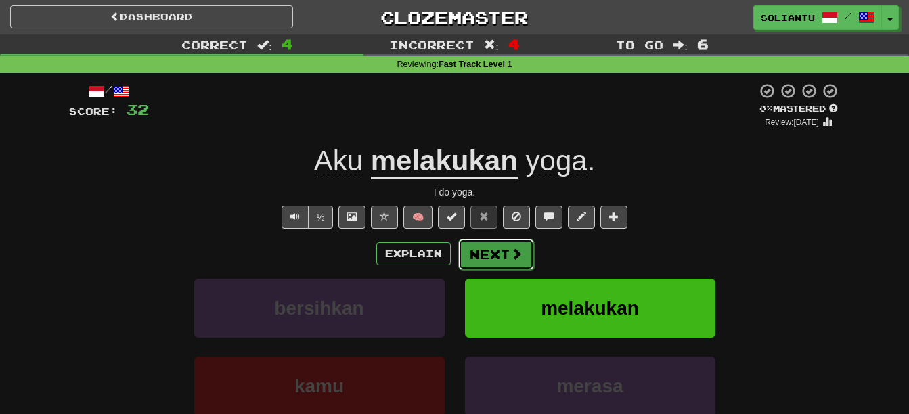
click at [491, 263] on button "Next" at bounding box center [496, 254] width 76 height 31
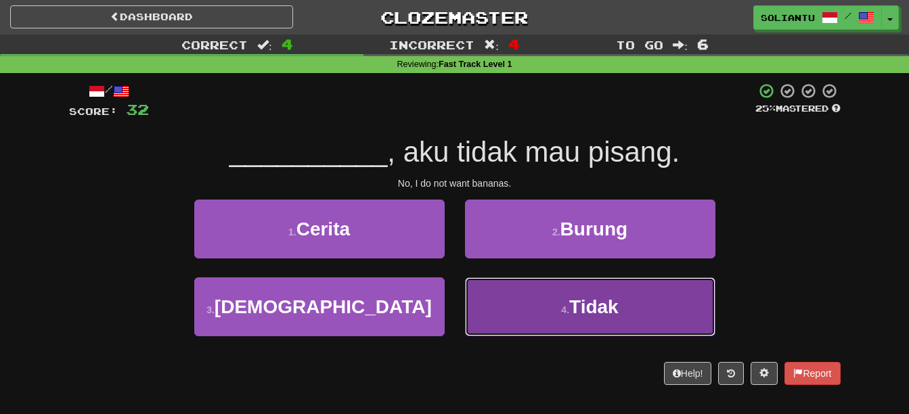
click at [549, 314] on button "4 . Tidak" at bounding box center [590, 306] width 250 height 59
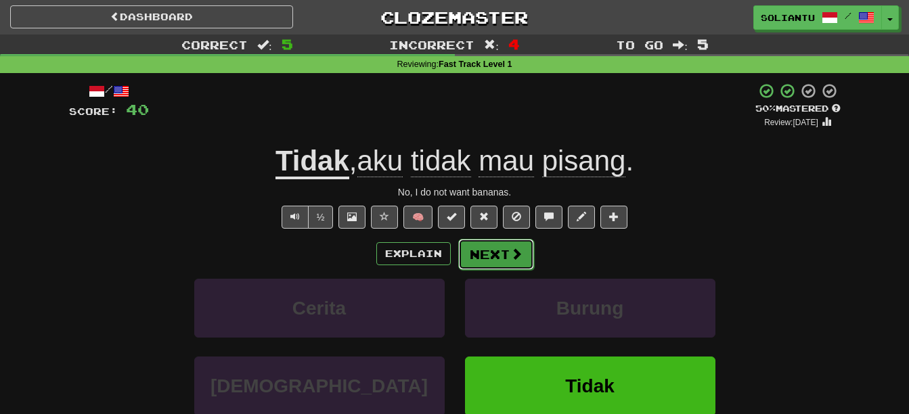
click at [500, 258] on button "Next" at bounding box center [496, 254] width 76 height 31
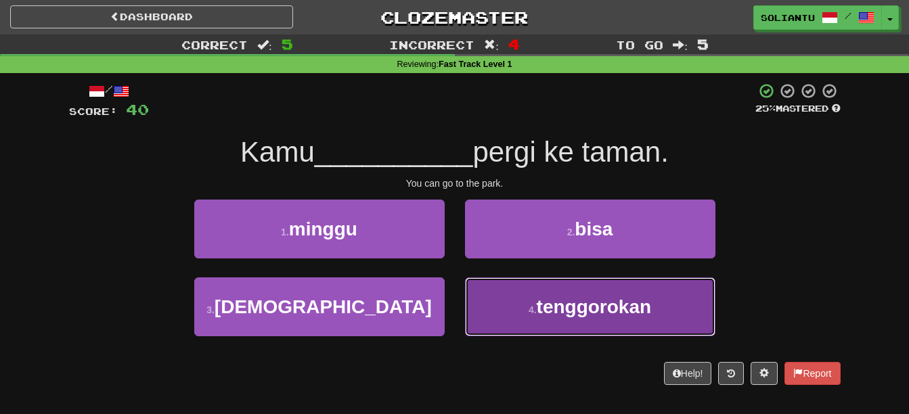
click at [549, 322] on button "4 . tenggorokan" at bounding box center [590, 306] width 250 height 59
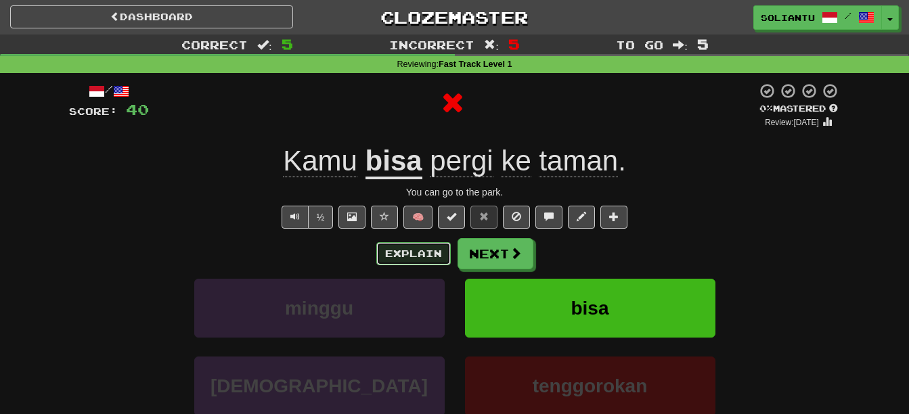
click at [404, 248] on button "Explain" at bounding box center [413, 253] width 74 height 23
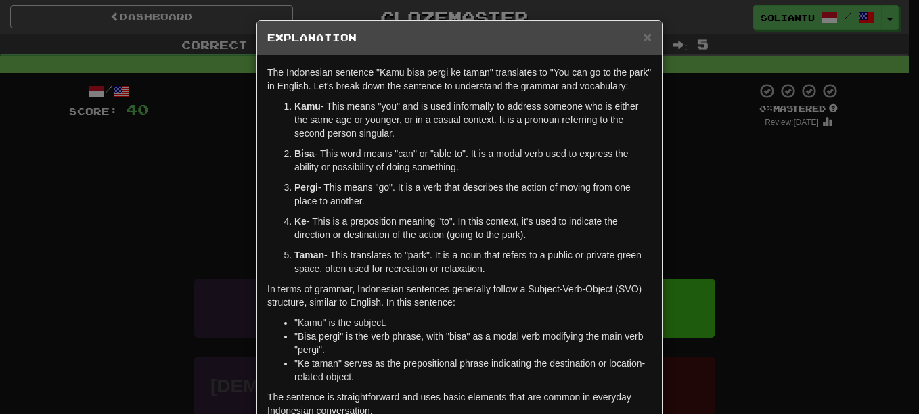
click at [636, 38] on h5 "Explanation" at bounding box center [459, 38] width 384 height 14
click at [643, 38] on span "×" at bounding box center [647, 37] width 8 height 16
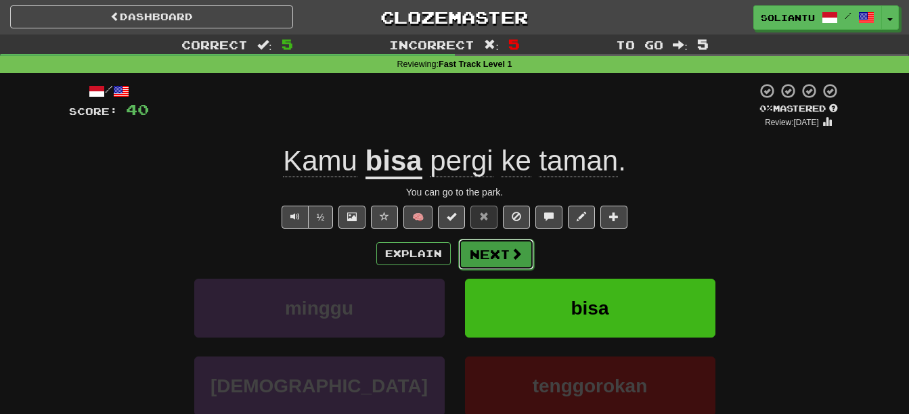
click at [524, 257] on button "Next" at bounding box center [496, 254] width 76 height 31
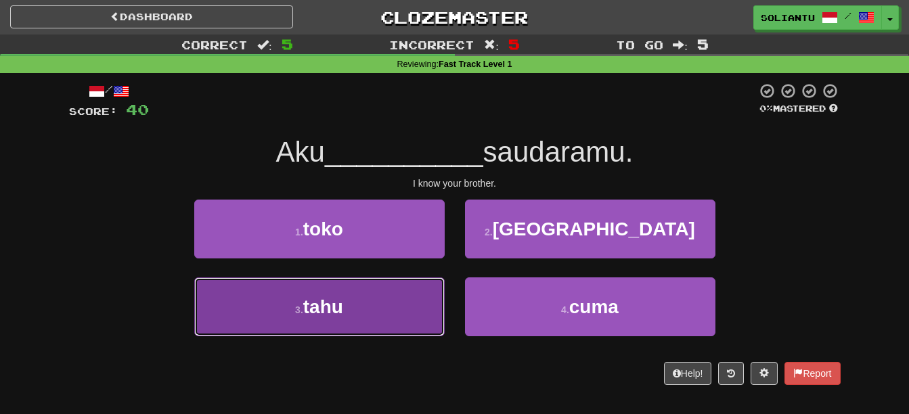
click at [416, 304] on button "3 . tahu" at bounding box center [319, 306] width 250 height 59
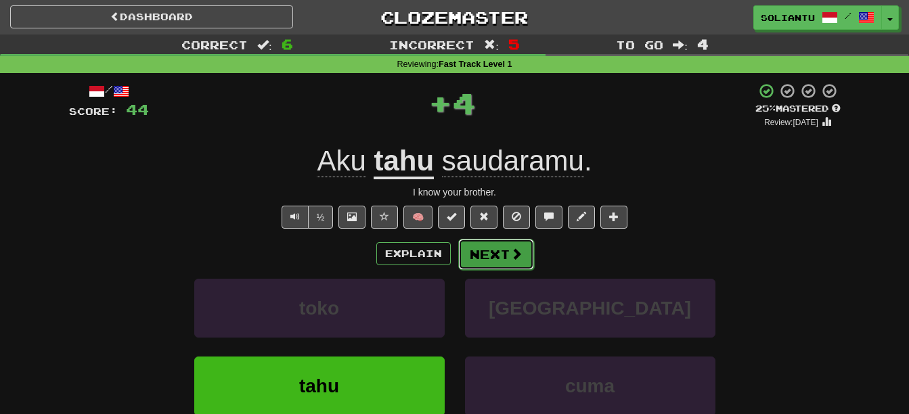
click at [493, 261] on button "Next" at bounding box center [496, 254] width 76 height 31
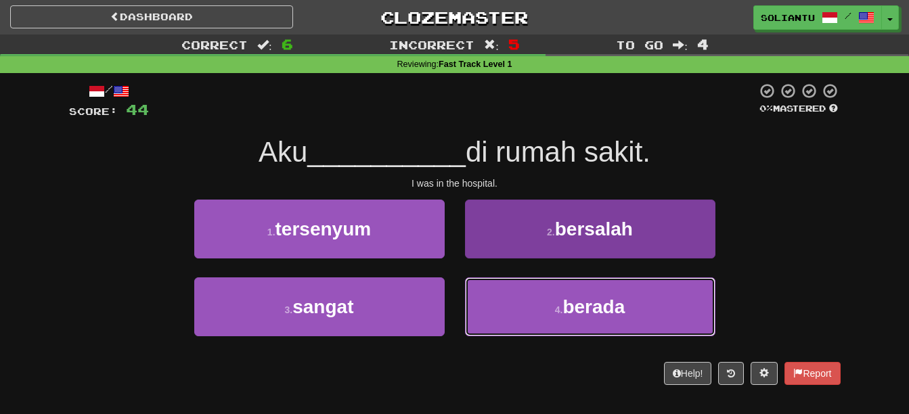
click at [535, 306] on button "4 . berada" at bounding box center [590, 306] width 250 height 59
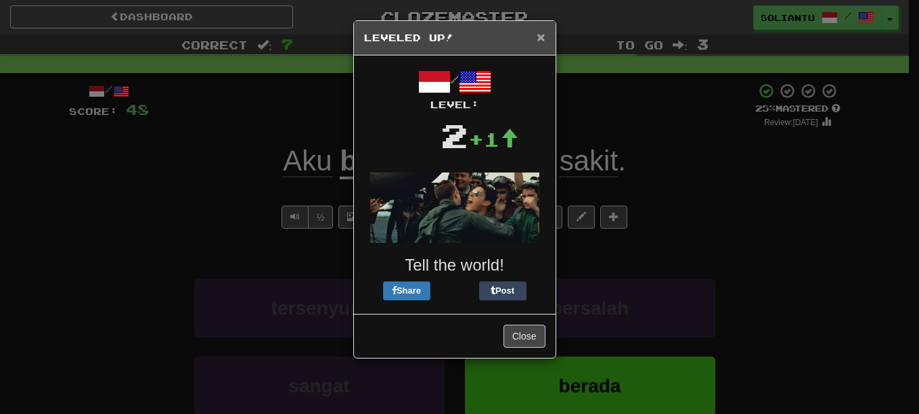
click at [538, 35] on span "×" at bounding box center [541, 37] width 8 height 16
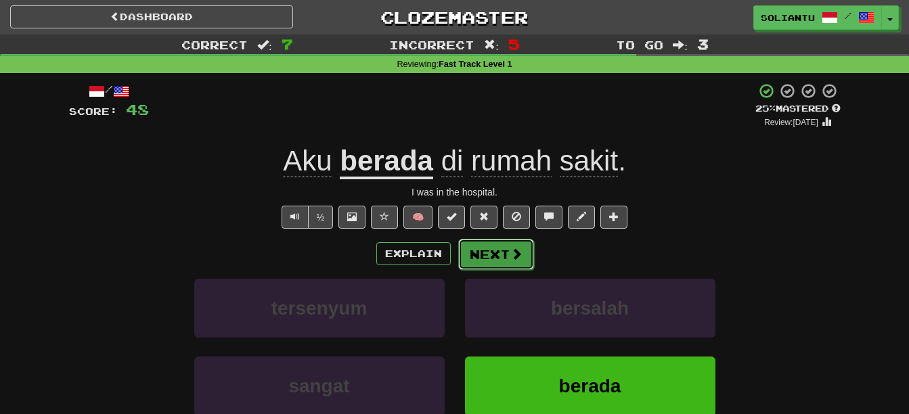
click at [499, 256] on button "Next" at bounding box center [496, 254] width 76 height 31
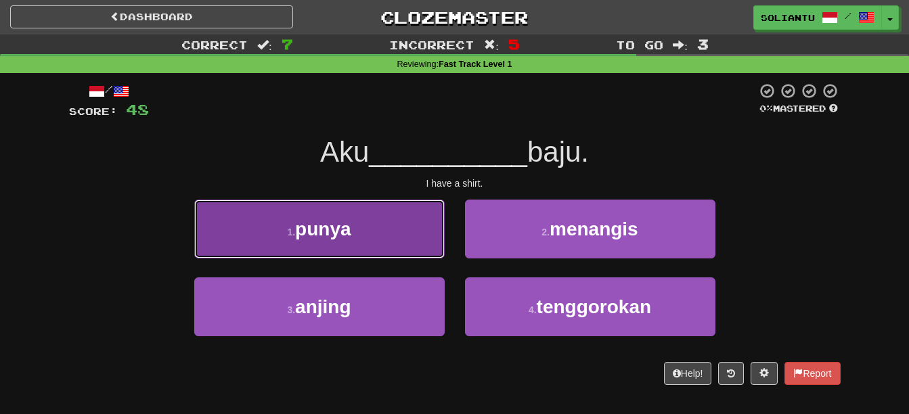
click at [390, 242] on button "1 . punya" at bounding box center [319, 229] width 250 height 59
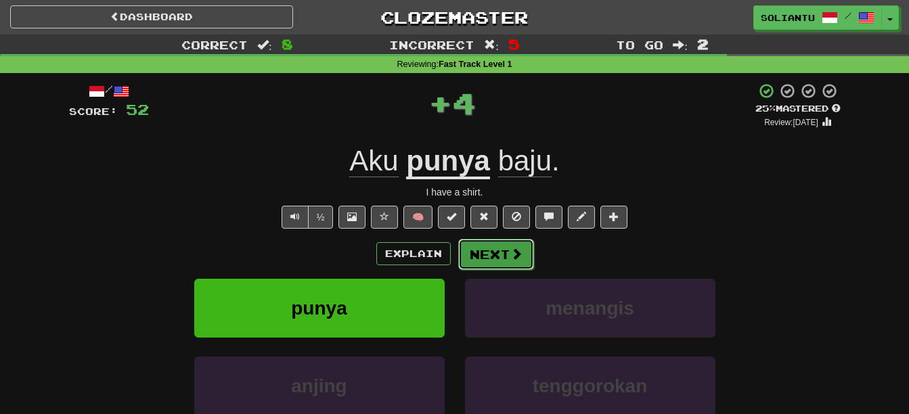
click at [516, 252] on span at bounding box center [516, 254] width 12 height 12
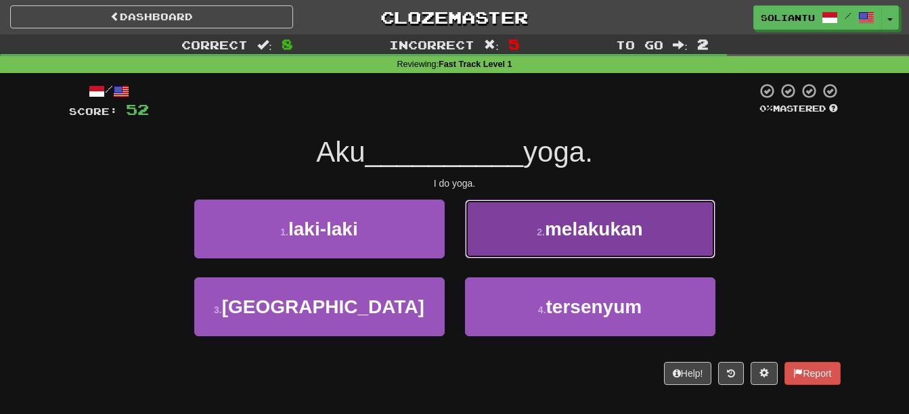
click at [535, 212] on button "2 . melakukan" at bounding box center [590, 229] width 250 height 59
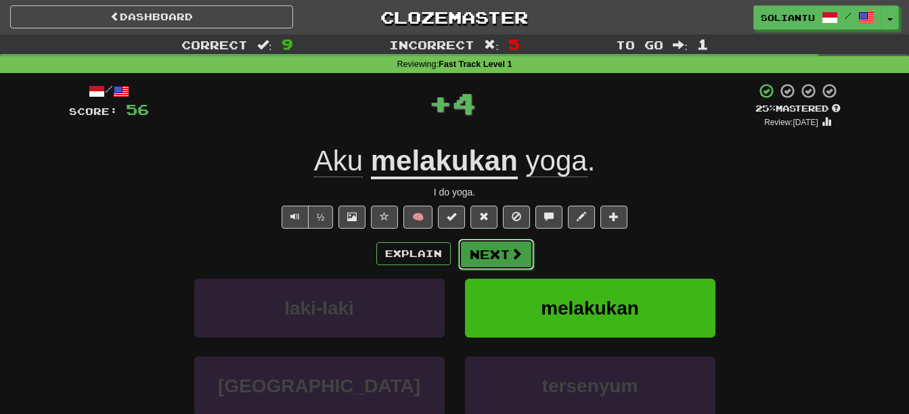
click at [500, 251] on button "Next" at bounding box center [496, 254] width 76 height 31
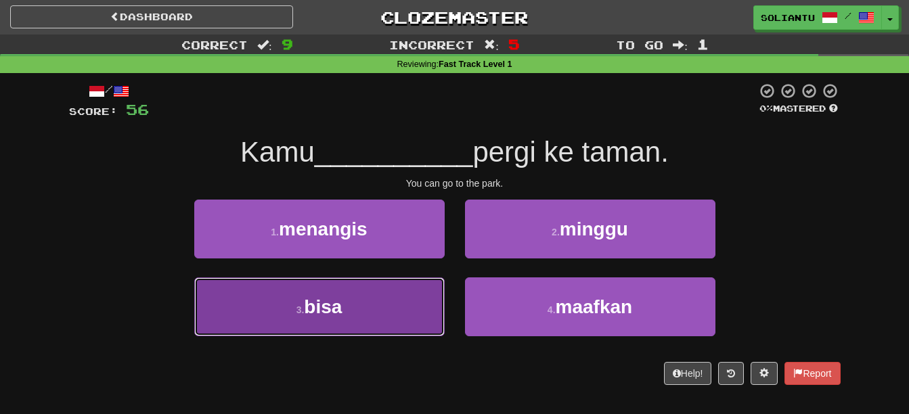
click at [412, 302] on button "3 . bisa" at bounding box center [319, 306] width 250 height 59
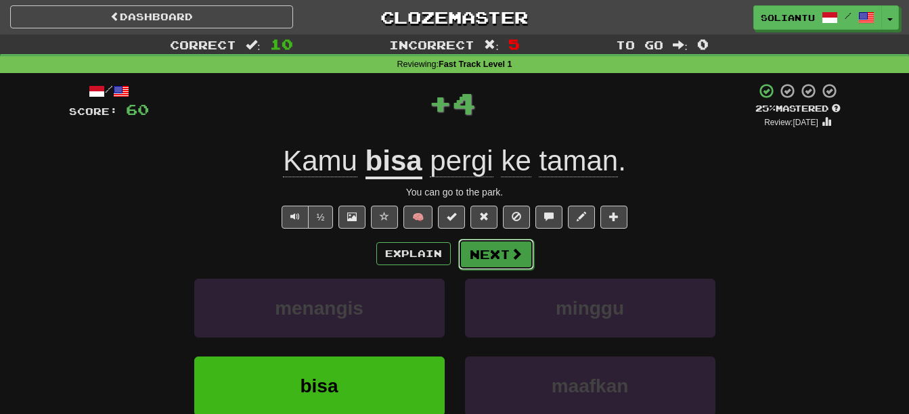
click at [505, 247] on button "Next" at bounding box center [496, 254] width 76 height 31
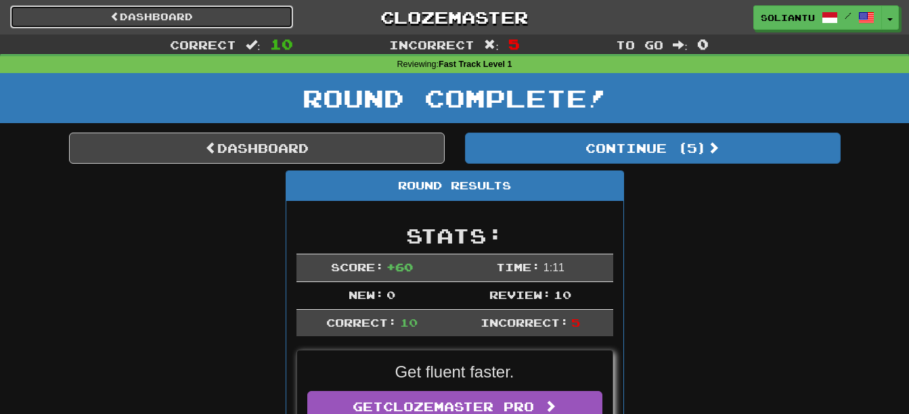
click at [191, 22] on link "Dashboard" at bounding box center [151, 16] width 283 height 23
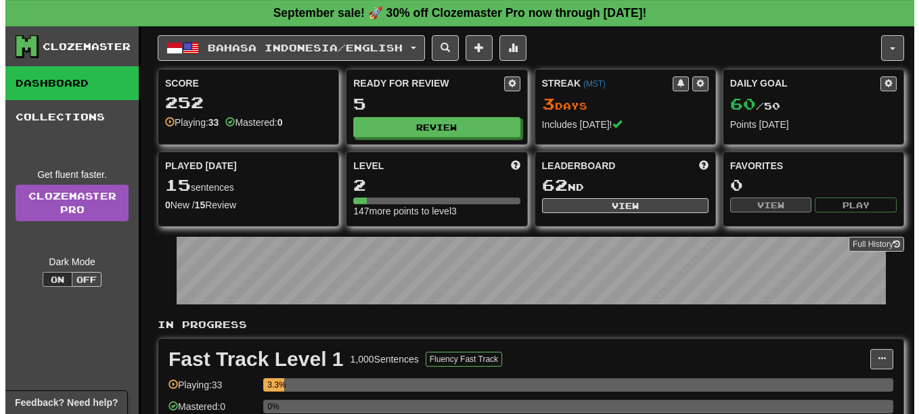
scroll to position [68, 0]
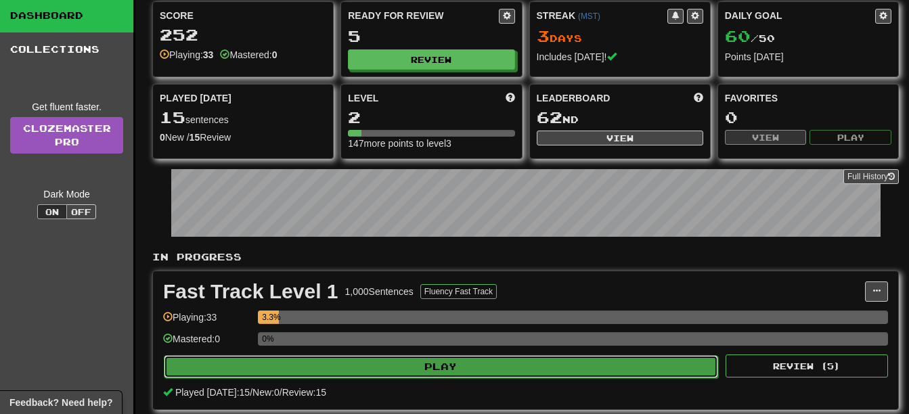
click at [472, 371] on button "Play" at bounding box center [441, 366] width 554 height 23
select select "**"
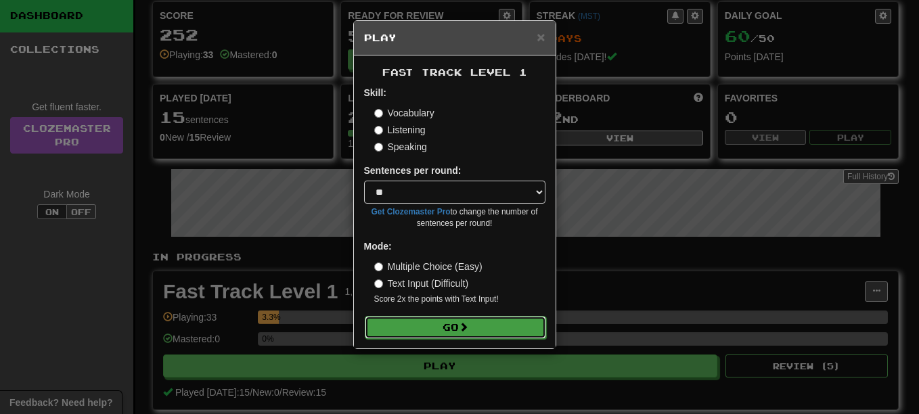
click at [468, 322] on span at bounding box center [463, 326] width 9 height 9
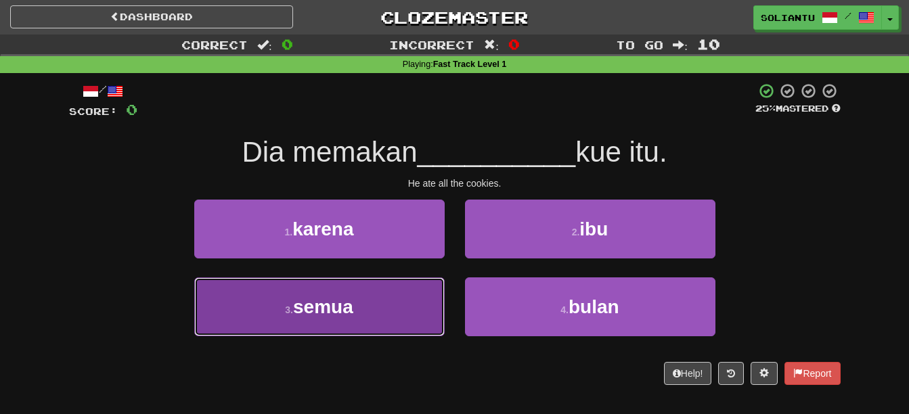
click at [417, 305] on button "3 . semua" at bounding box center [319, 306] width 250 height 59
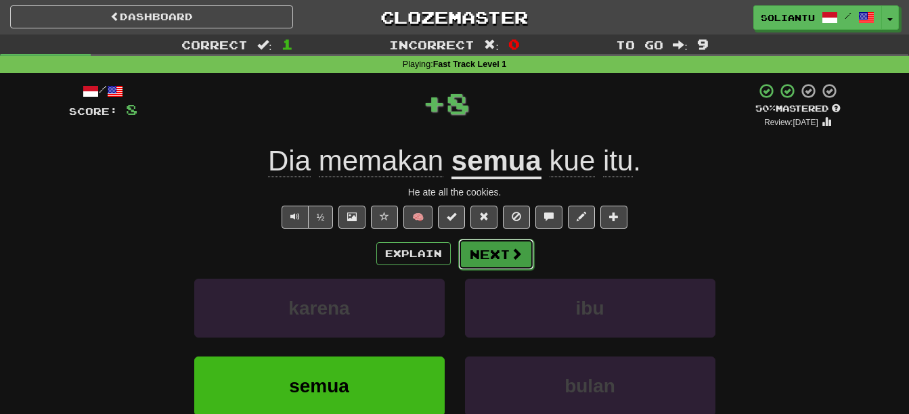
click at [489, 256] on button "Next" at bounding box center [496, 254] width 76 height 31
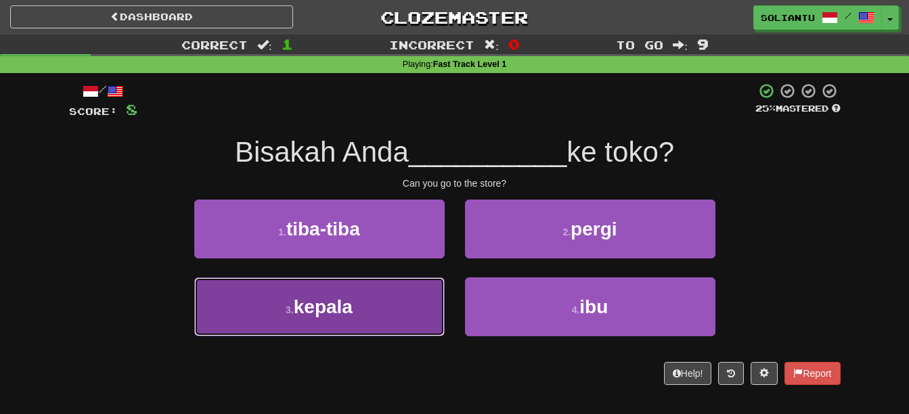
click at [387, 307] on button "3 . kepala" at bounding box center [319, 306] width 250 height 59
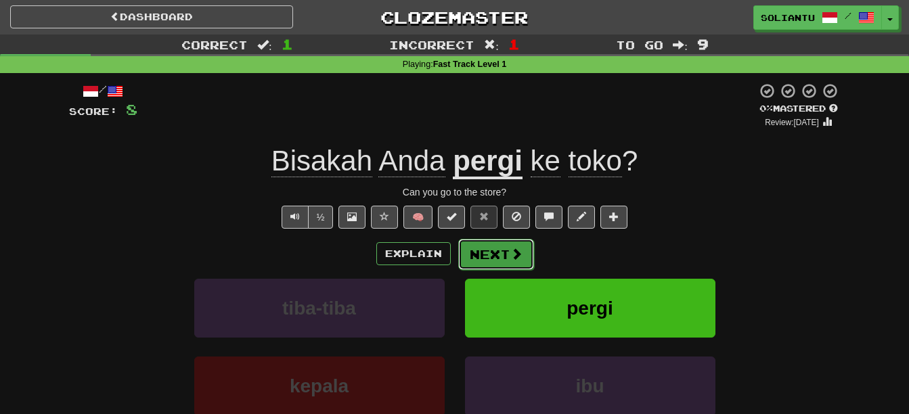
click at [496, 246] on button "Next" at bounding box center [496, 254] width 76 height 31
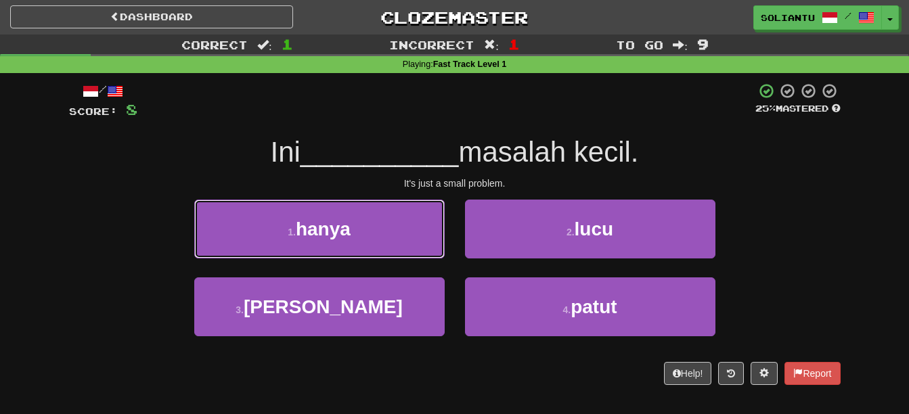
click at [350, 232] on span "hanya" at bounding box center [323, 229] width 55 height 21
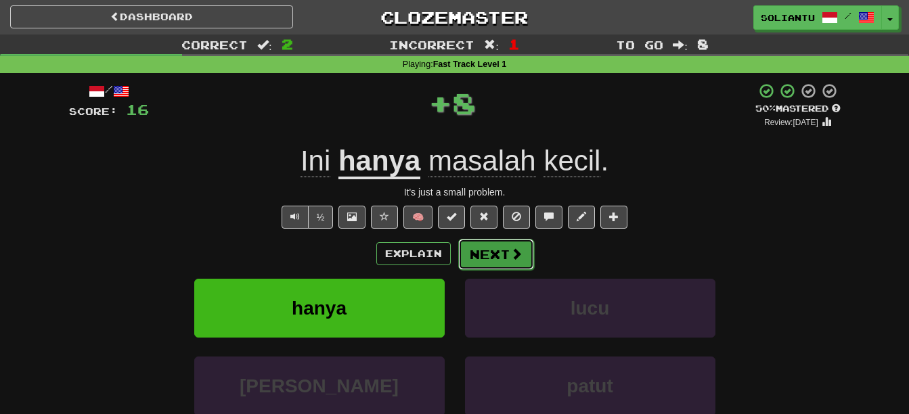
click at [499, 258] on button "Next" at bounding box center [496, 254] width 76 height 31
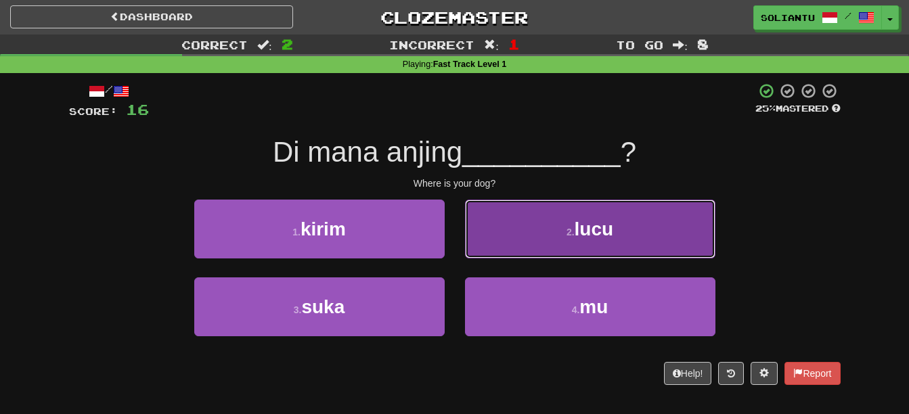
click at [597, 233] on span "lucu" at bounding box center [593, 229] width 39 height 21
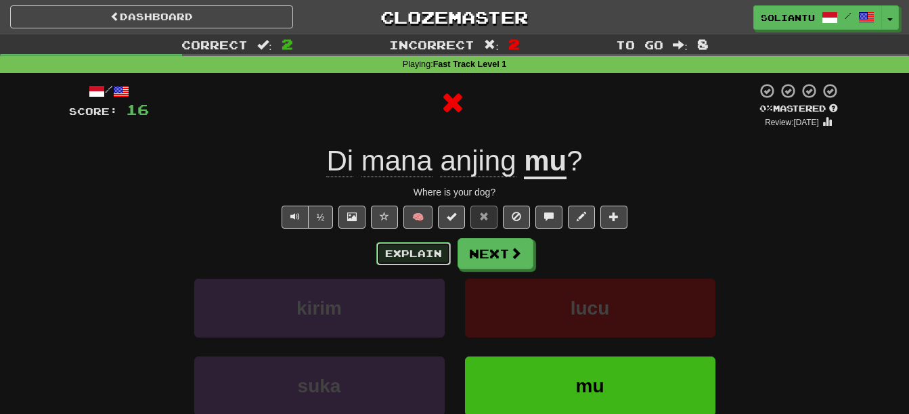
click at [400, 248] on button "Explain" at bounding box center [413, 253] width 74 height 23
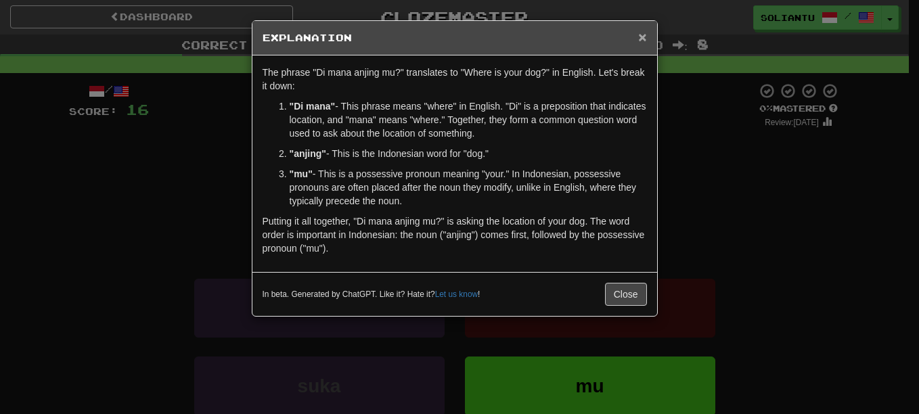
click at [645, 39] on div "× Explanation" at bounding box center [454, 38] width 405 height 35
click at [644, 39] on span "×" at bounding box center [642, 37] width 8 height 16
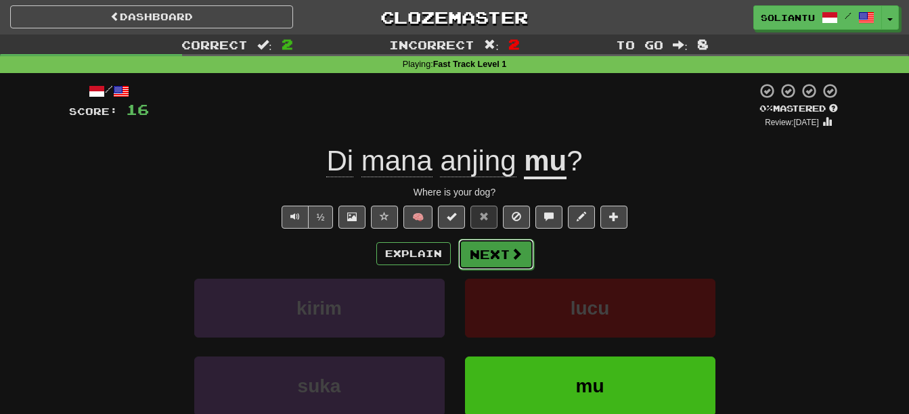
click at [519, 252] on span at bounding box center [516, 254] width 12 height 12
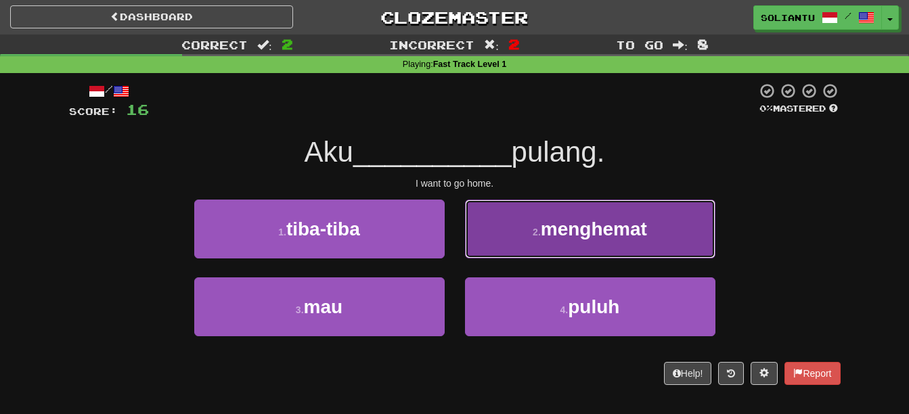
click at [635, 242] on button "2 . menghemat" at bounding box center [590, 229] width 250 height 59
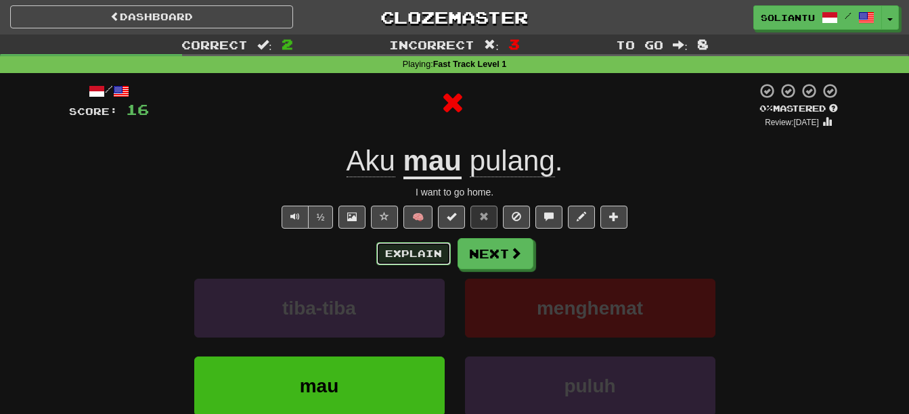
click at [390, 258] on button "Explain" at bounding box center [413, 253] width 74 height 23
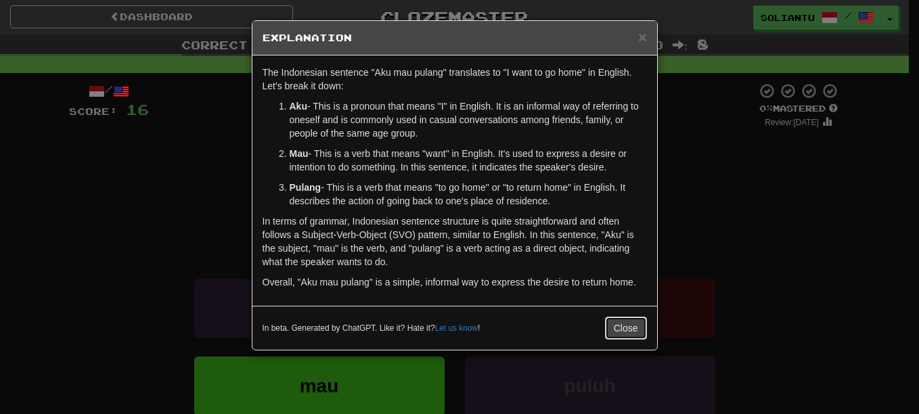
click at [625, 330] on button "Close" at bounding box center [626, 328] width 42 height 23
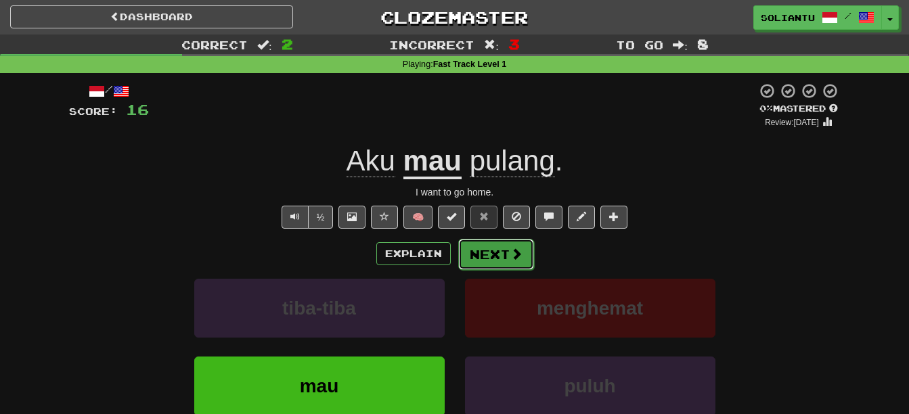
click at [510, 256] on span at bounding box center [516, 254] width 12 height 12
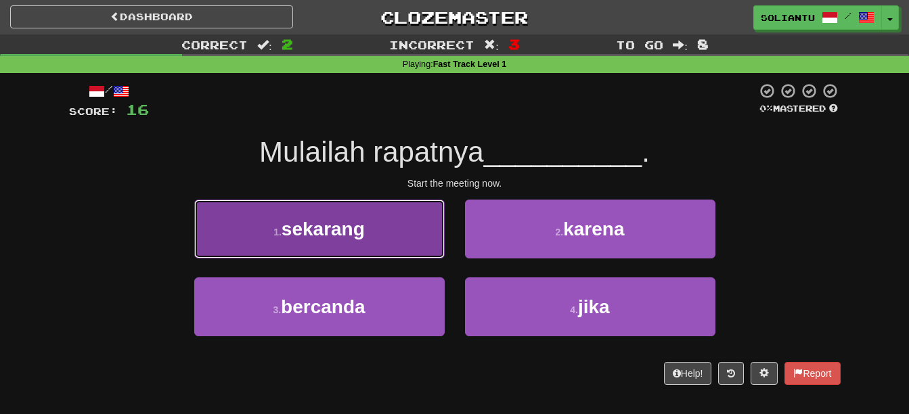
click at [380, 211] on button "1 . sekarang" at bounding box center [319, 229] width 250 height 59
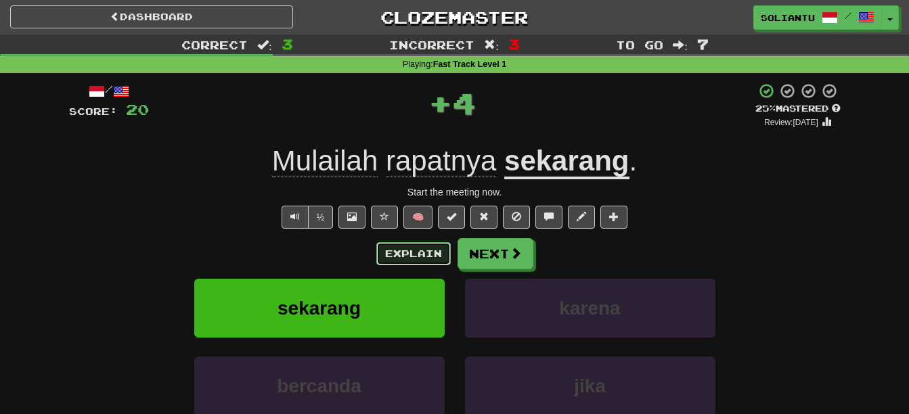
click at [414, 248] on button "Explain" at bounding box center [413, 253] width 74 height 23
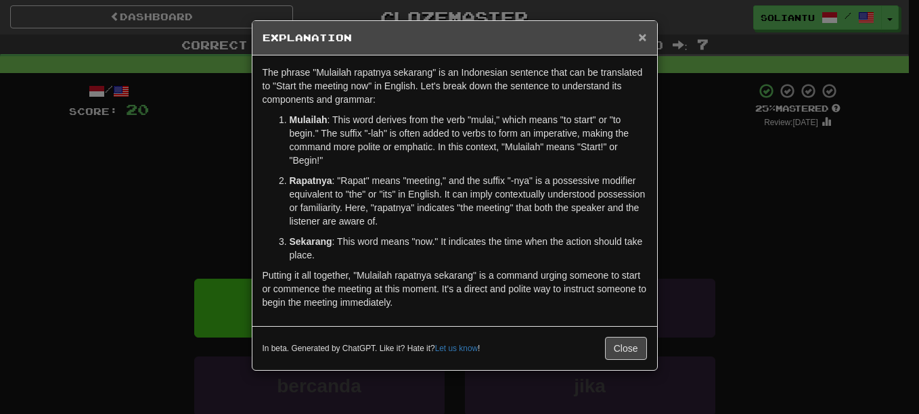
click at [643, 41] on span "×" at bounding box center [642, 37] width 8 height 16
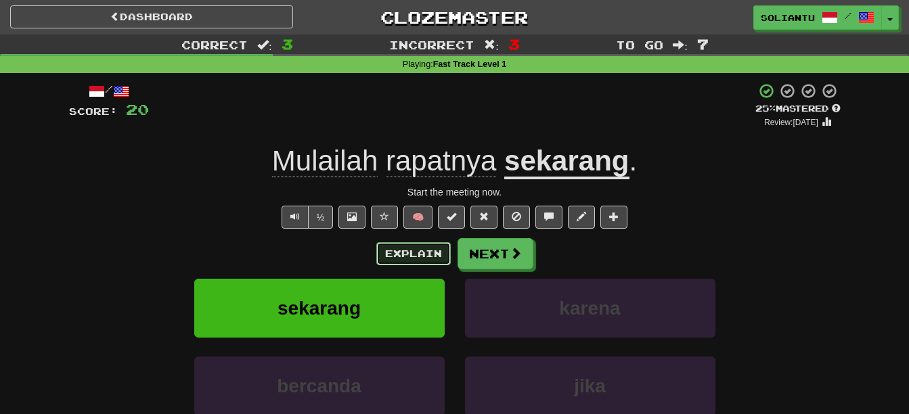
click at [394, 248] on button "Explain" at bounding box center [413, 253] width 74 height 23
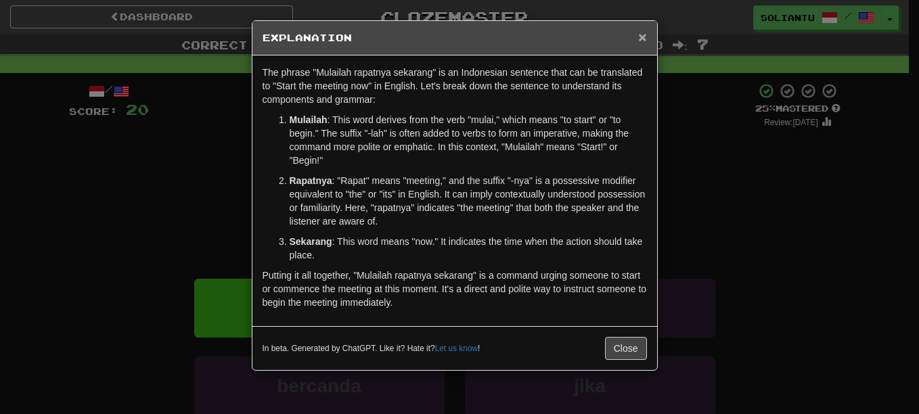
click at [644, 37] on span "×" at bounding box center [642, 37] width 8 height 16
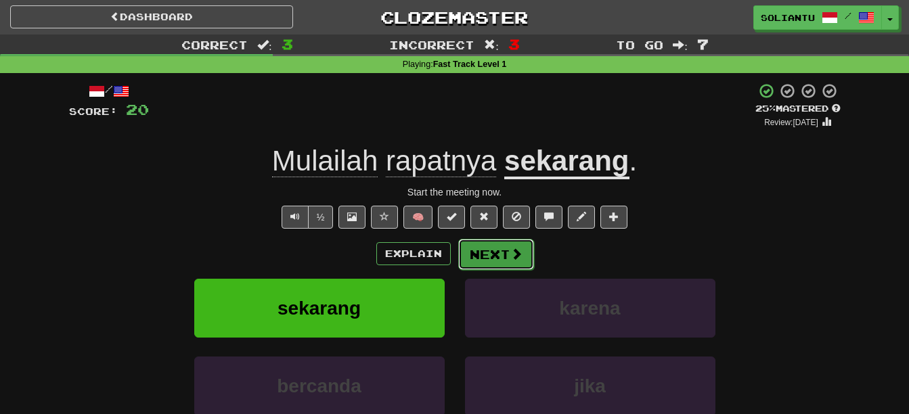
click at [486, 260] on button "Next" at bounding box center [496, 254] width 76 height 31
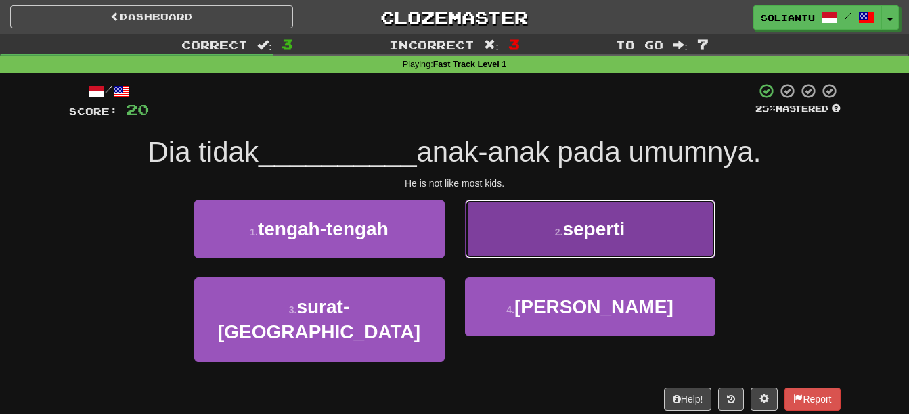
click at [648, 244] on button "2 . seperti" at bounding box center [590, 229] width 250 height 59
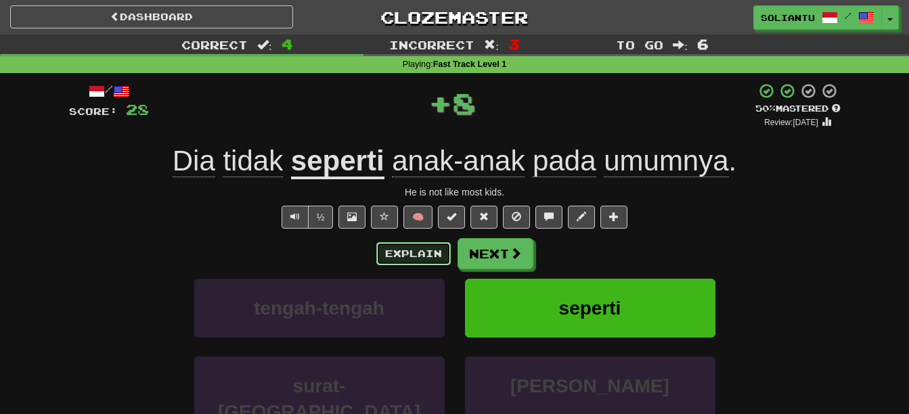
click at [434, 253] on button "Explain" at bounding box center [413, 253] width 74 height 23
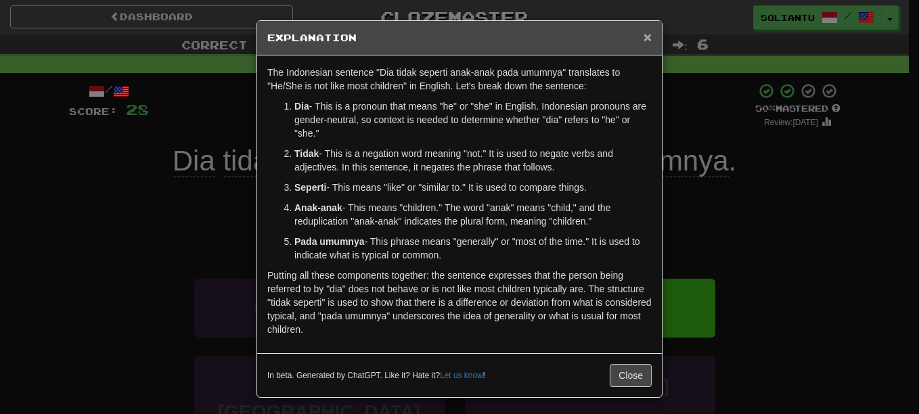
click at [643, 40] on span "×" at bounding box center [647, 37] width 8 height 16
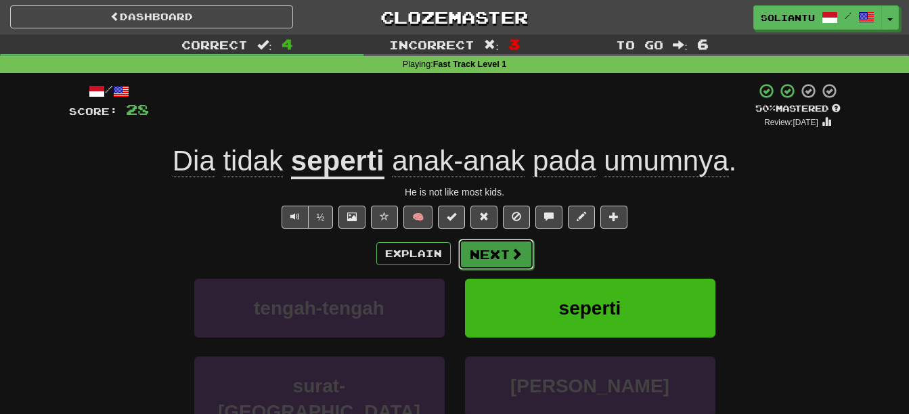
click at [499, 259] on button "Next" at bounding box center [496, 254] width 76 height 31
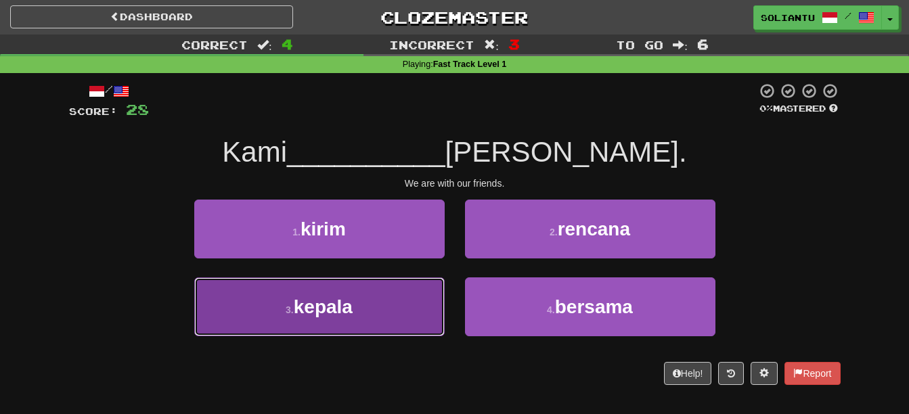
click at [371, 295] on button "3 . kepala" at bounding box center [319, 306] width 250 height 59
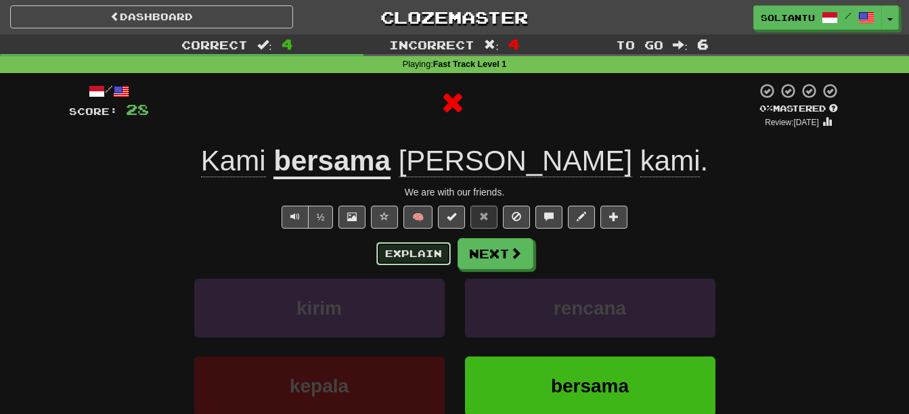
click at [407, 252] on button "Explain" at bounding box center [413, 253] width 74 height 23
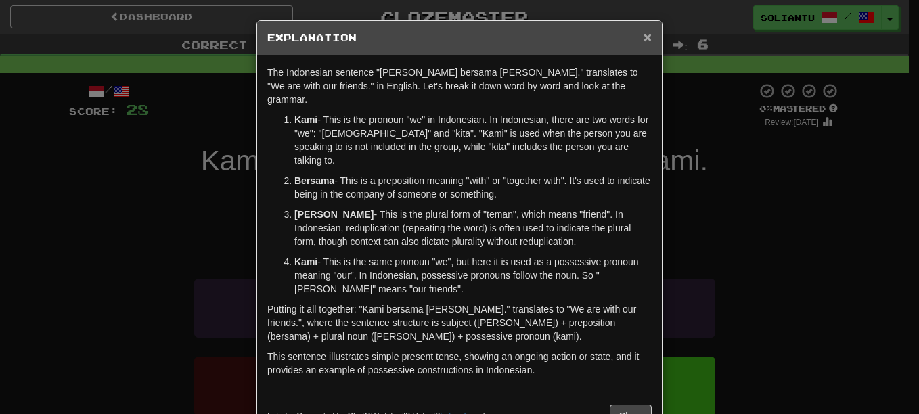
click at [646, 34] on span "×" at bounding box center [647, 37] width 8 height 16
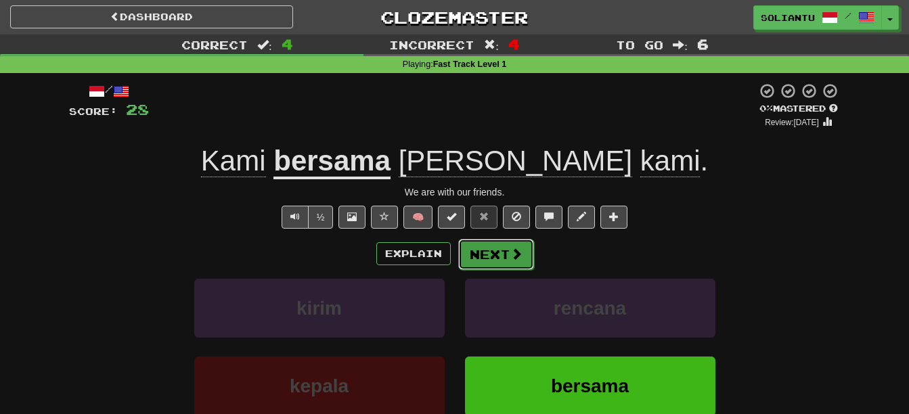
click at [507, 246] on button "Next" at bounding box center [496, 254] width 76 height 31
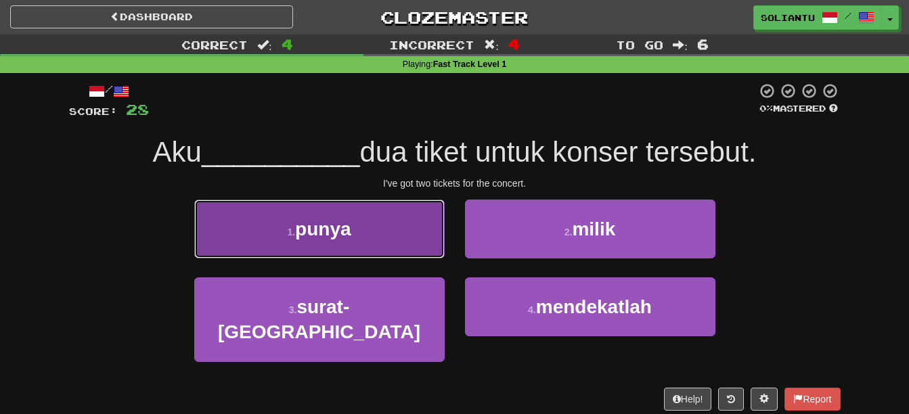
click at [377, 235] on button "1 . punya" at bounding box center [319, 229] width 250 height 59
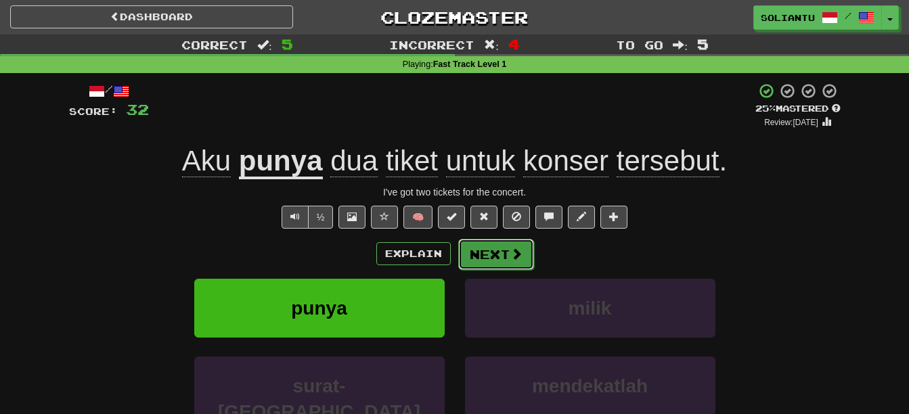
click at [494, 250] on button "Next" at bounding box center [496, 254] width 76 height 31
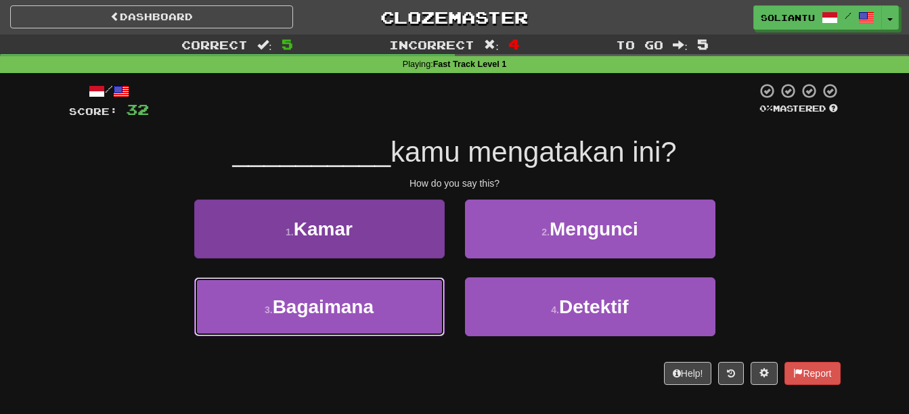
click at [375, 291] on button "3 . Bagaimana" at bounding box center [319, 306] width 250 height 59
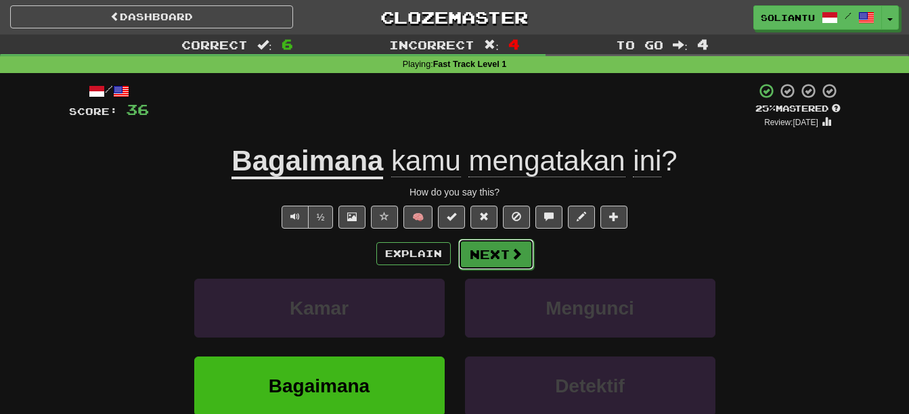
click at [475, 251] on button "Next" at bounding box center [496, 254] width 76 height 31
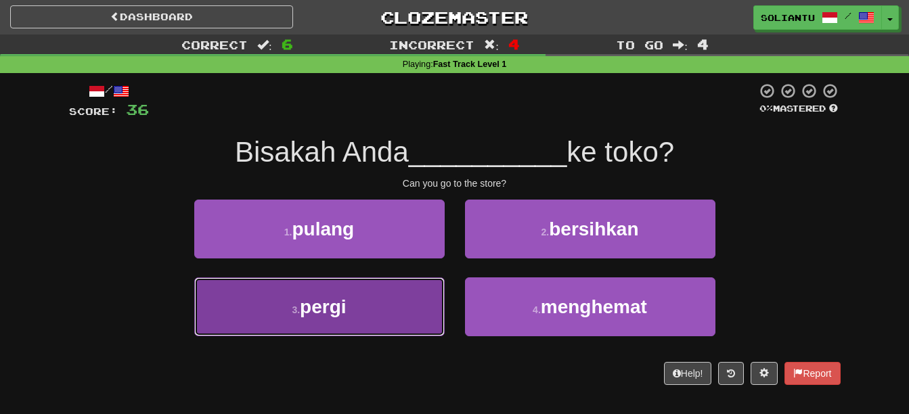
click at [392, 300] on button "3 . pergi" at bounding box center [319, 306] width 250 height 59
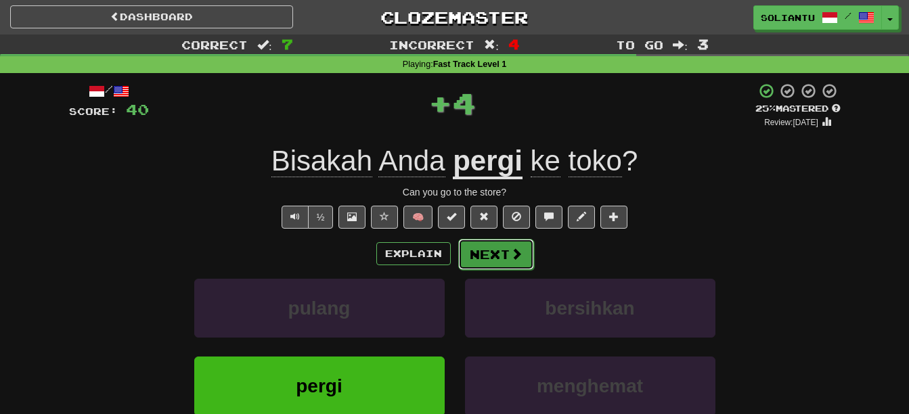
click at [511, 248] on span at bounding box center [516, 254] width 12 height 12
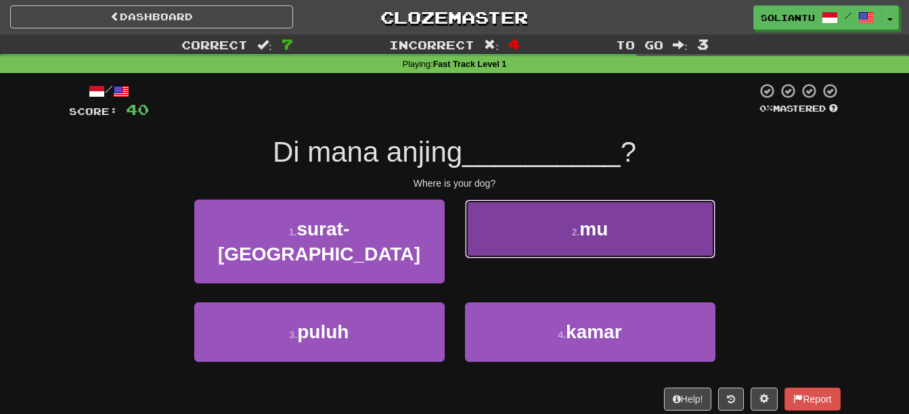
click at [529, 235] on button "2 . mu" at bounding box center [590, 229] width 250 height 59
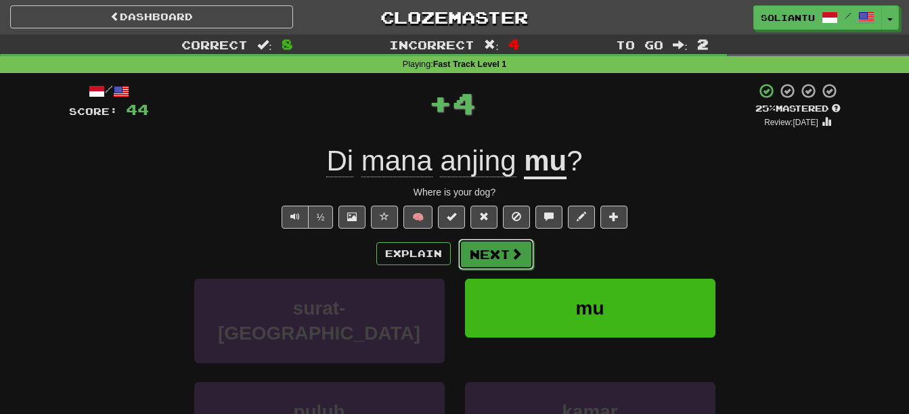
click at [488, 258] on button "Next" at bounding box center [496, 254] width 76 height 31
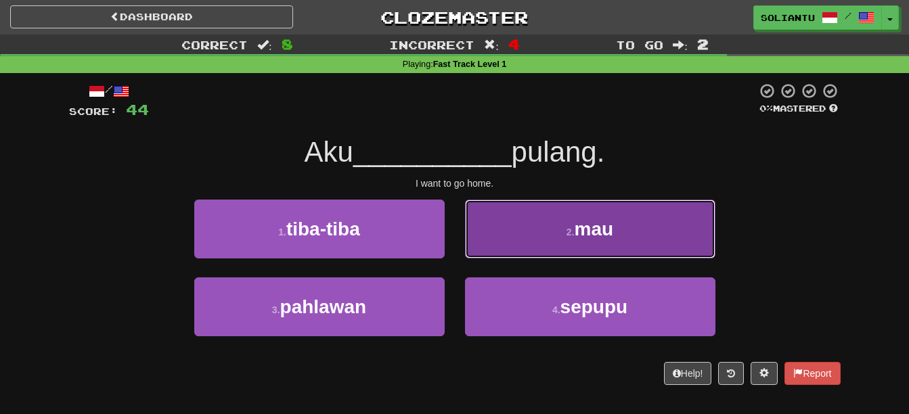
click at [539, 230] on button "2 . mau" at bounding box center [590, 229] width 250 height 59
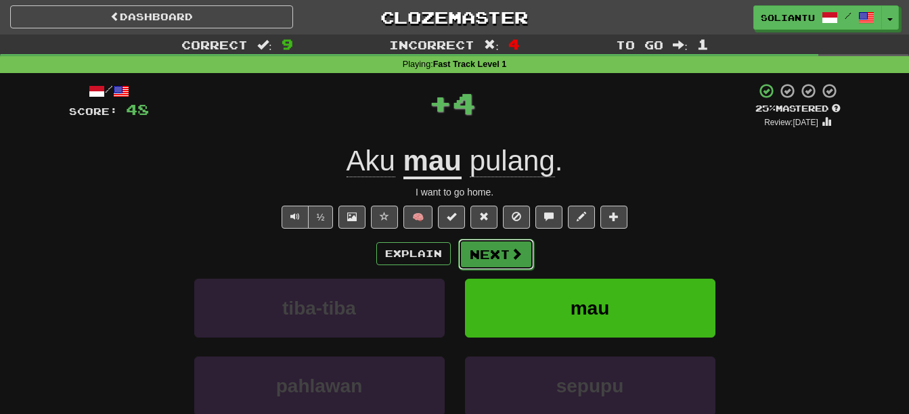
click at [490, 250] on button "Next" at bounding box center [496, 254] width 76 height 31
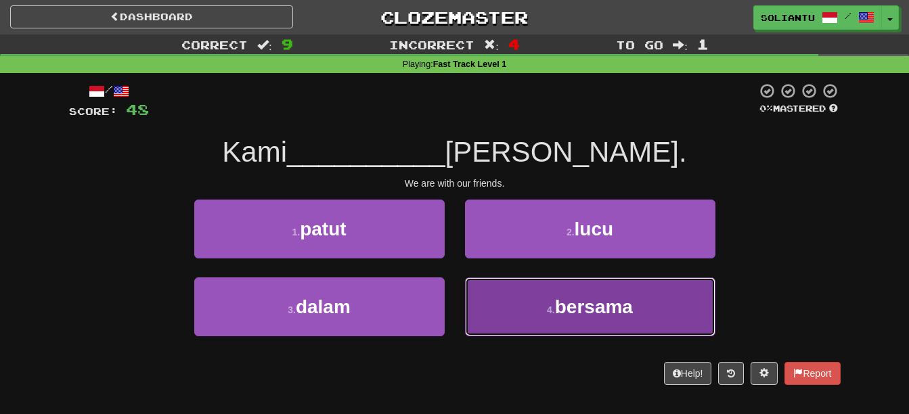
click at [574, 314] on span "bersama" at bounding box center [594, 306] width 78 height 21
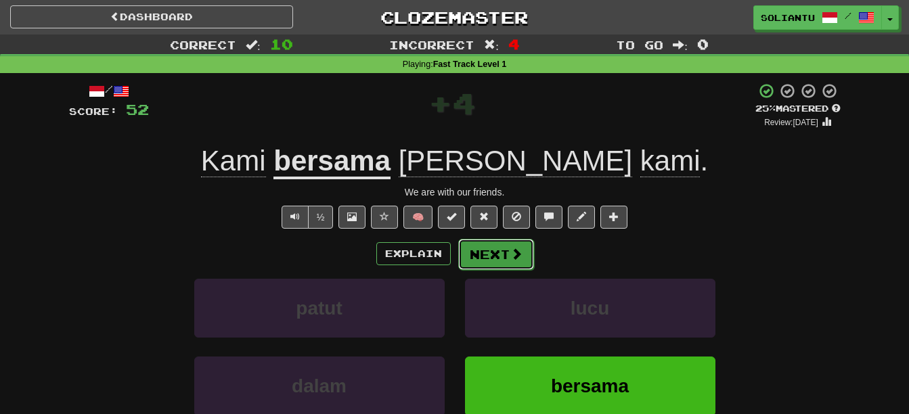
click at [525, 259] on button "Next" at bounding box center [496, 254] width 76 height 31
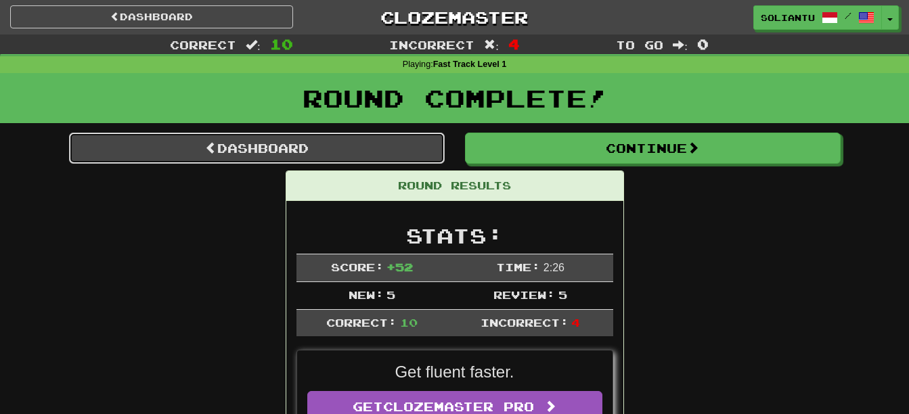
click at [300, 141] on link "Dashboard" at bounding box center [257, 148] width 376 height 31
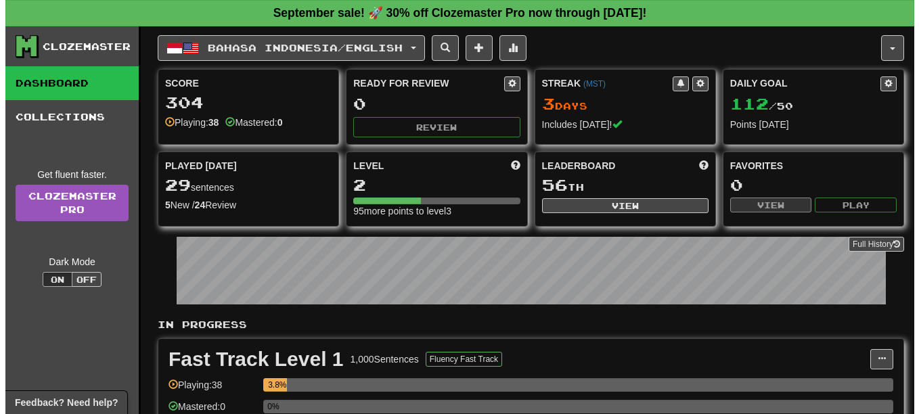
scroll to position [68, 0]
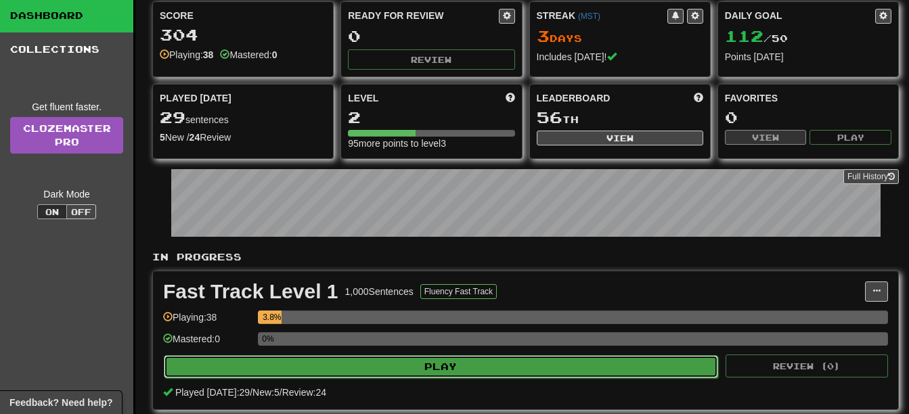
click at [352, 367] on button "Play" at bounding box center [441, 366] width 554 height 23
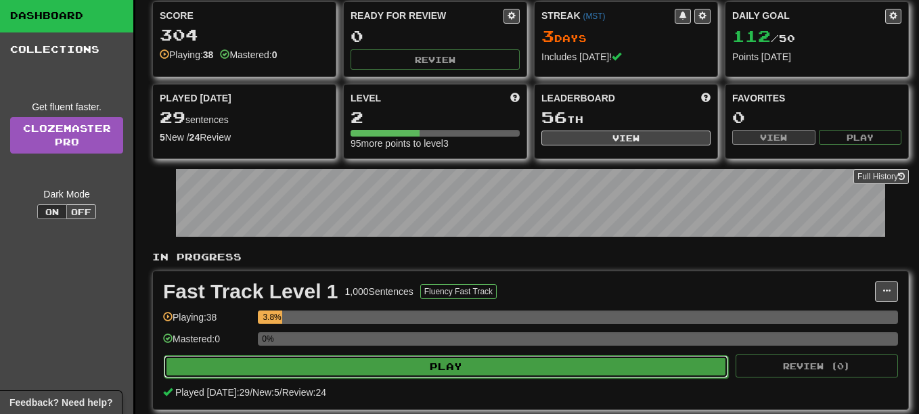
select select "**"
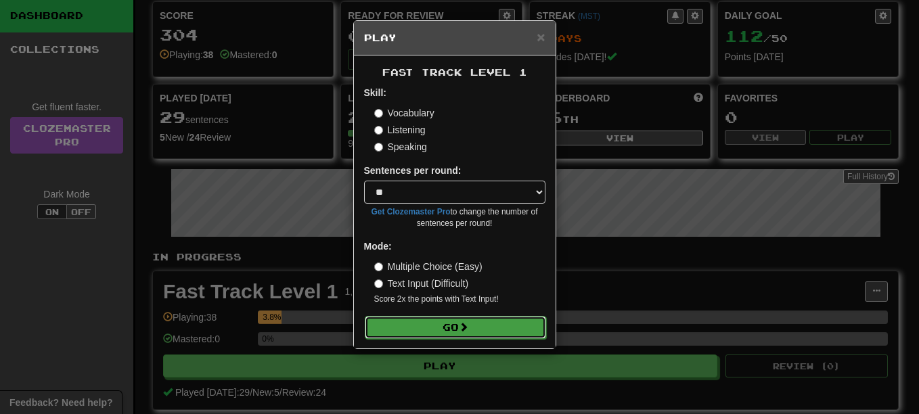
click at [467, 322] on span at bounding box center [463, 326] width 9 height 9
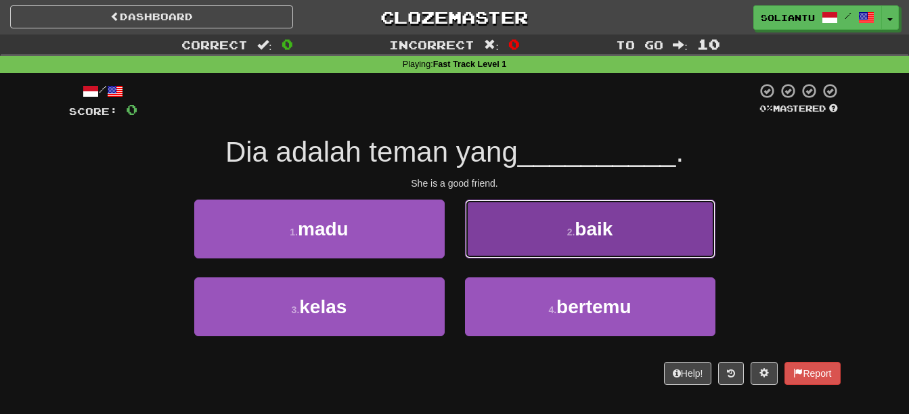
click at [505, 210] on button "2 . baik" at bounding box center [590, 229] width 250 height 59
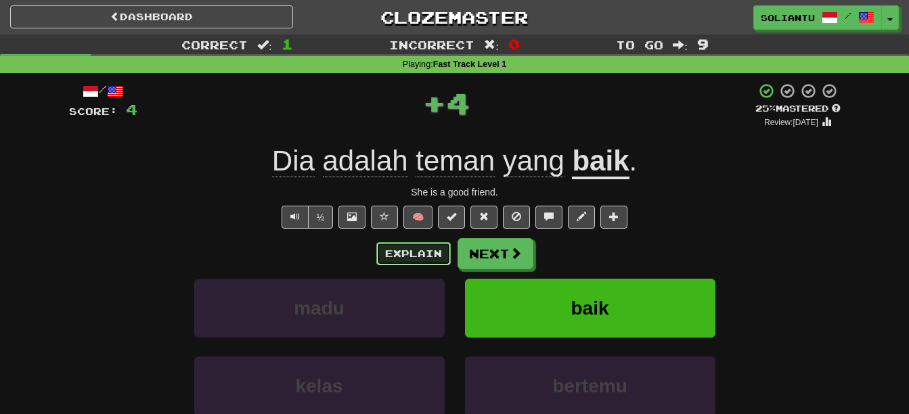
click at [405, 252] on button "Explain" at bounding box center [413, 253] width 74 height 23
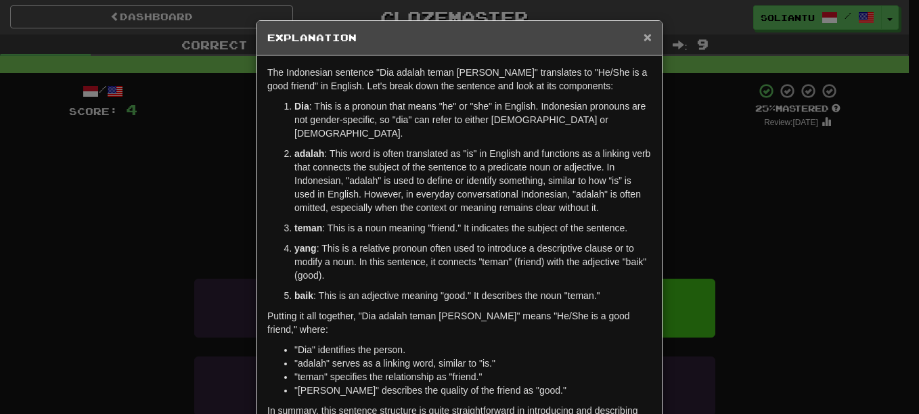
click at [643, 38] on span "×" at bounding box center [647, 37] width 8 height 16
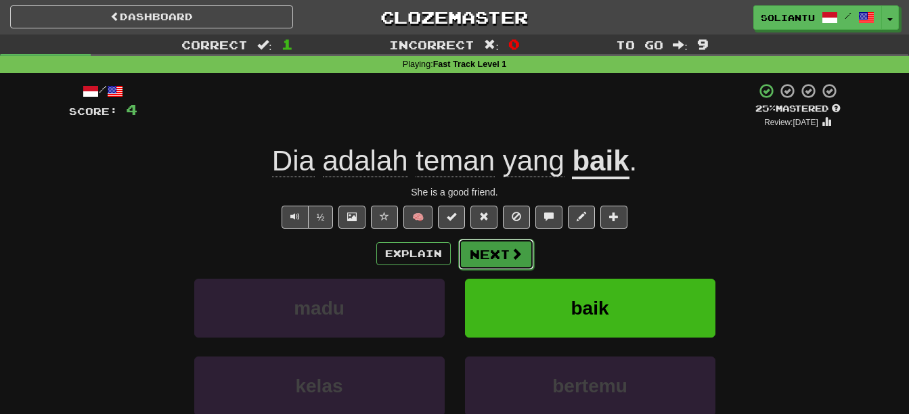
click at [511, 254] on span at bounding box center [516, 254] width 12 height 12
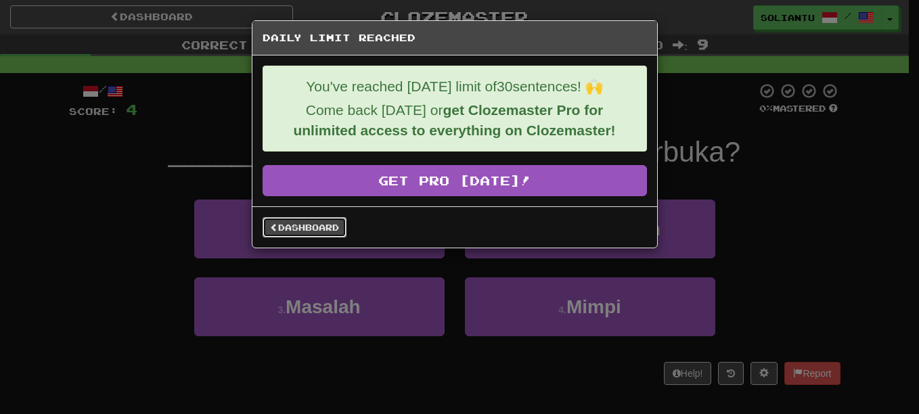
click at [310, 222] on link "Dashboard" at bounding box center [305, 227] width 84 height 20
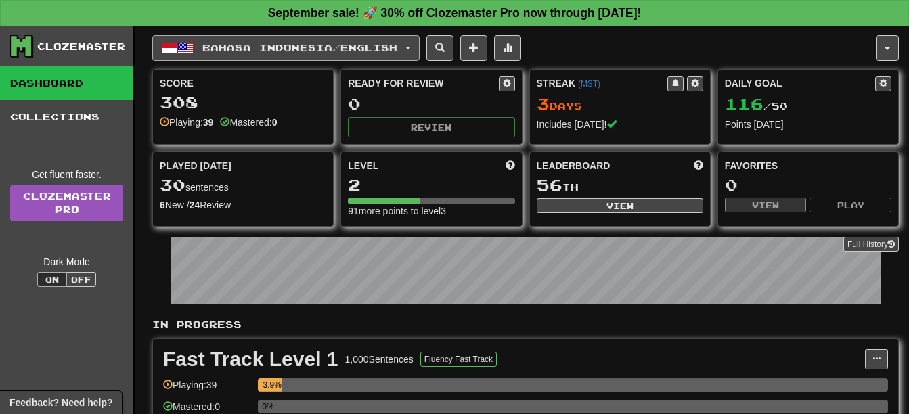
click at [271, 40] on button "Bahasa Indonesia / English" at bounding box center [285, 48] width 267 height 26
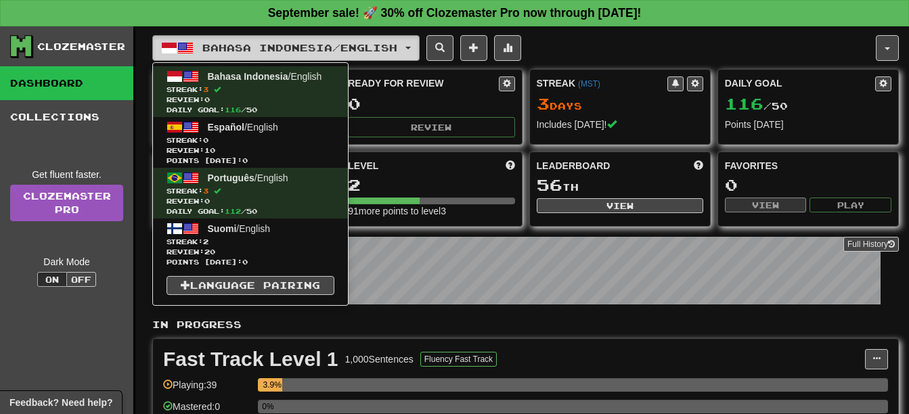
click at [271, 40] on button "Bahasa Indonesia / English" at bounding box center [285, 48] width 267 height 26
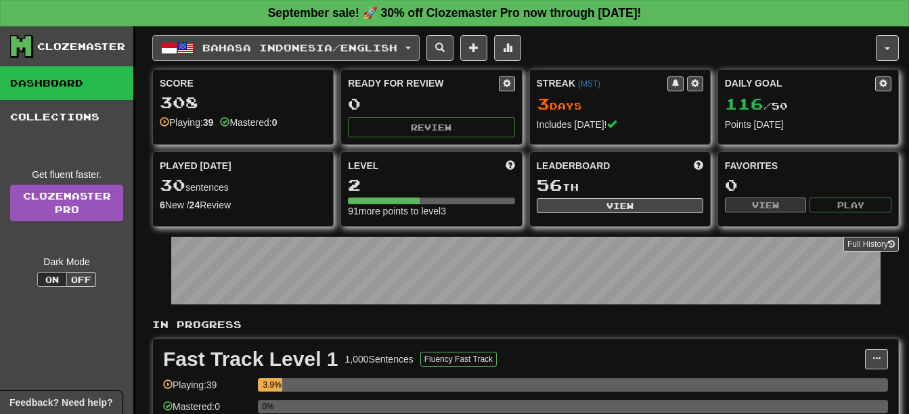
click at [271, 40] on button "Bahasa Indonesia / English" at bounding box center [285, 48] width 267 height 26
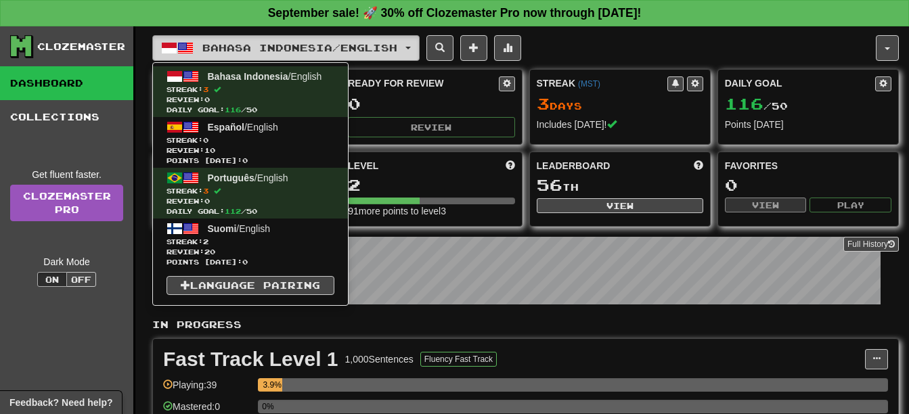
click at [300, 45] on span "Bahasa Indonesia / English" at bounding box center [299, 48] width 195 height 12
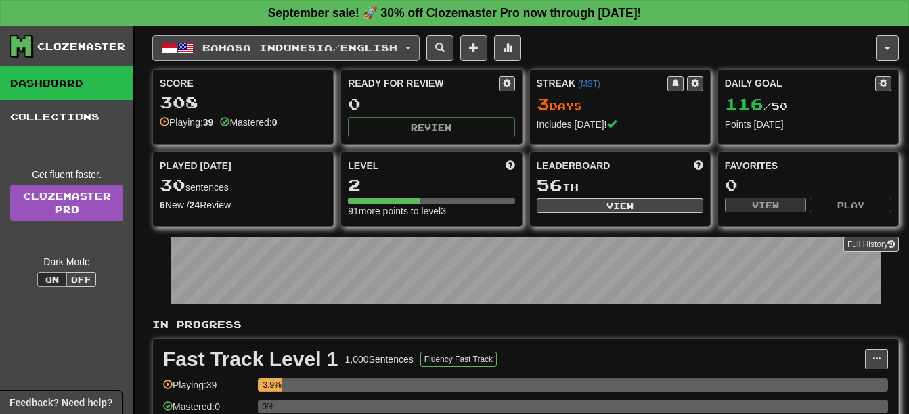
click at [300, 45] on span "Bahasa Indonesia / English" at bounding box center [299, 48] width 195 height 12
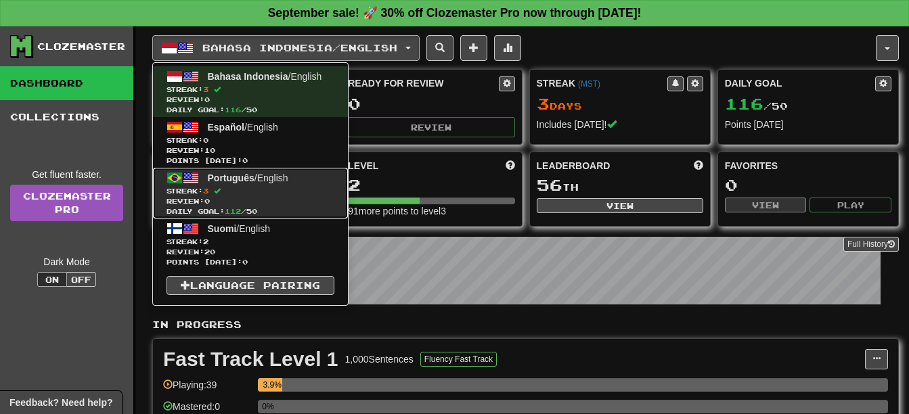
click at [270, 200] on span "Review: 0" at bounding box center [250, 201] width 168 height 10
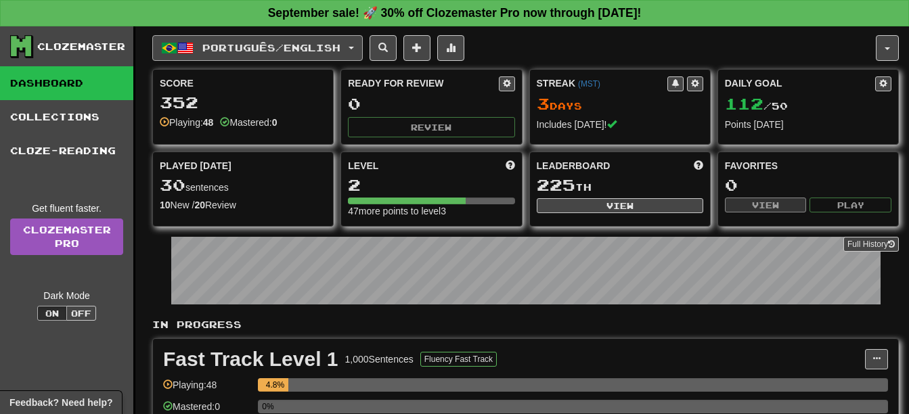
click at [271, 39] on button "Português / English" at bounding box center [257, 48] width 210 height 26
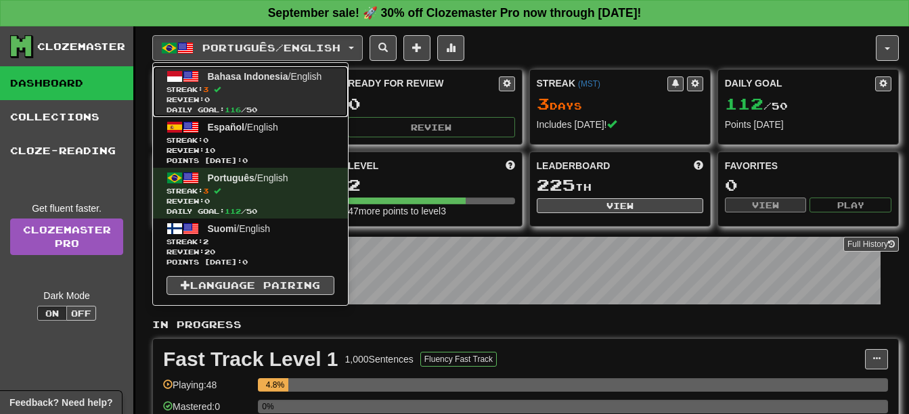
click at [248, 96] on span "Review: 0" at bounding box center [250, 100] width 168 height 10
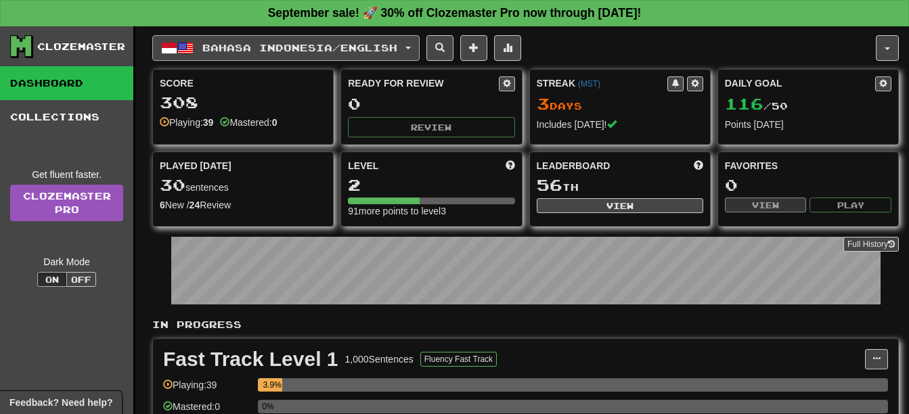
click at [238, 46] on span "Bahasa Indonesia / English" at bounding box center [299, 48] width 195 height 12
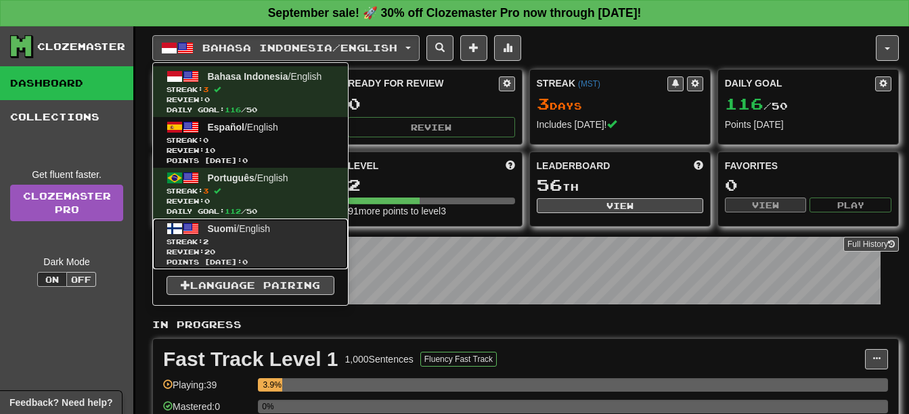
click at [265, 244] on span "Streak: 2" at bounding box center [250, 242] width 168 height 10
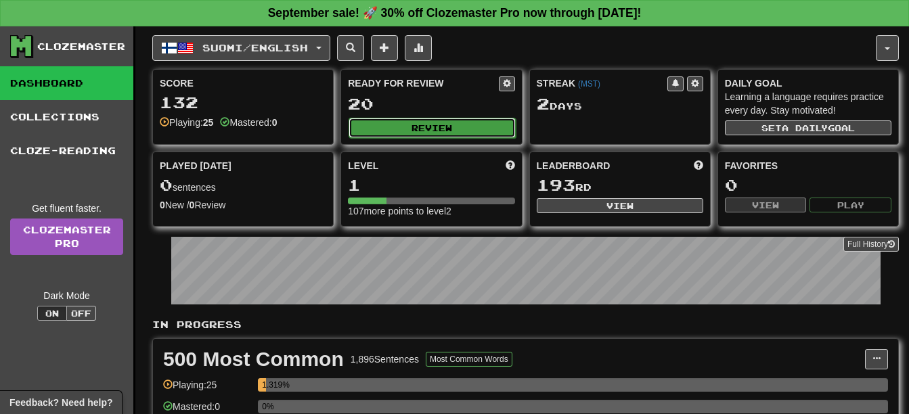
click at [457, 129] on button "Review" at bounding box center [431, 128] width 166 height 20
select select "**"
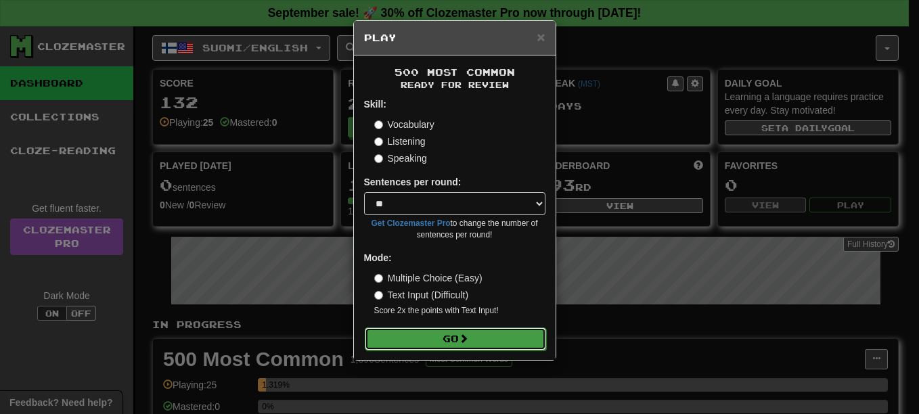
click at [489, 336] on button "Go" at bounding box center [455, 338] width 181 height 23
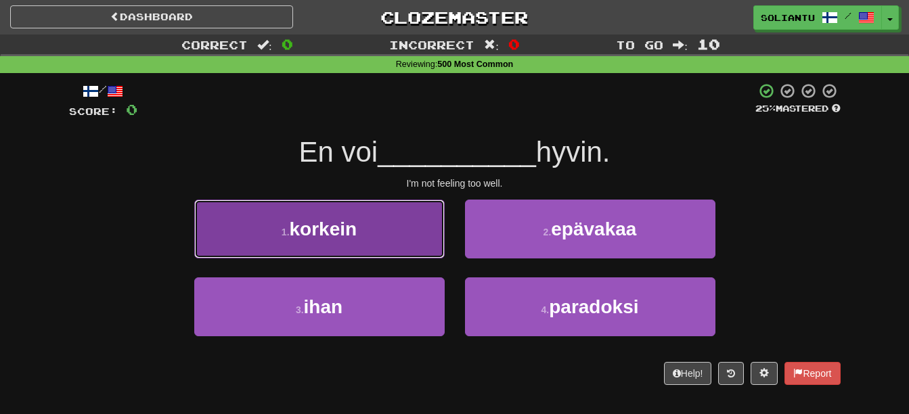
click at [413, 240] on button "1 . korkein" at bounding box center [319, 229] width 250 height 59
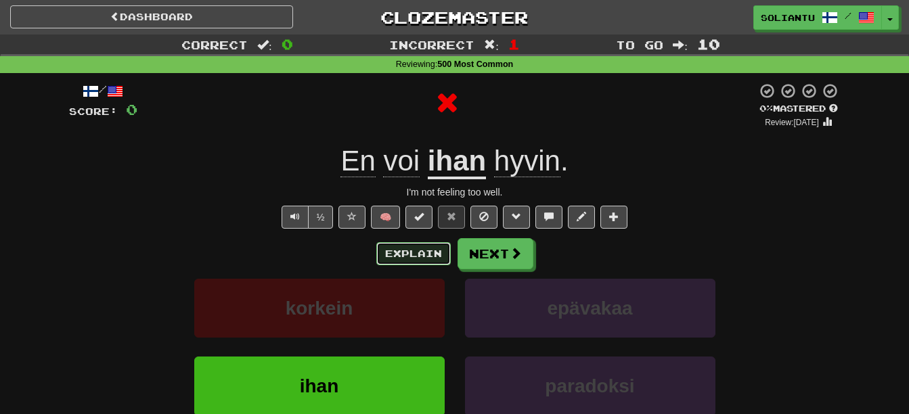
click at [411, 258] on button "Explain" at bounding box center [413, 253] width 74 height 23
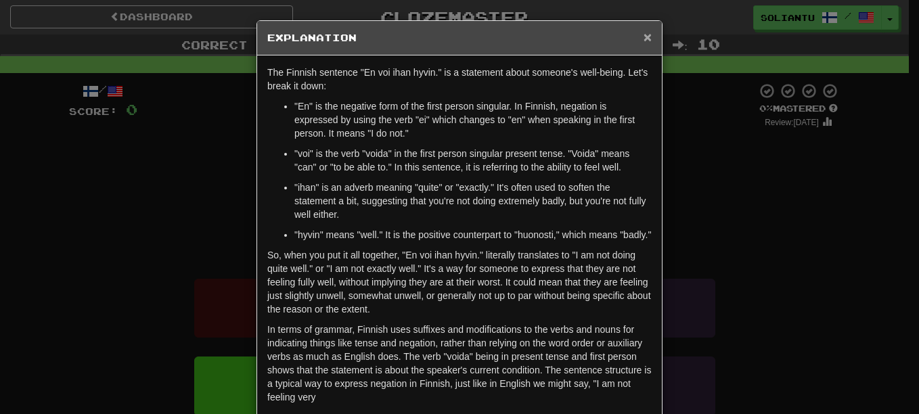
click at [643, 36] on span "×" at bounding box center [647, 37] width 8 height 16
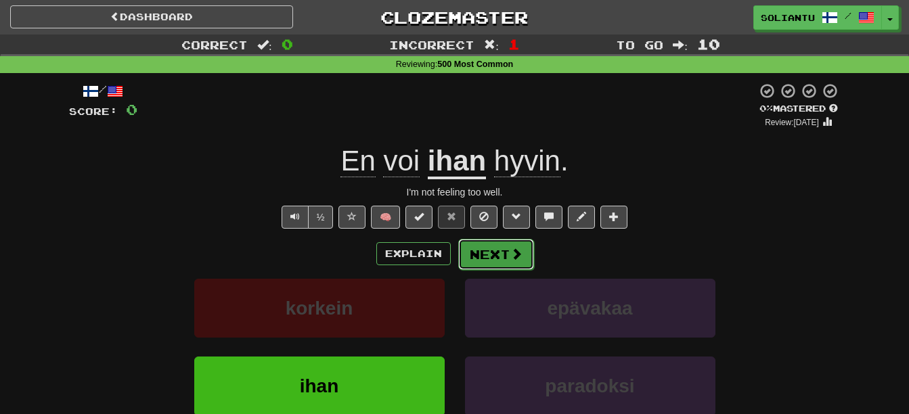
click at [523, 260] on button "Next" at bounding box center [496, 254] width 76 height 31
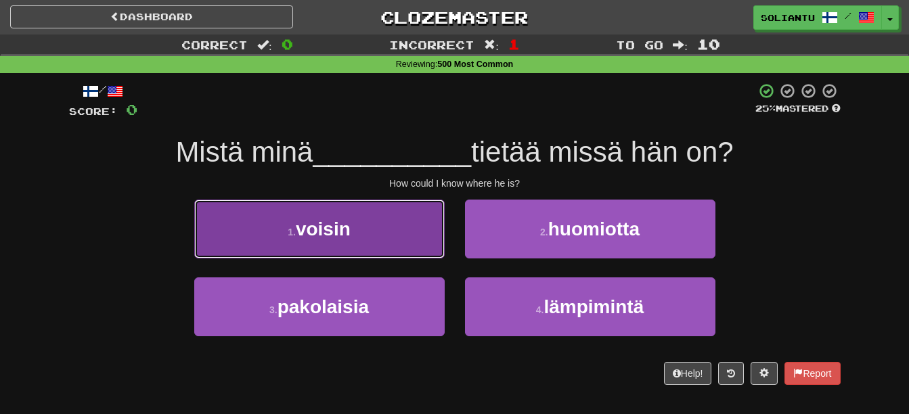
click at [372, 251] on button "1 . voisin" at bounding box center [319, 229] width 250 height 59
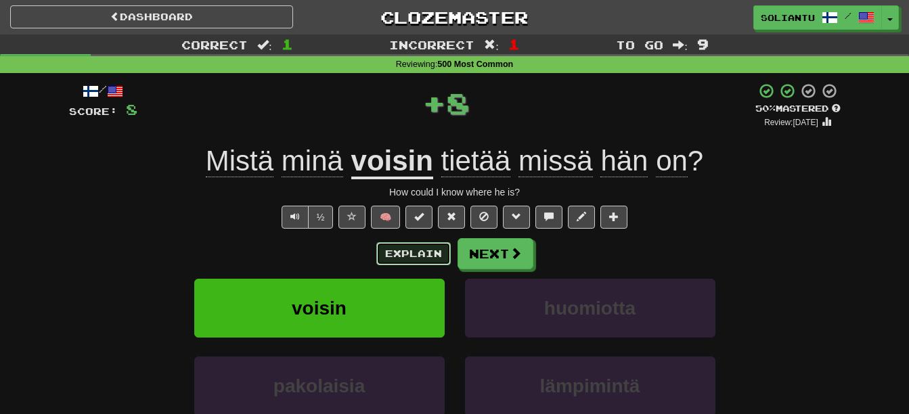
click at [423, 256] on button "Explain" at bounding box center [413, 253] width 74 height 23
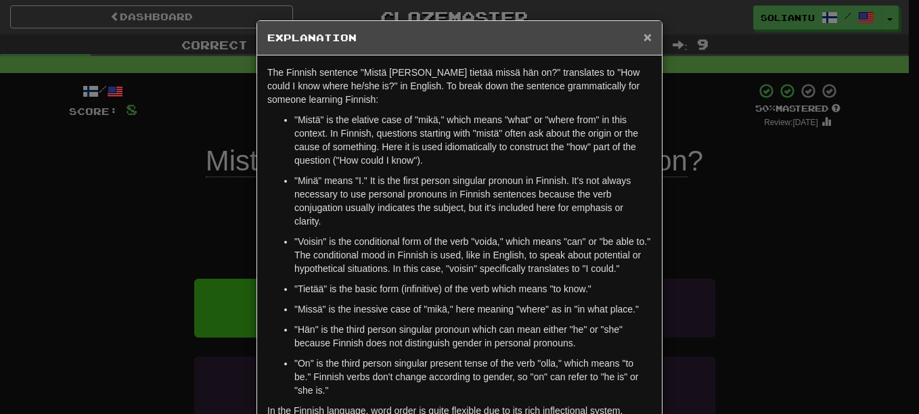
click at [645, 39] on span "×" at bounding box center [647, 37] width 8 height 16
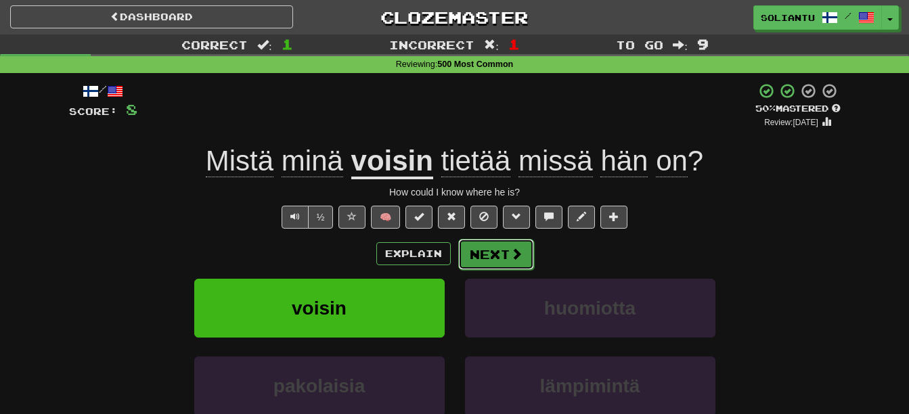
click at [520, 260] on button "Next" at bounding box center [496, 254] width 76 height 31
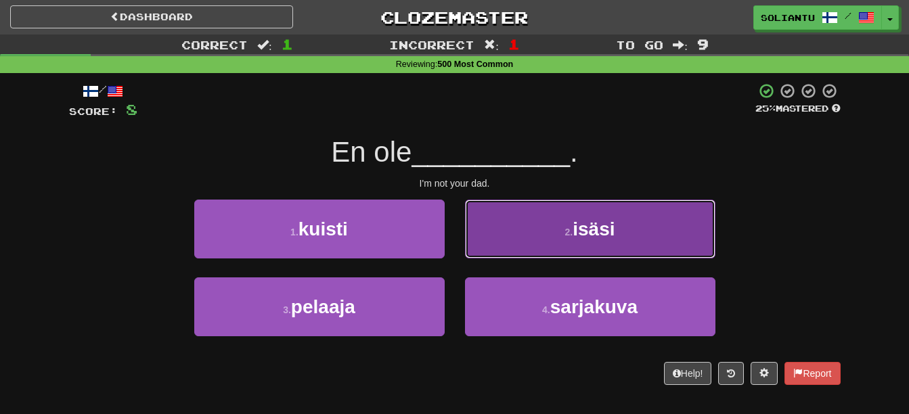
click at [626, 229] on button "2 . isäsi" at bounding box center [590, 229] width 250 height 59
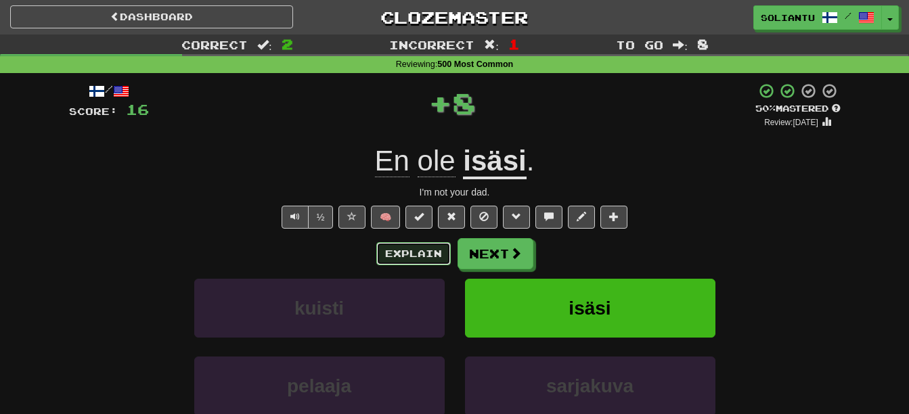
click at [428, 253] on button "Explain" at bounding box center [413, 253] width 74 height 23
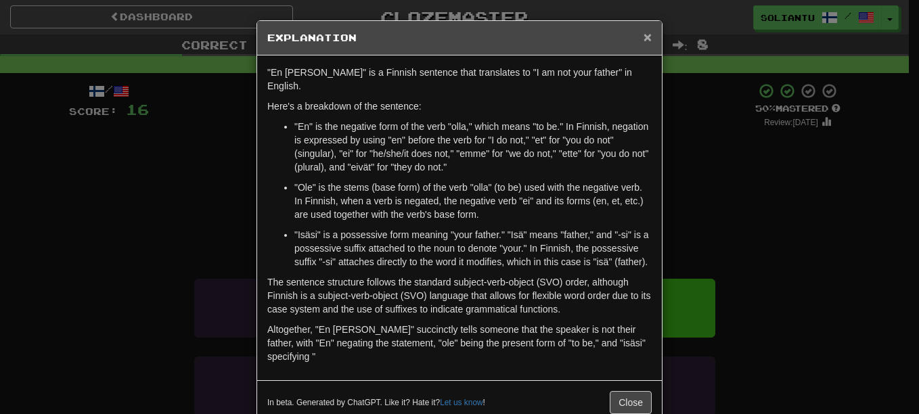
click at [644, 37] on span "×" at bounding box center [647, 37] width 8 height 16
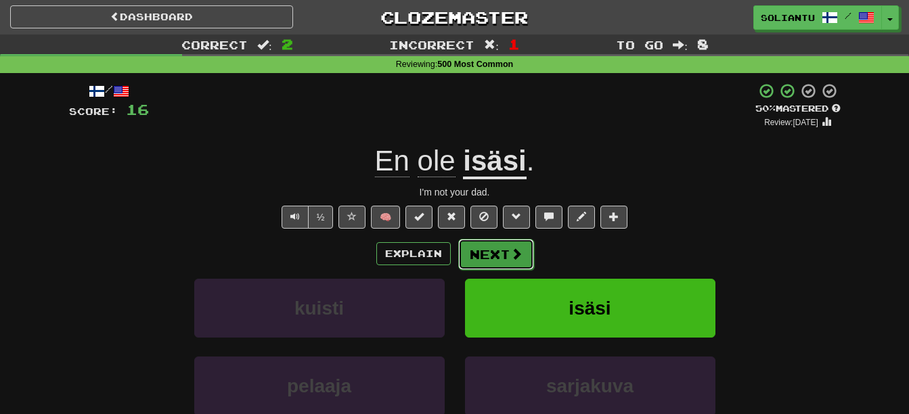
click at [520, 252] on span at bounding box center [516, 254] width 12 height 12
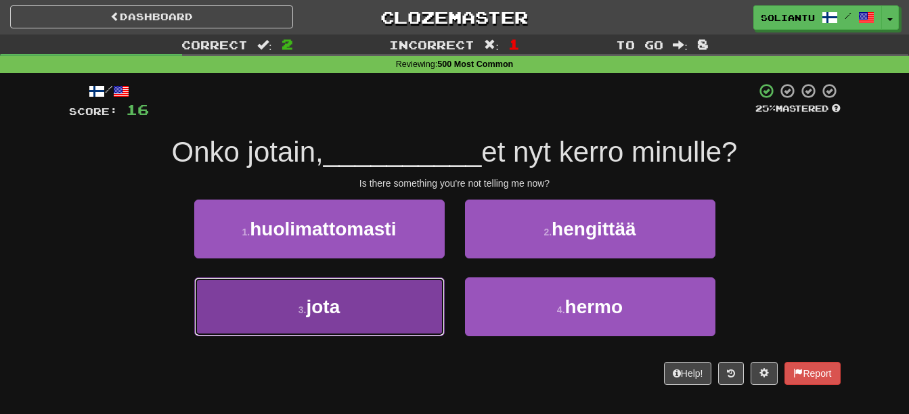
click at [401, 306] on button "3 . jota" at bounding box center [319, 306] width 250 height 59
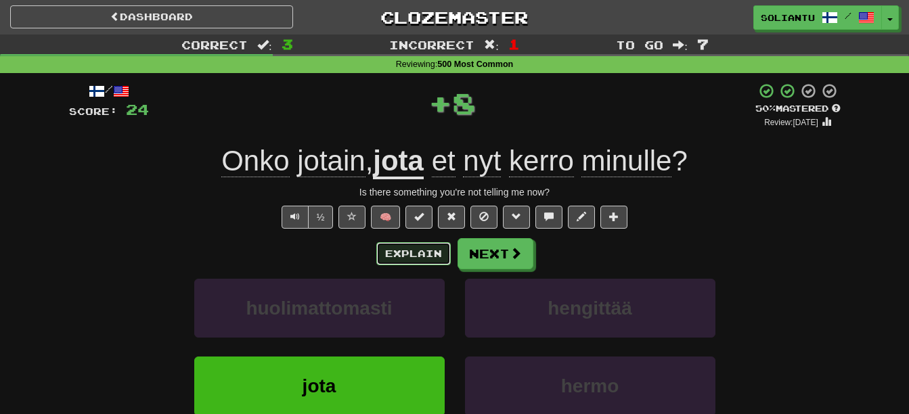
click at [417, 246] on button "Explain" at bounding box center [413, 253] width 74 height 23
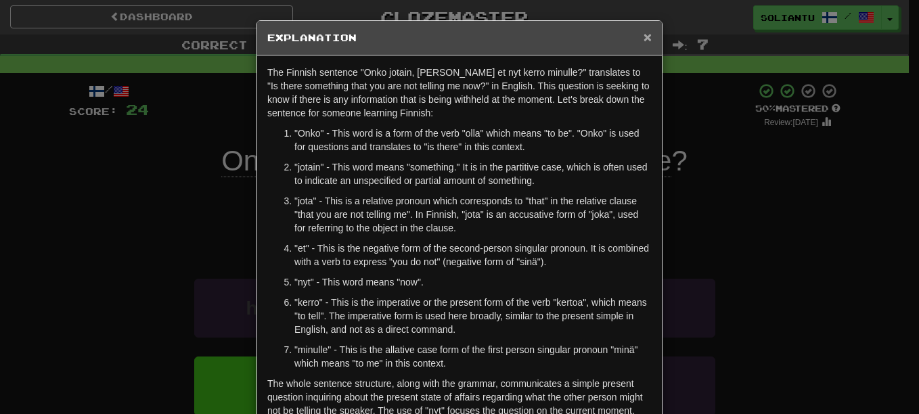
click at [646, 36] on span "×" at bounding box center [647, 37] width 8 height 16
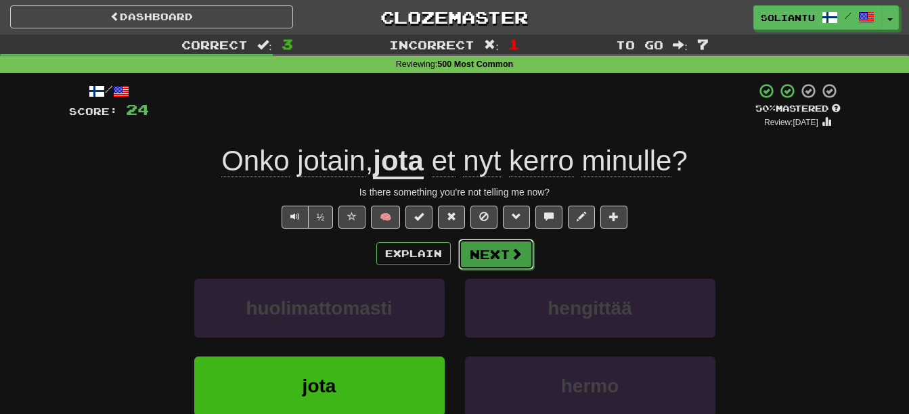
click at [486, 248] on button "Next" at bounding box center [496, 254] width 76 height 31
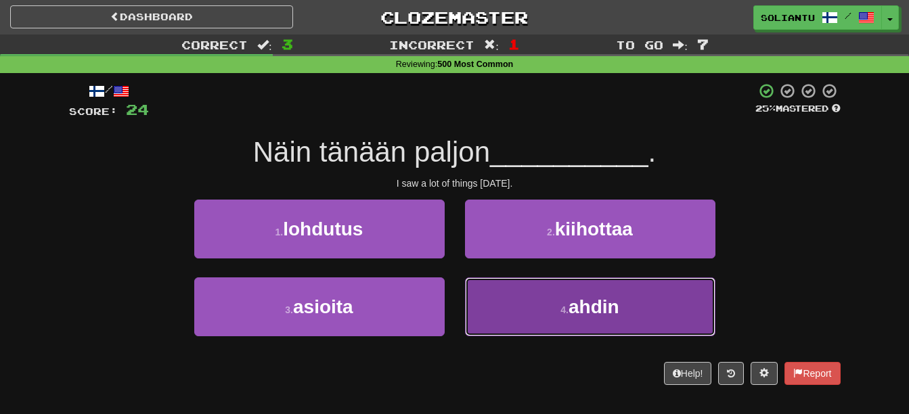
click at [552, 301] on button "4 . ahdin" at bounding box center [590, 306] width 250 height 59
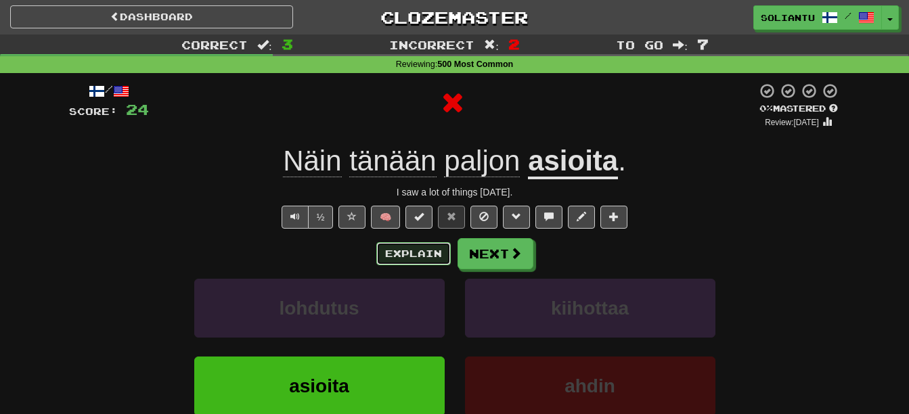
click at [392, 246] on button "Explain" at bounding box center [413, 253] width 74 height 23
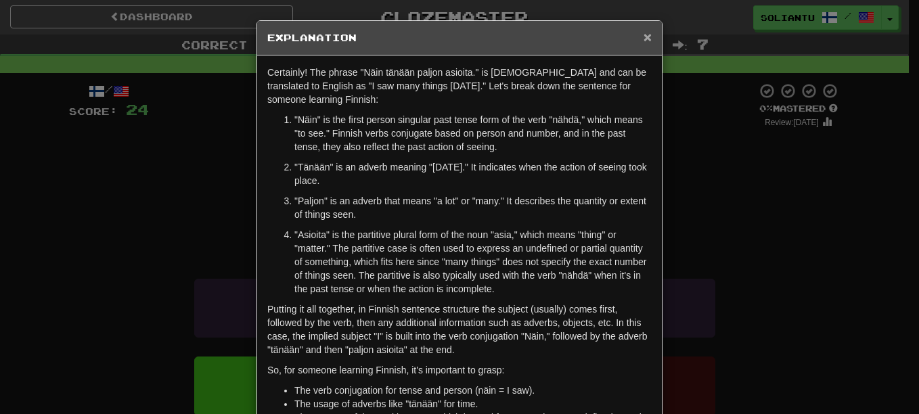
click at [644, 43] on span "×" at bounding box center [647, 37] width 8 height 16
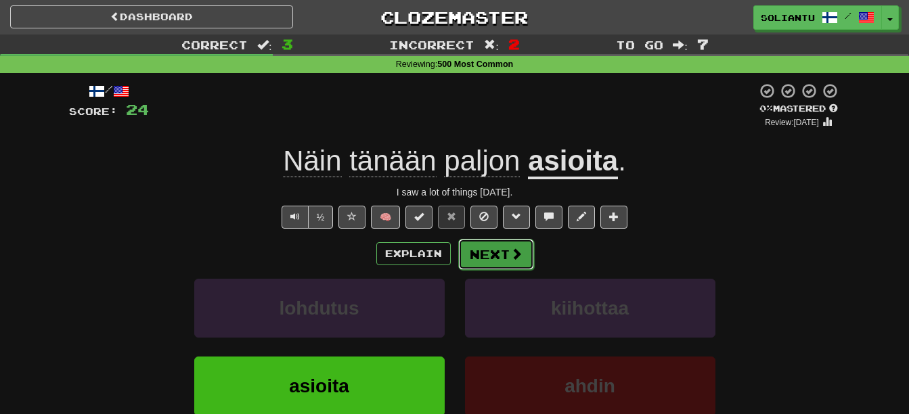
click at [519, 259] on span at bounding box center [516, 254] width 12 height 12
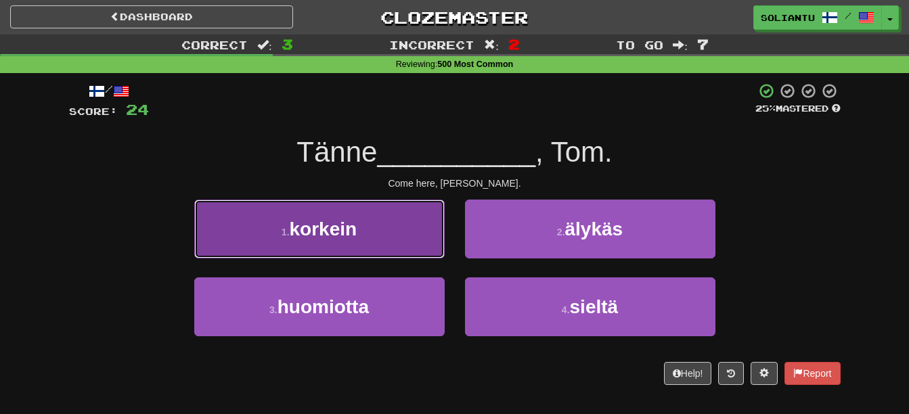
click at [438, 236] on button "1 . korkein" at bounding box center [319, 229] width 250 height 59
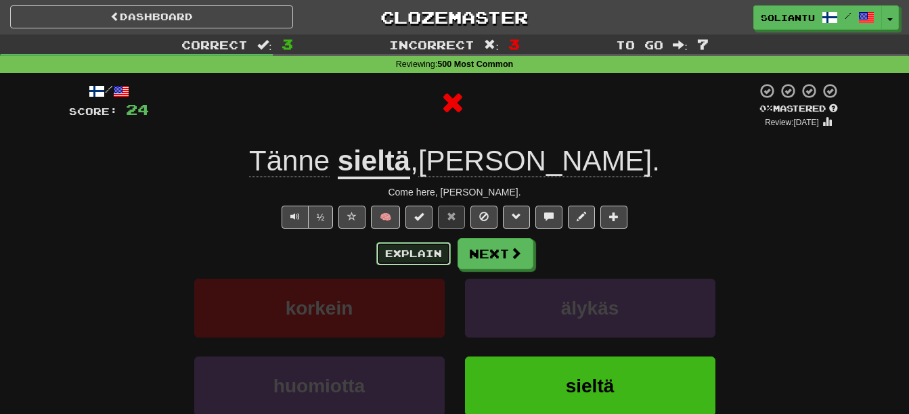
click at [434, 250] on button "Explain" at bounding box center [413, 253] width 74 height 23
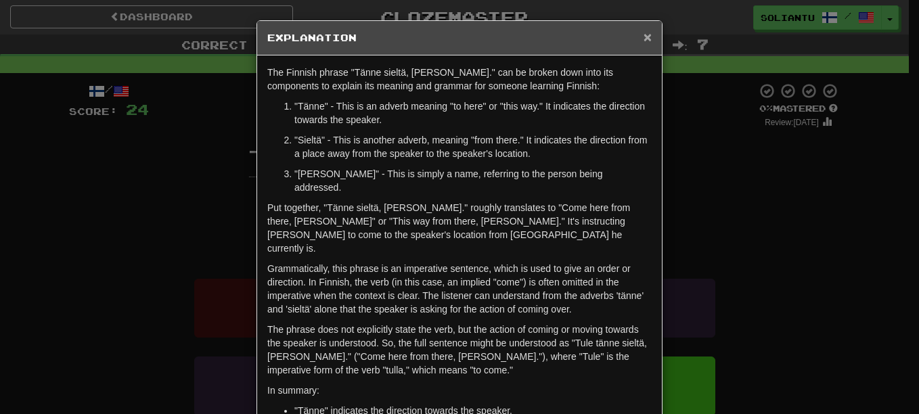
click at [643, 30] on span "×" at bounding box center [647, 37] width 8 height 16
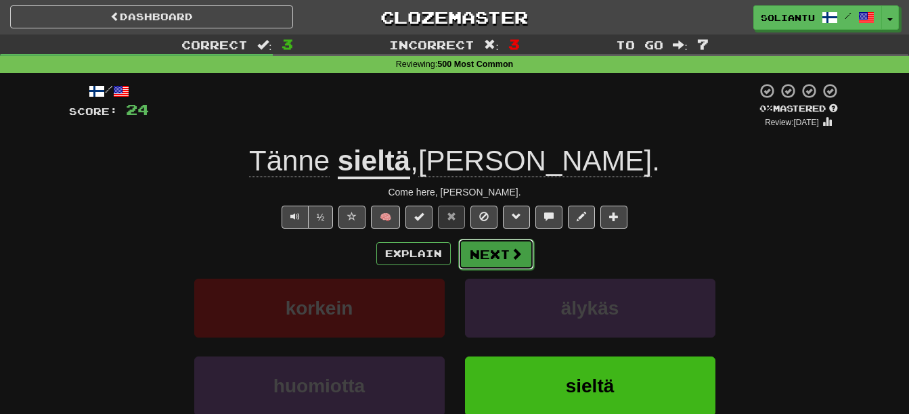
click at [494, 251] on button "Next" at bounding box center [496, 254] width 76 height 31
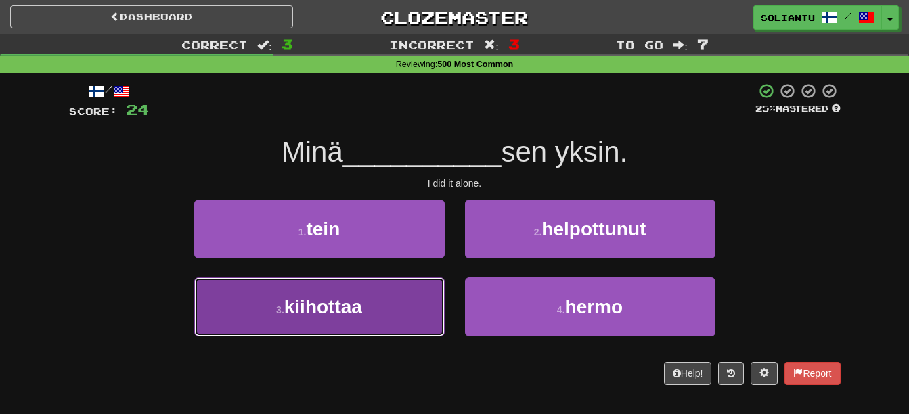
click at [408, 321] on button "3 . kiihottaa" at bounding box center [319, 306] width 250 height 59
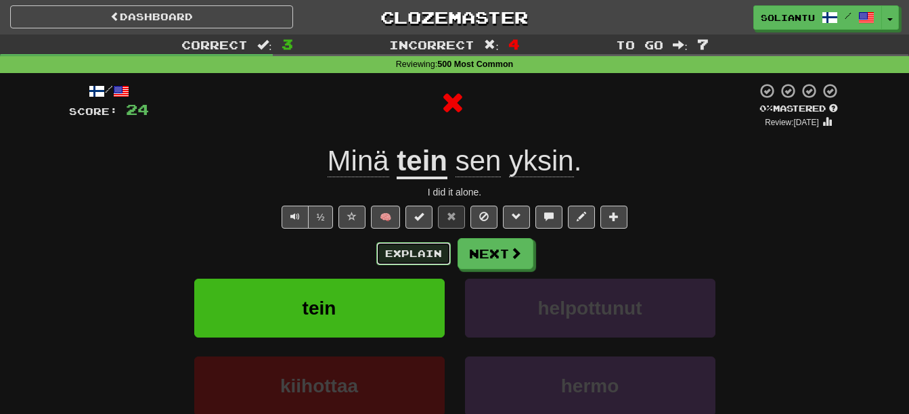
click at [409, 259] on button "Explain" at bounding box center [413, 253] width 74 height 23
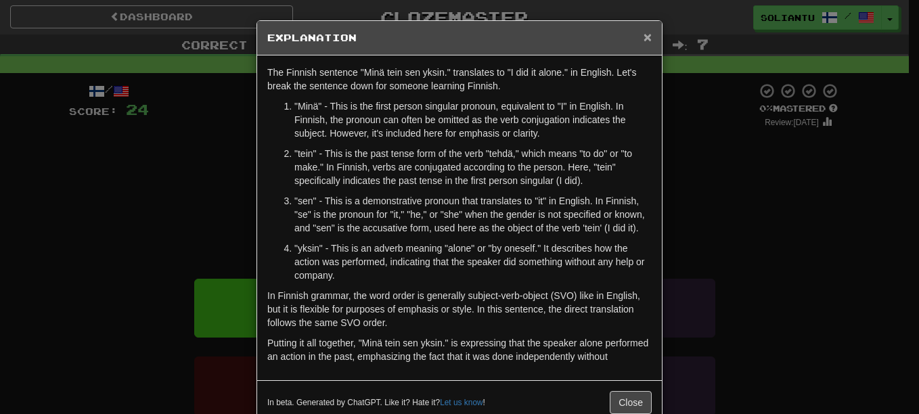
click at [643, 37] on span "×" at bounding box center [647, 37] width 8 height 16
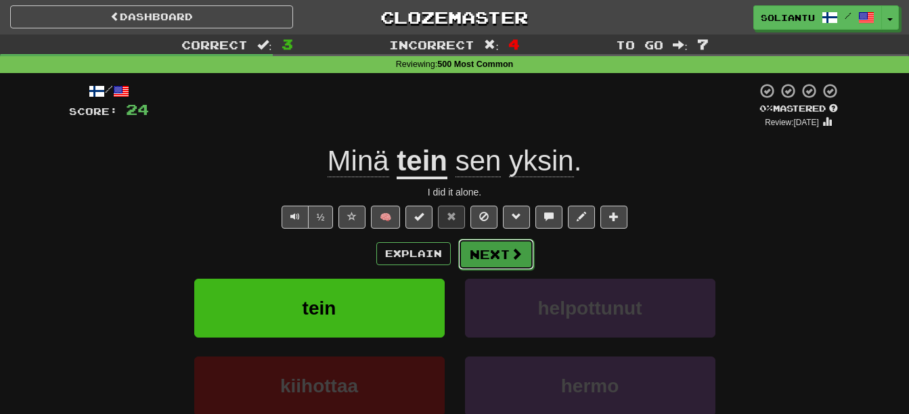
click at [509, 244] on button "Next" at bounding box center [496, 254] width 76 height 31
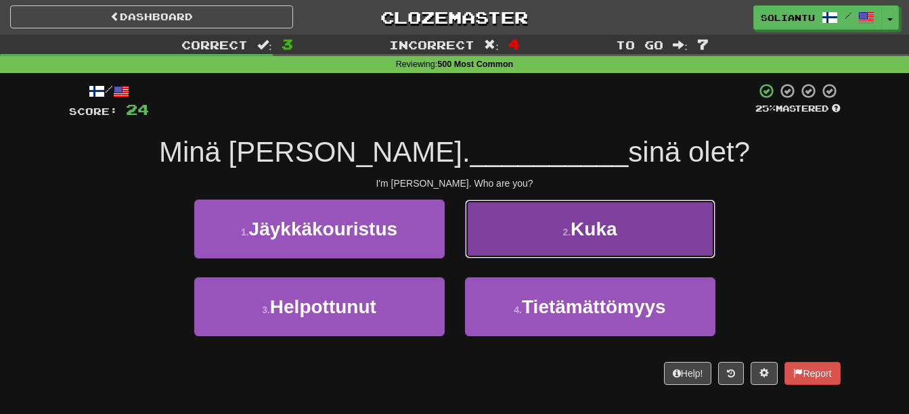
click at [635, 249] on button "2 . Kuka" at bounding box center [590, 229] width 250 height 59
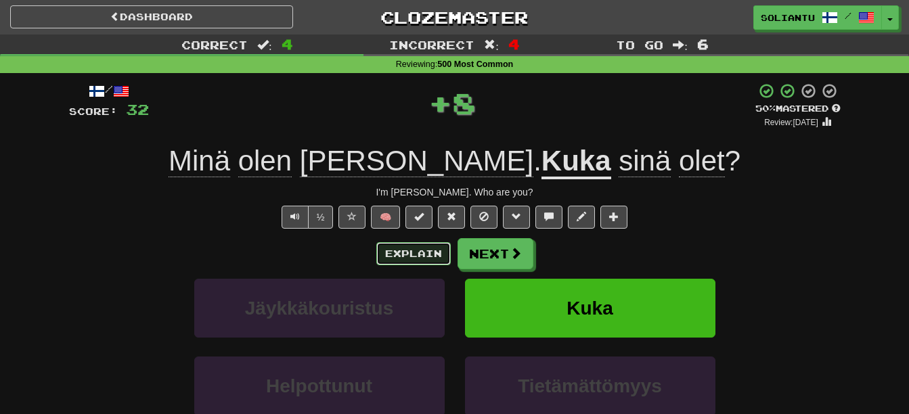
click at [423, 252] on button "Explain" at bounding box center [413, 253] width 74 height 23
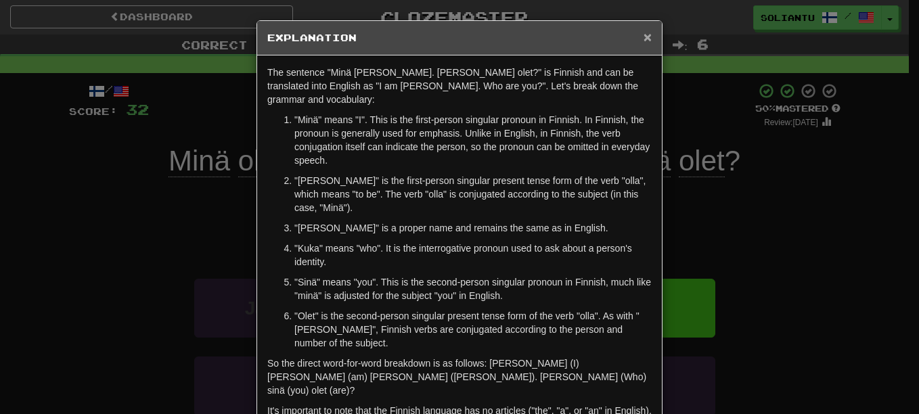
click at [643, 31] on span "×" at bounding box center [647, 37] width 8 height 16
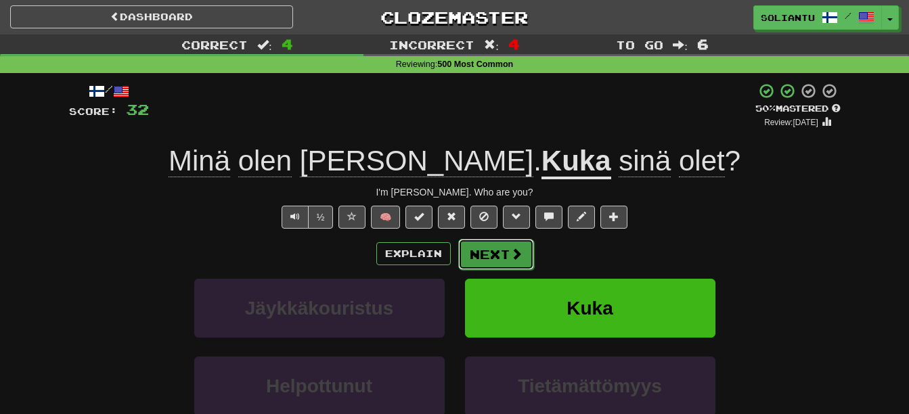
click at [519, 254] on span at bounding box center [516, 254] width 12 height 12
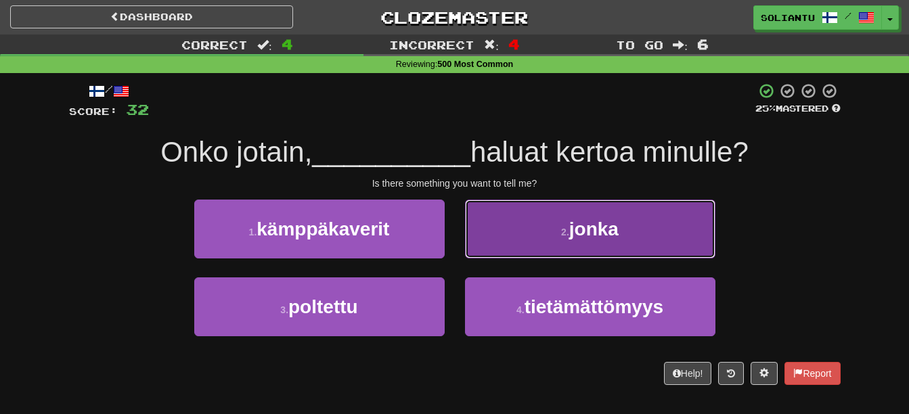
click at [535, 246] on button "2 . jonka" at bounding box center [590, 229] width 250 height 59
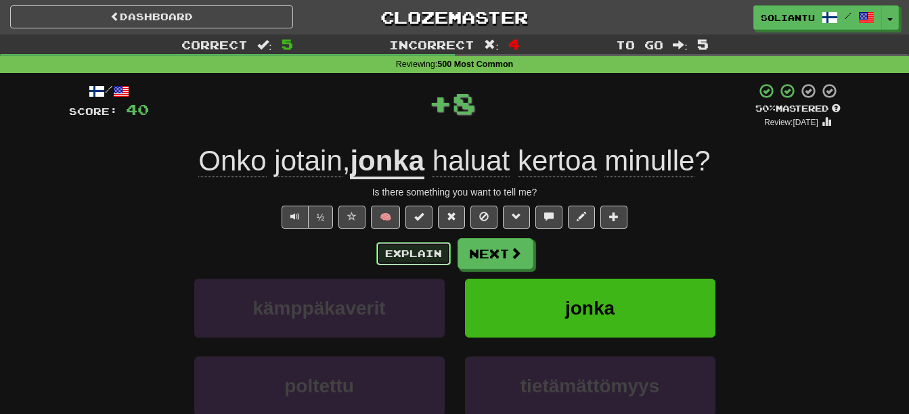
click at [394, 248] on button "Explain" at bounding box center [413, 253] width 74 height 23
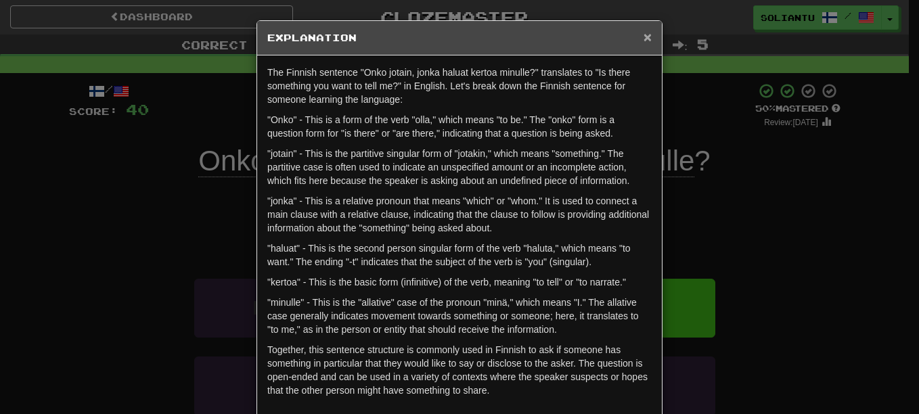
click at [643, 33] on span "×" at bounding box center [647, 37] width 8 height 16
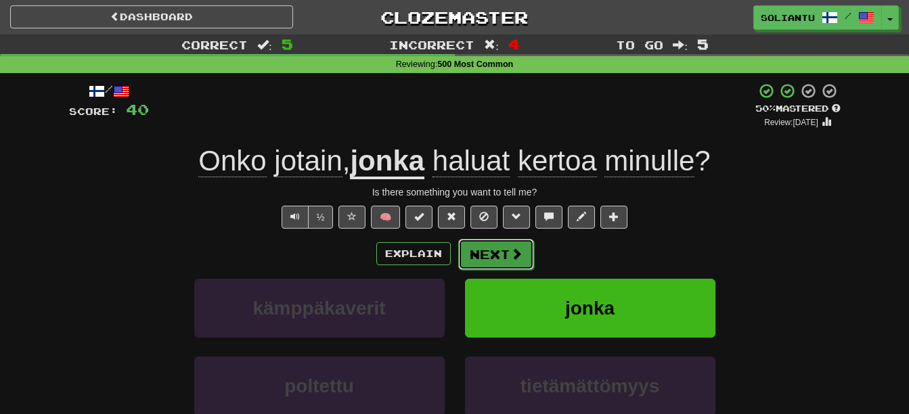
click at [505, 239] on button "Next" at bounding box center [496, 254] width 76 height 31
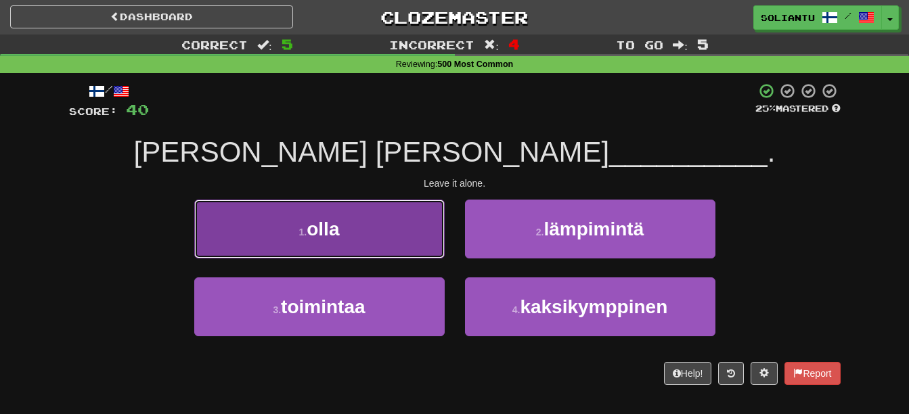
click at [393, 220] on button "1 . olla" at bounding box center [319, 229] width 250 height 59
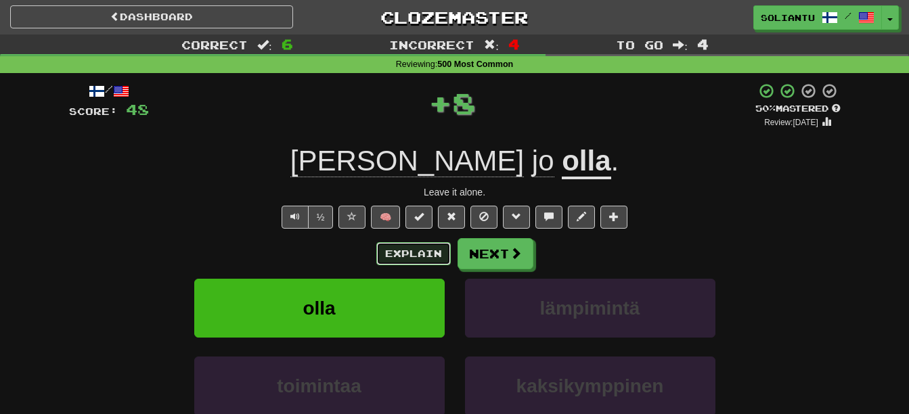
click at [422, 252] on button "Explain" at bounding box center [413, 253] width 74 height 23
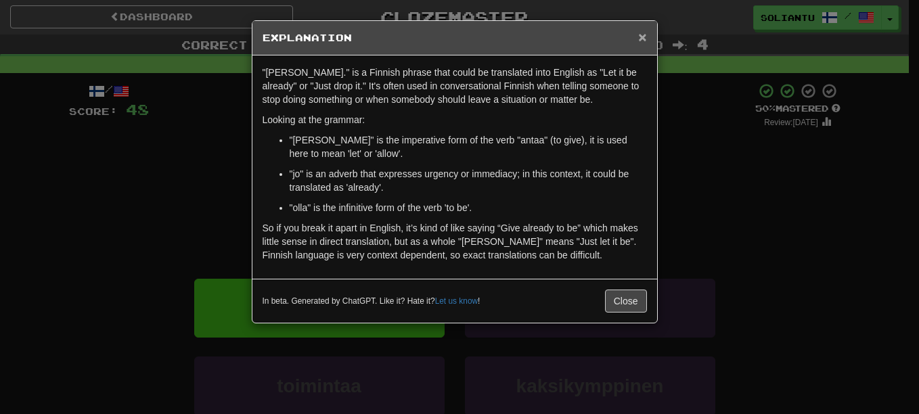
click at [643, 35] on span "×" at bounding box center [642, 37] width 8 height 16
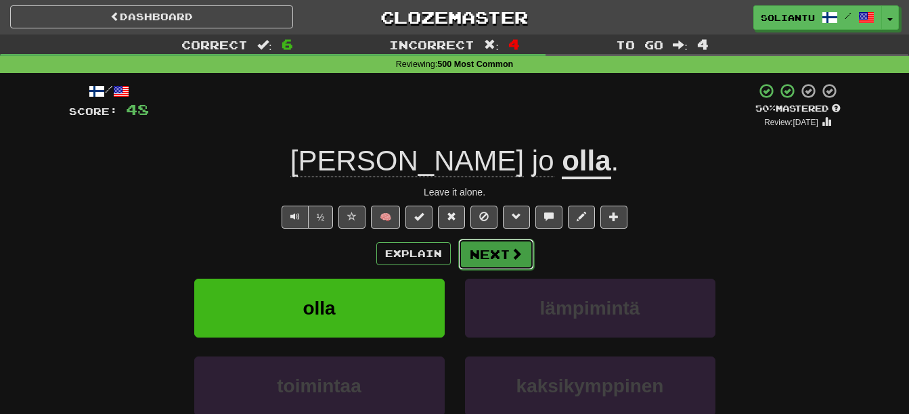
click at [500, 254] on button "Next" at bounding box center [496, 254] width 76 height 31
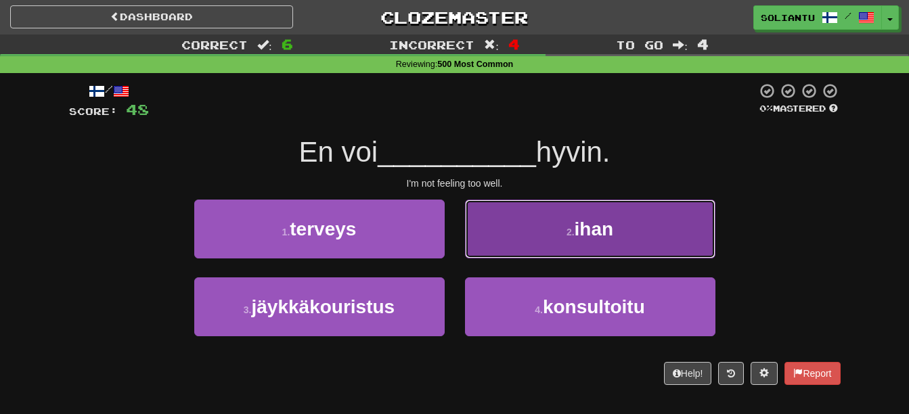
click at [572, 239] on button "2 . ihan" at bounding box center [590, 229] width 250 height 59
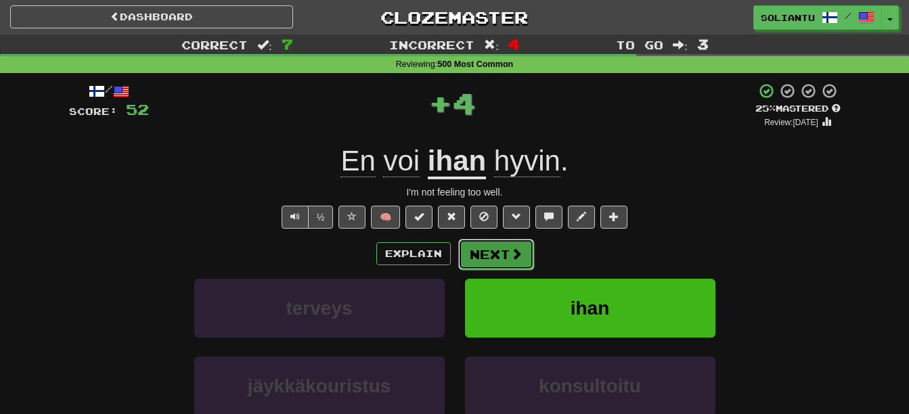
click at [495, 258] on button "Next" at bounding box center [496, 254] width 76 height 31
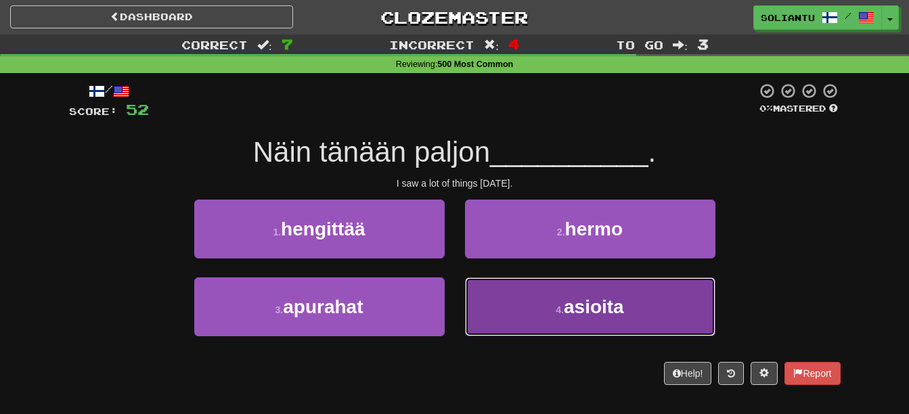
click at [518, 297] on button "4 . asioita" at bounding box center [590, 306] width 250 height 59
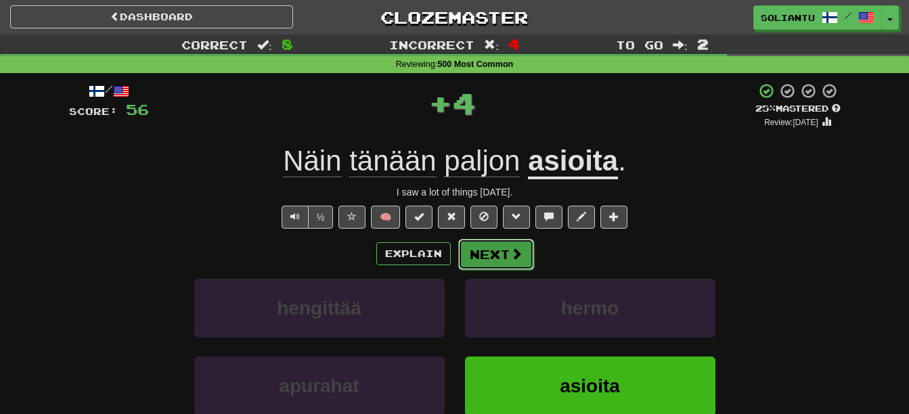
click at [501, 252] on button "Next" at bounding box center [496, 254] width 76 height 31
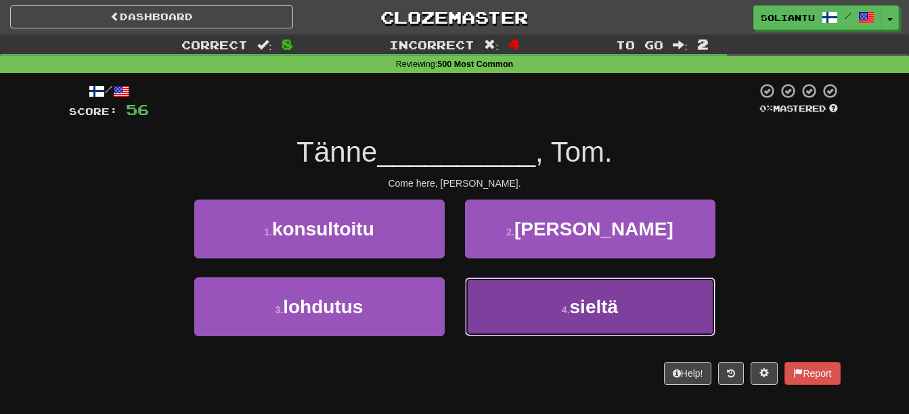
click at [542, 299] on button "4 . sieltä" at bounding box center [590, 306] width 250 height 59
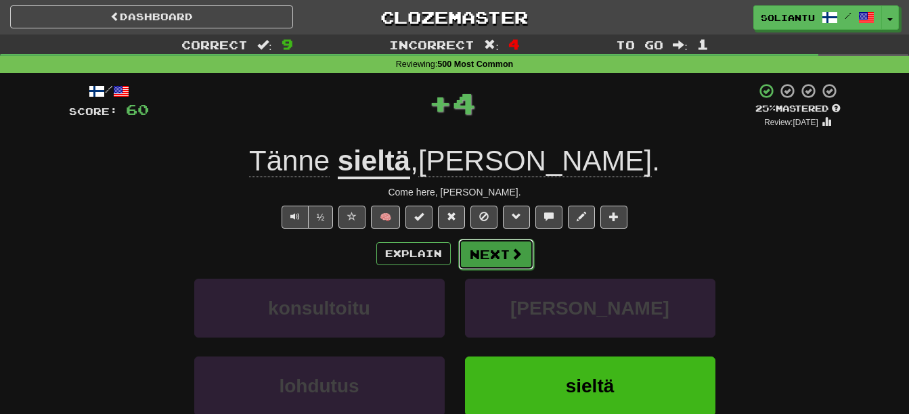
click at [507, 247] on button "Next" at bounding box center [496, 254] width 76 height 31
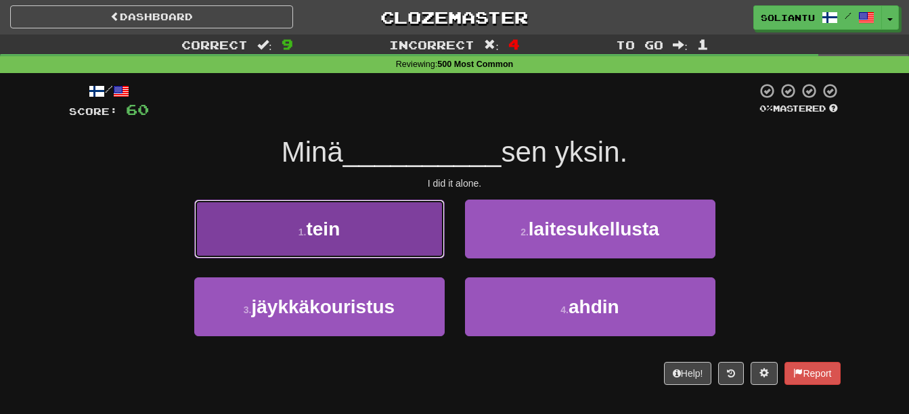
click at [401, 216] on button "1 . tein" at bounding box center [319, 229] width 250 height 59
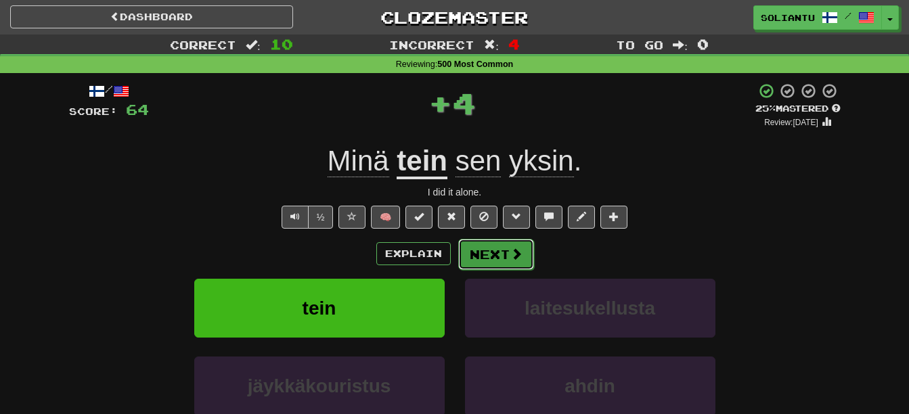
click at [476, 257] on button "Next" at bounding box center [496, 254] width 76 height 31
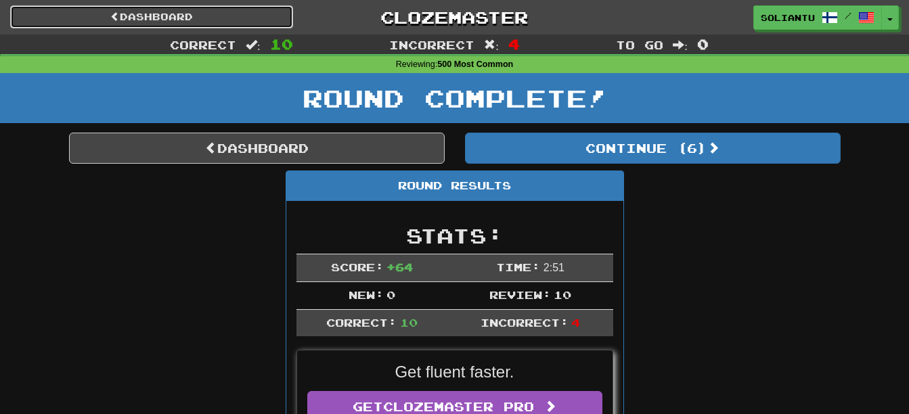
click at [222, 16] on link "Dashboard" at bounding box center [151, 16] width 283 height 23
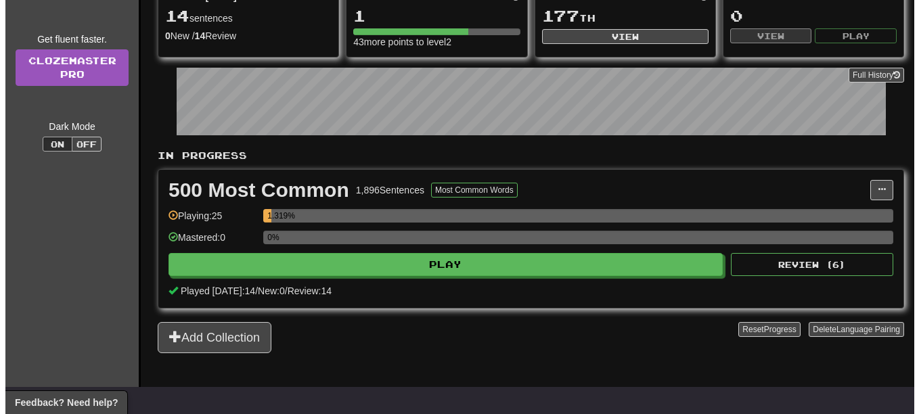
scroll to position [203, 0]
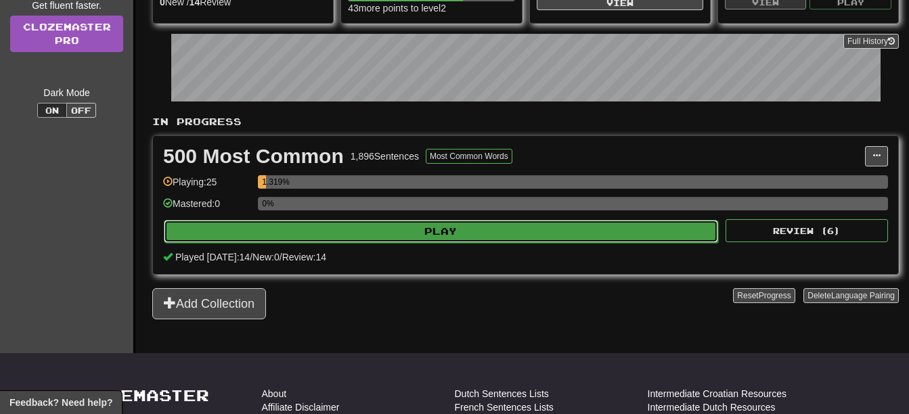
click at [328, 225] on button "Play" at bounding box center [441, 231] width 554 height 23
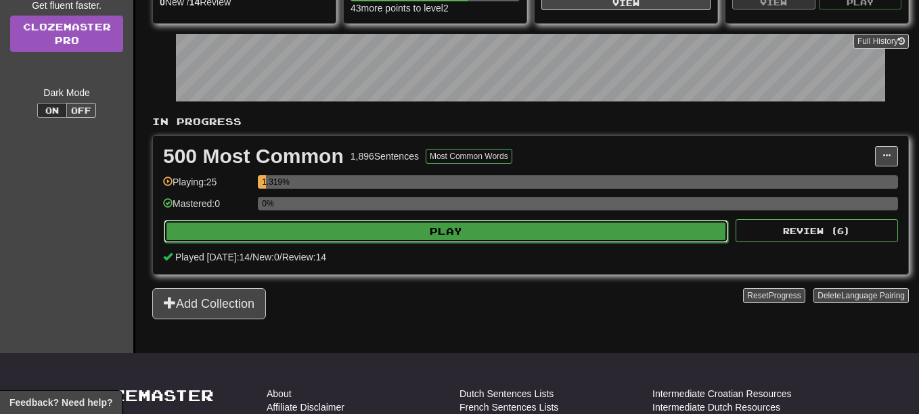
select select "**"
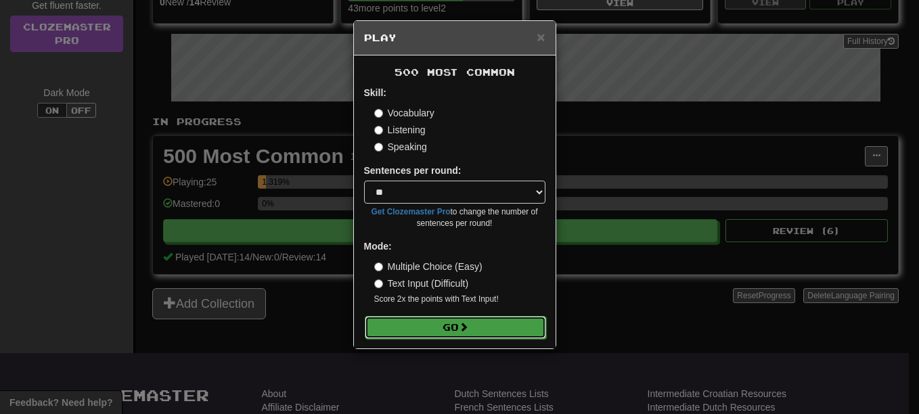
click at [468, 323] on span at bounding box center [463, 326] width 9 height 9
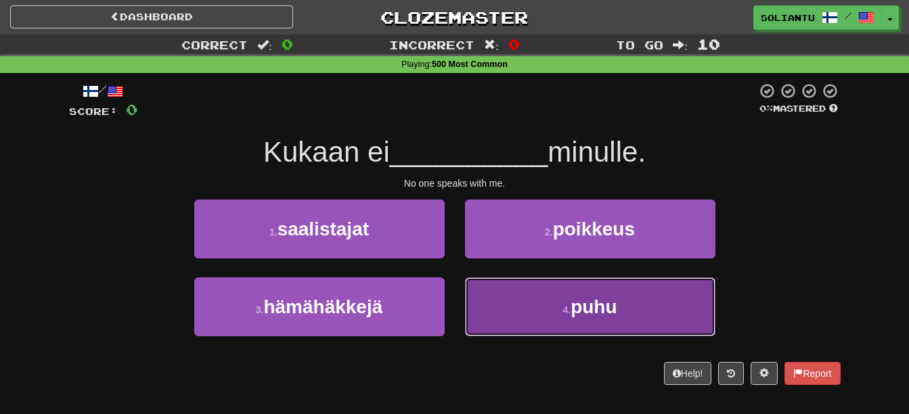
click at [648, 286] on button "4 . puhu" at bounding box center [590, 306] width 250 height 59
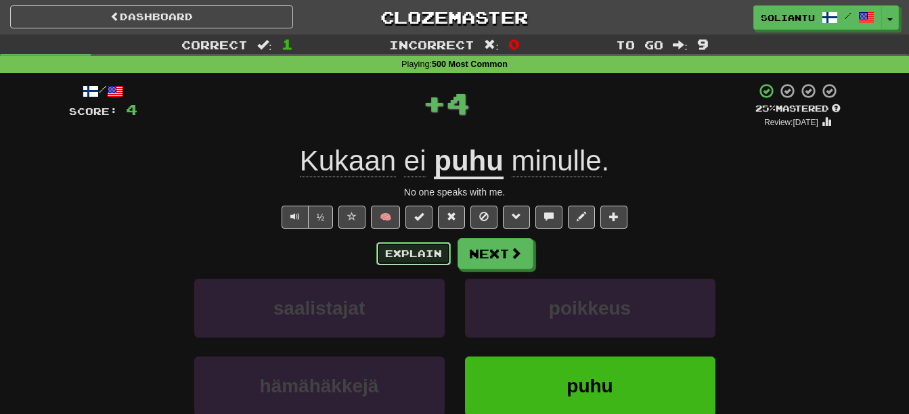
click at [417, 249] on button "Explain" at bounding box center [413, 253] width 74 height 23
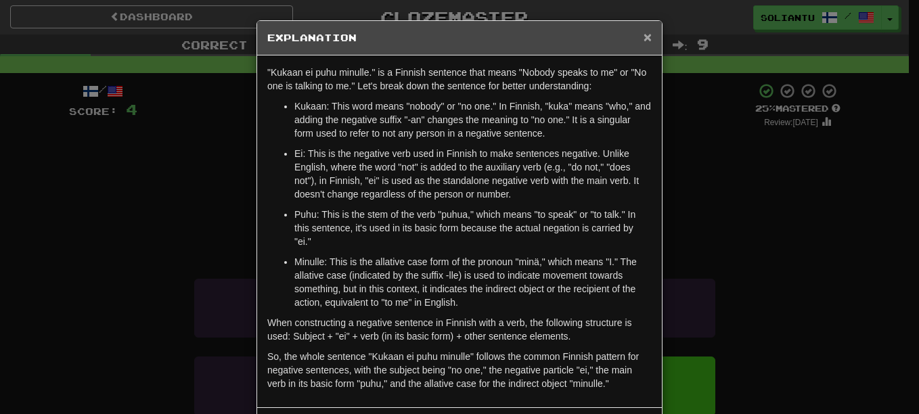
click at [643, 37] on span "×" at bounding box center [647, 37] width 8 height 16
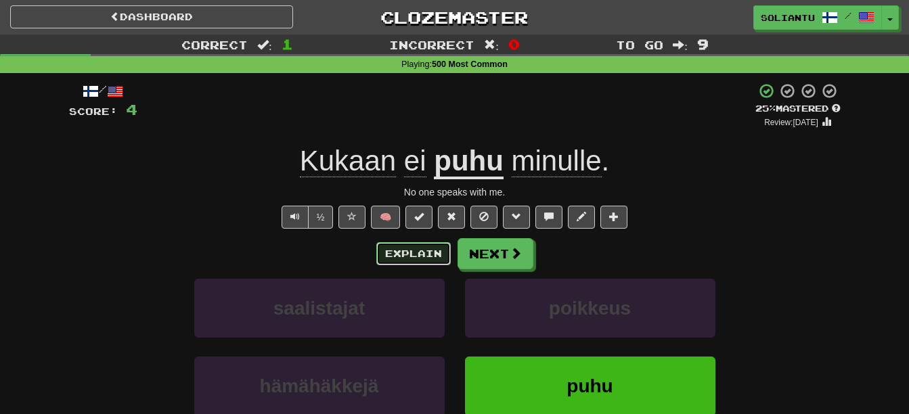
click at [413, 262] on button "Explain" at bounding box center [413, 253] width 74 height 23
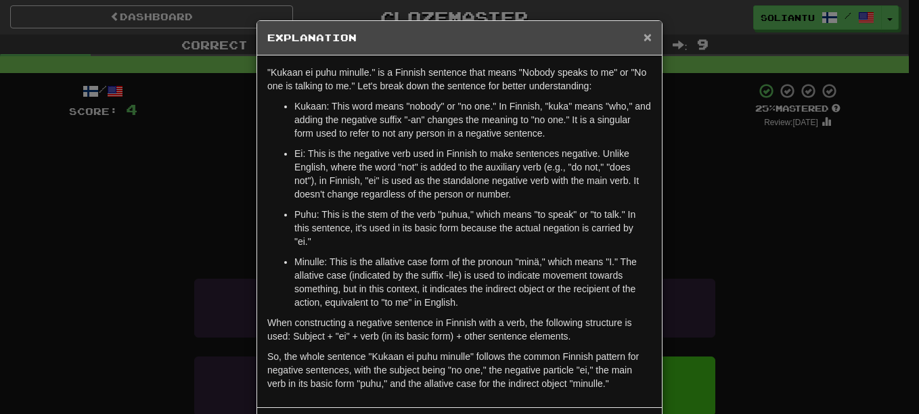
click at [645, 39] on span "×" at bounding box center [647, 37] width 8 height 16
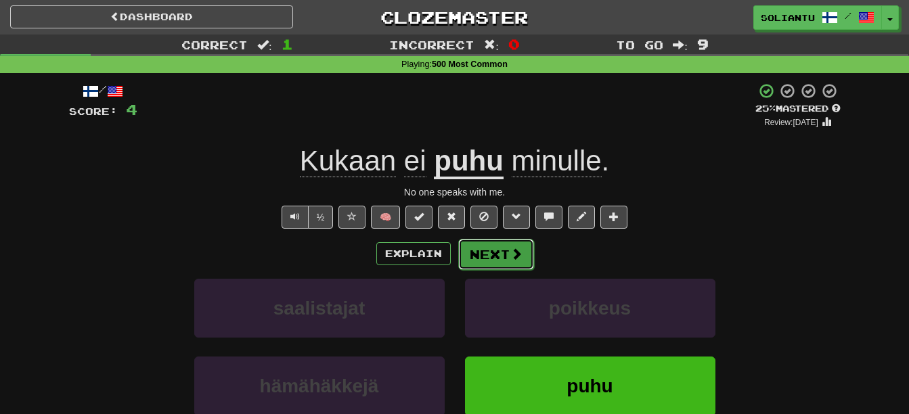
click at [472, 252] on button "Next" at bounding box center [496, 254] width 76 height 31
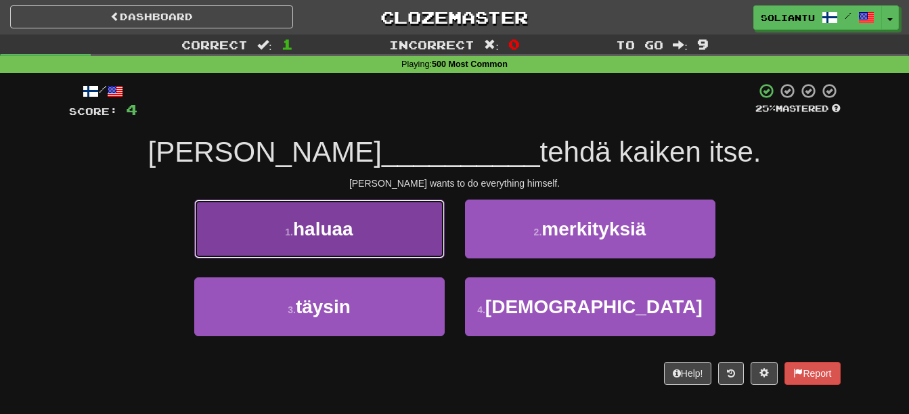
click at [344, 253] on button "1 . haluaa" at bounding box center [319, 229] width 250 height 59
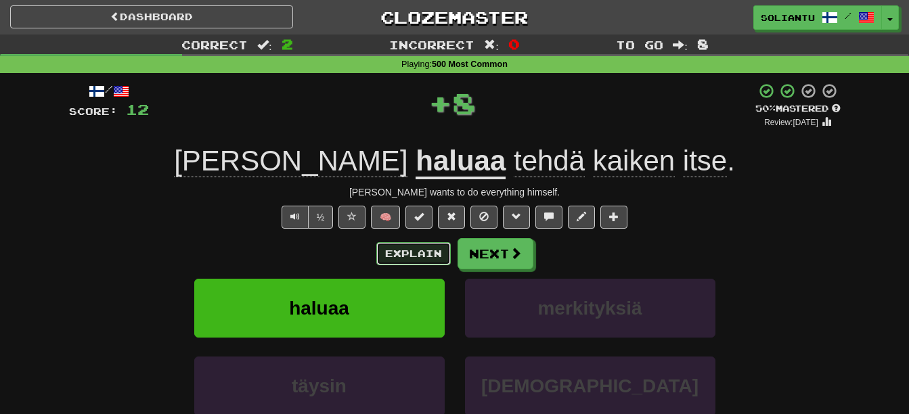
click at [436, 252] on button "Explain" at bounding box center [413, 253] width 74 height 23
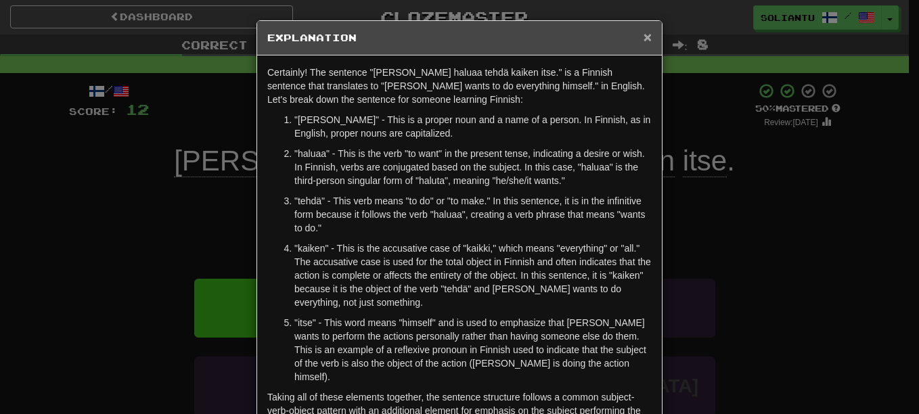
click at [643, 32] on span "×" at bounding box center [647, 37] width 8 height 16
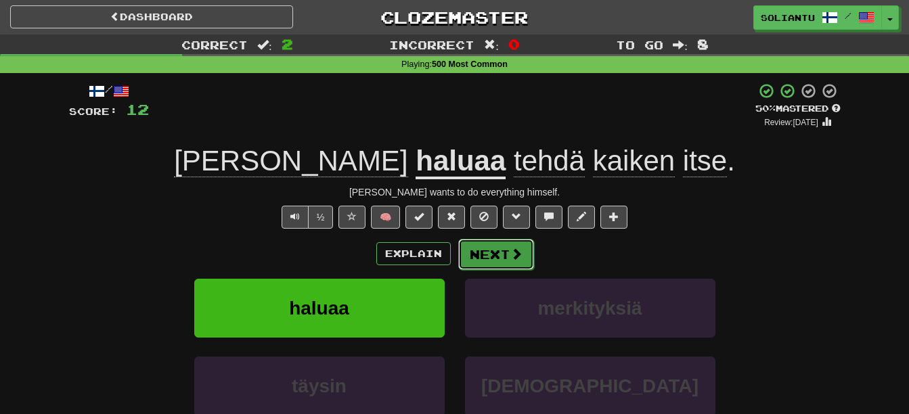
click at [514, 262] on button "Next" at bounding box center [496, 254] width 76 height 31
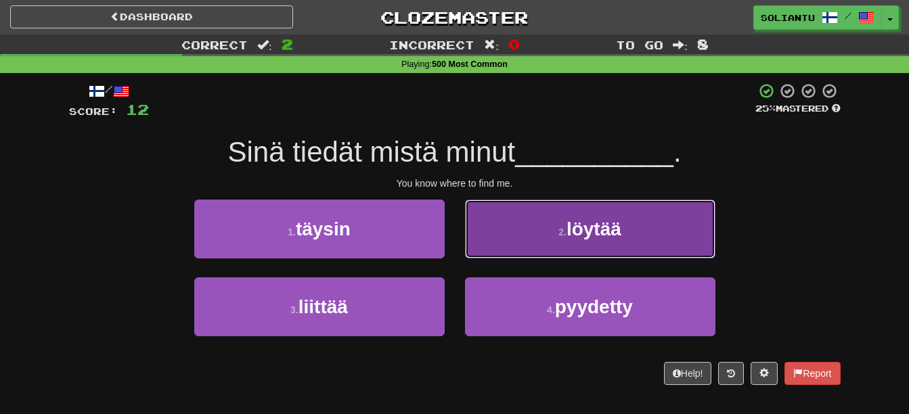
click at [514, 241] on button "2 . löytää" at bounding box center [590, 229] width 250 height 59
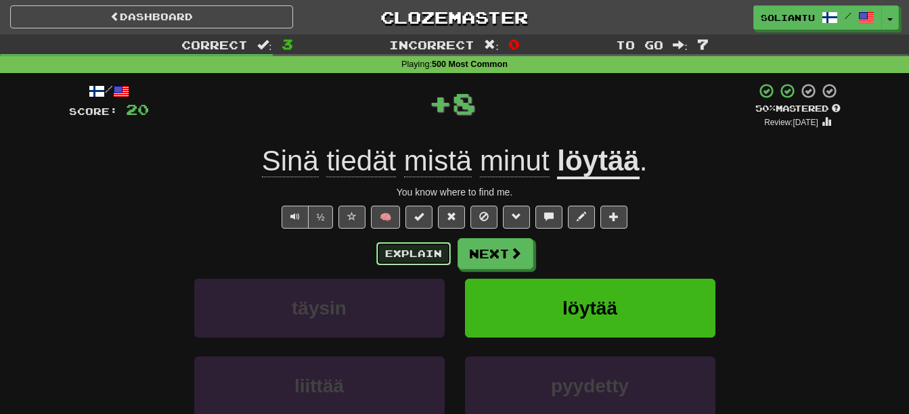
click at [423, 251] on button "Explain" at bounding box center [413, 253] width 74 height 23
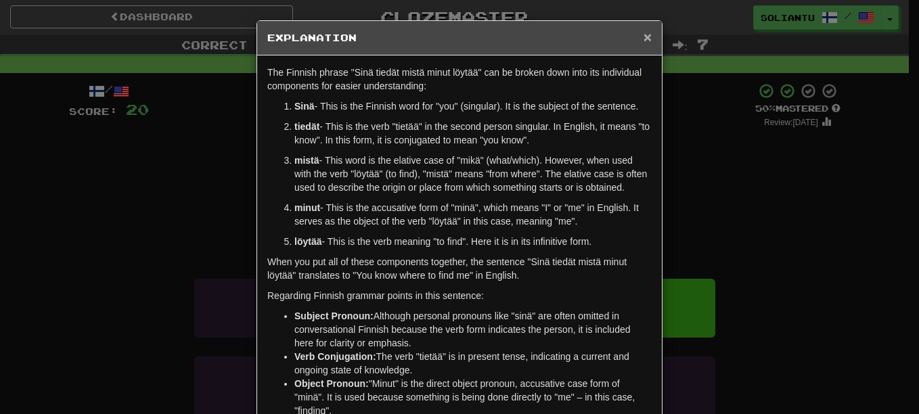
click at [645, 35] on span "×" at bounding box center [647, 37] width 8 height 16
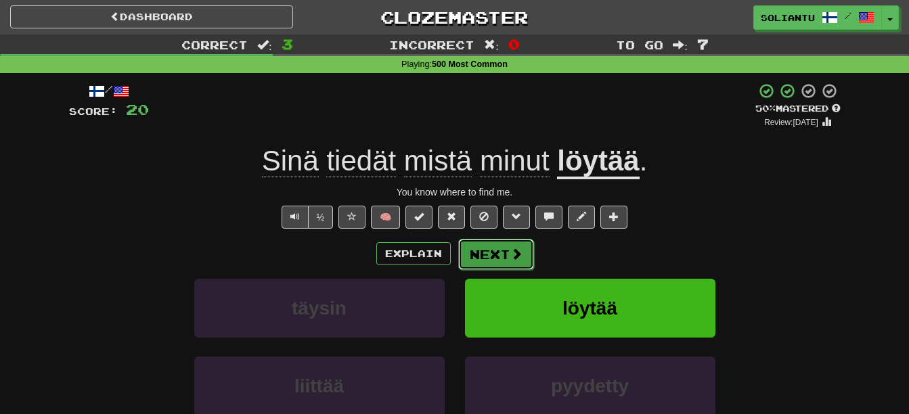
click at [515, 258] on span at bounding box center [516, 254] width 12 height 12
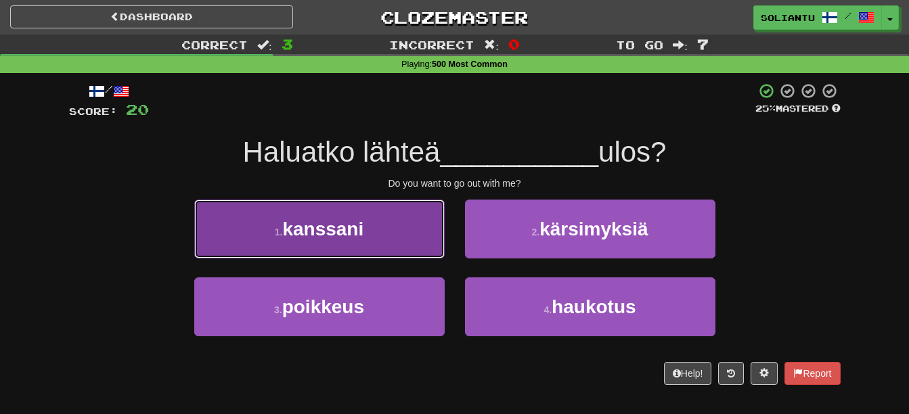
click at [414, 229] on button "1 . [GEOGRAPHIC_DATA]" at bounding box center [319, 229] width 250 height 59
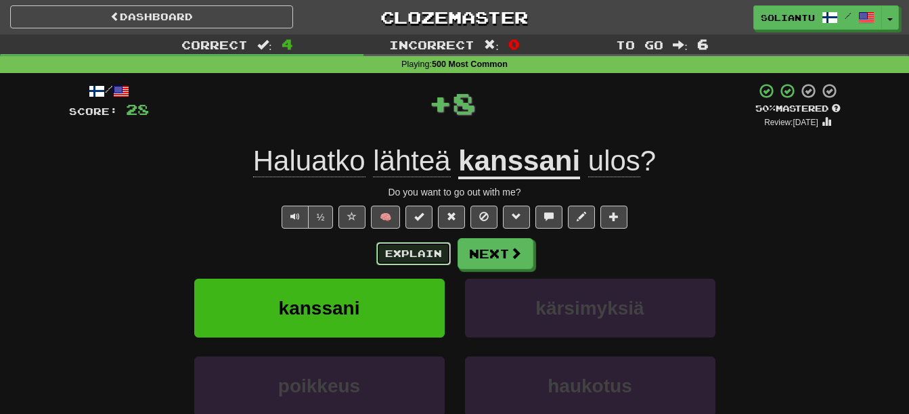
click at [425, 261] on button "Explain" at bounding box center [413, 253] width 74 height 23
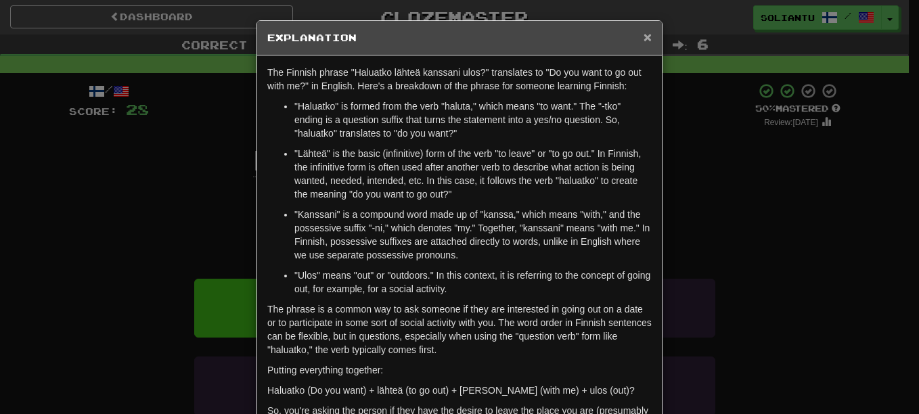
click at [644, 39] on span "×" at bounding box center [647, 37] width 8 height 16
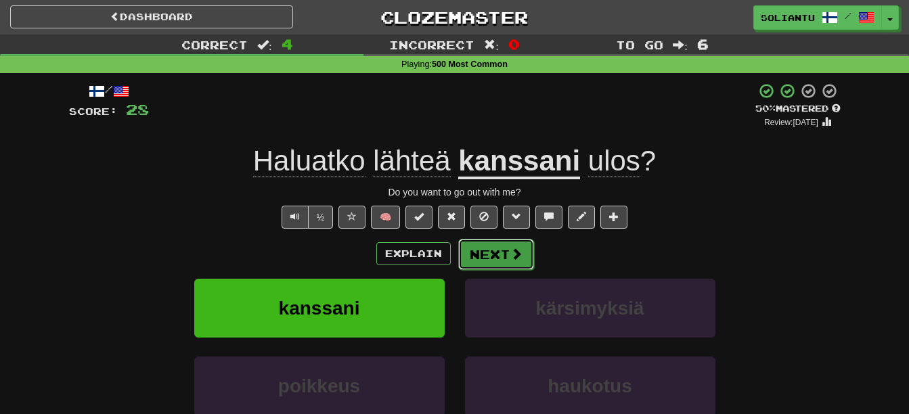
click at [491, 244] on button "Next" at bounding box center [496, 254] width 76 height 31
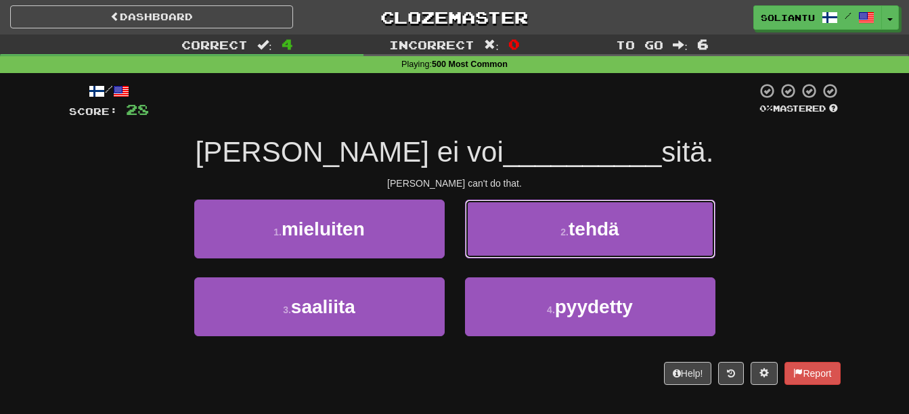
click at [491, 244] on button "2 . tehdä" at bounding box center [590, 229] width 250 height 59
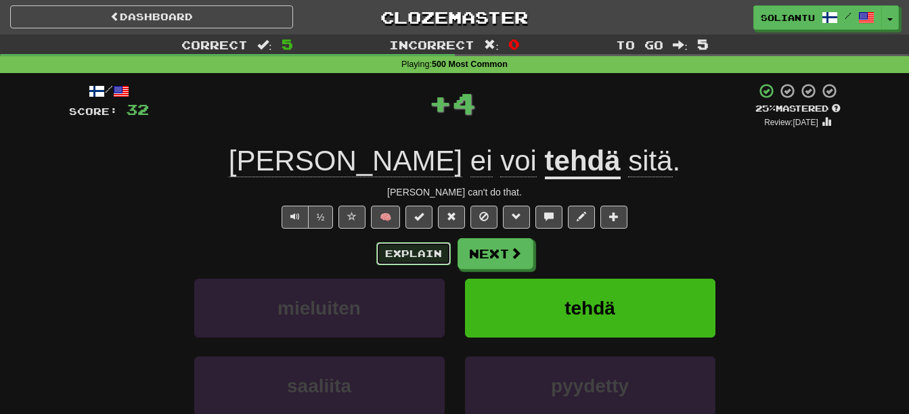
click at [428, 247] on button "Explain" at bounding box center [413, 253] width 74 height 23
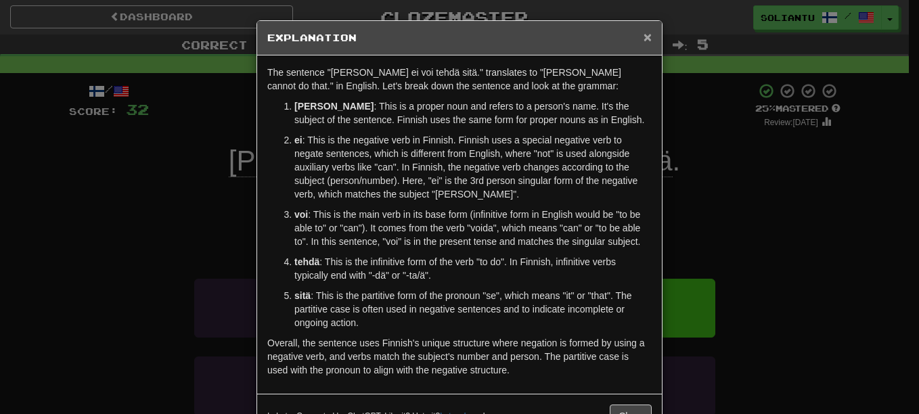
click at [643, 36] on span "×" at bounding box center [647, 37] width 8 height 16
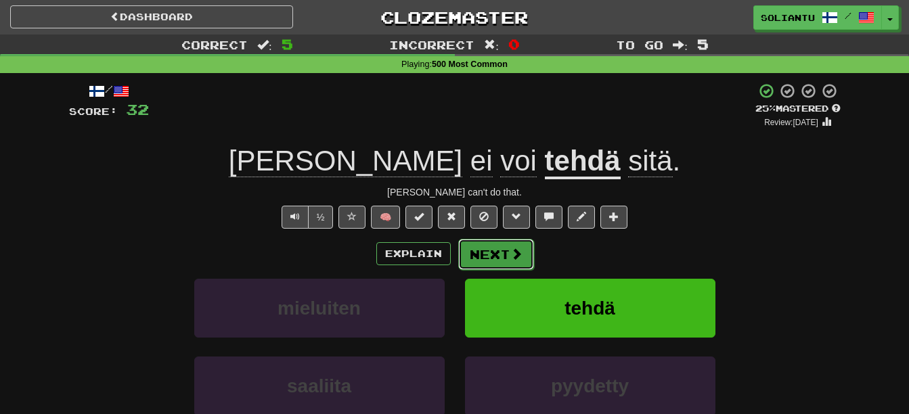
click at [505, 250] on button "Next" at bounding box center [496, 254] width 76 height 31
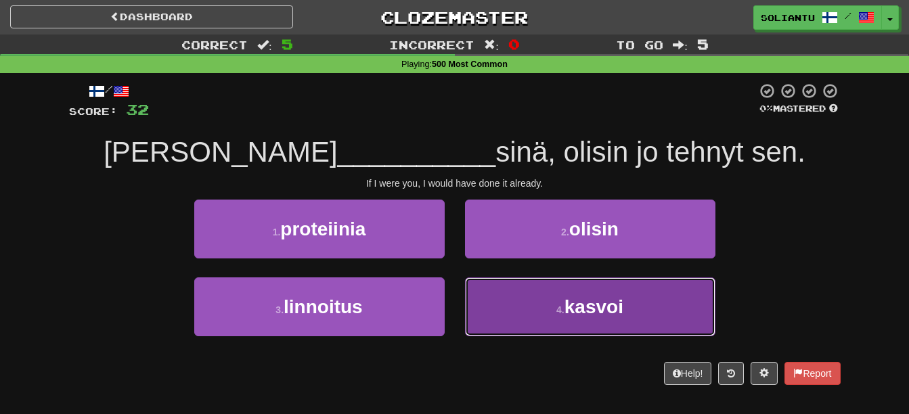
click at [551, 326] on button "4 . kasvoi" at bounding box center [590, 306] width 250 height 59
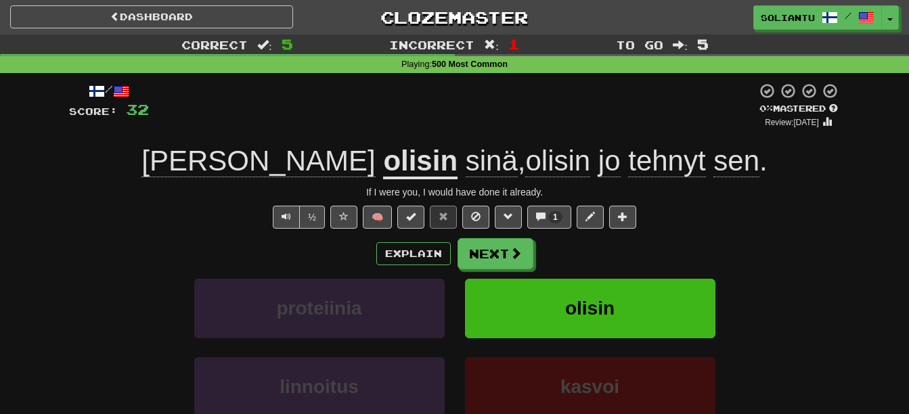
click at [428, 266] on div "Explain Next" at bounding box center [454, 253] width 771 height 31
click at [426, 259] on button "Explain" at bounding box center [413, 253] width 74 height 23
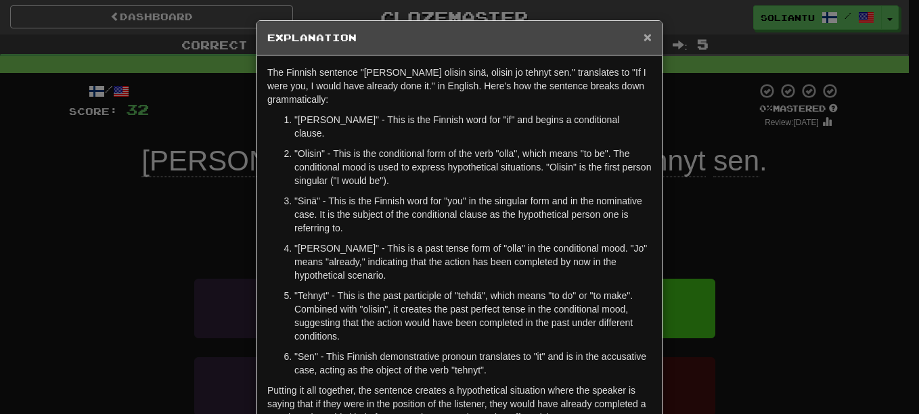
click at [644, 33] on span "×" at bounding box center [647, 37] width 8 height 16
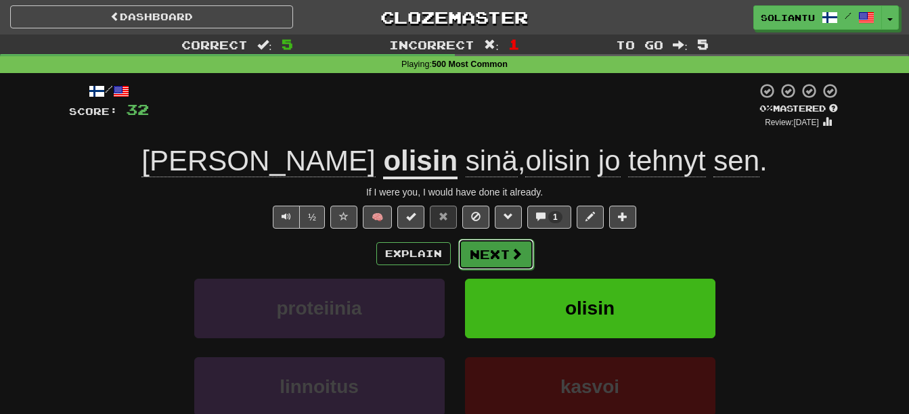
click at [509, 244] on button "Next" at bounding box center [496, 254] width 76 height 31
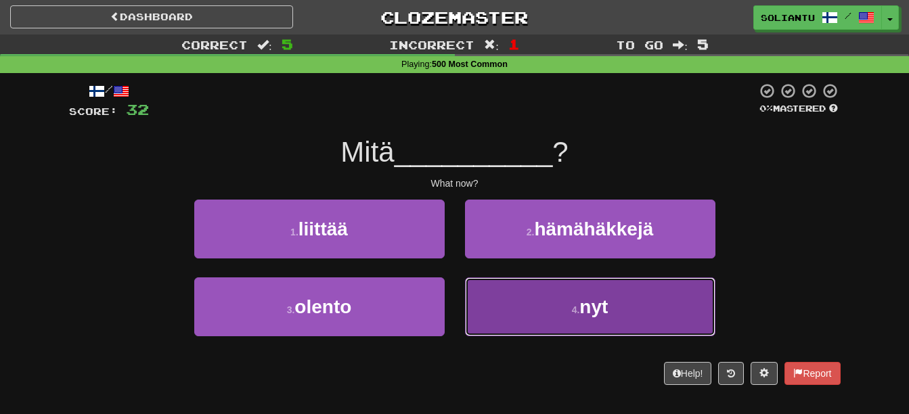
click at [570, 327] on button "4 . nyt" at bounding box center [590, 306] width 250 height 59
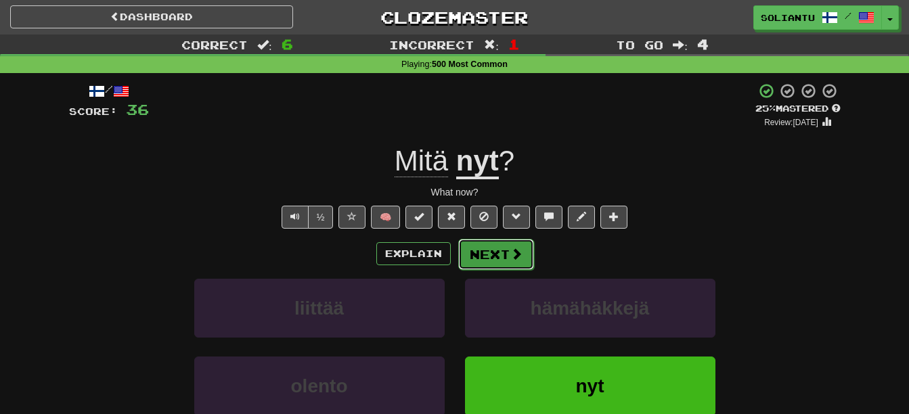
click at [510, 258] on span at bounding box center [516, 254] width 12 height 12
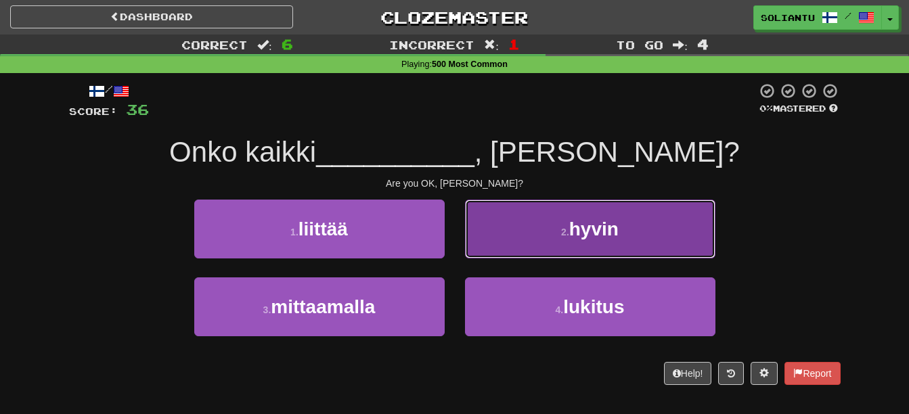
click at [512, 219] on button "2 . hyvin" at bounding box center [590, 229] width 250 height 59
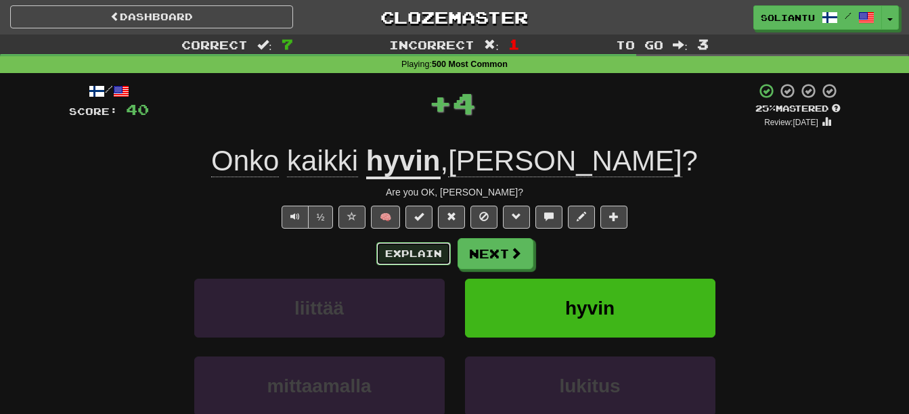
click at [414, 247] on button "Explain" at bounding box center [413, 253] width 74 height 23
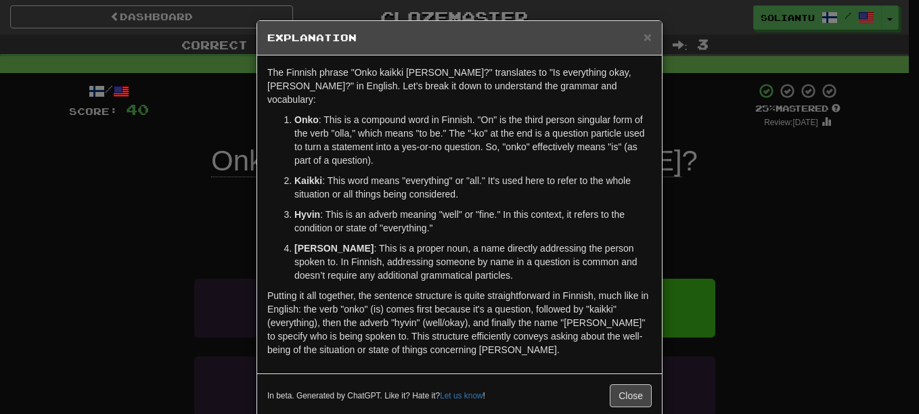
click at [647, 31] on div "× Explanation" at bounding box center [459, 38] width 405 height 35
click at [637, 35] on h5 "Explanation" at bounding box center [459, 38] width 384 height 14
click at [643, 37] on span "×" at bounding box center [647, 37] width 8 height 16
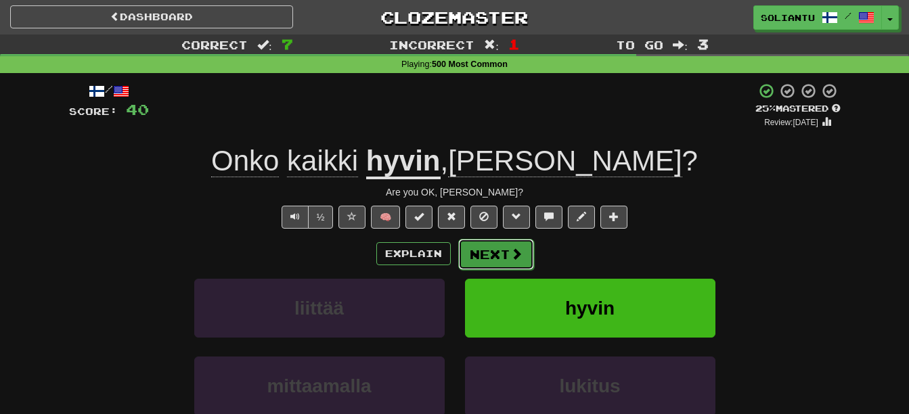
click at [492, 262] on button "Next" at bounding box center [496, 254] width 76 height 31
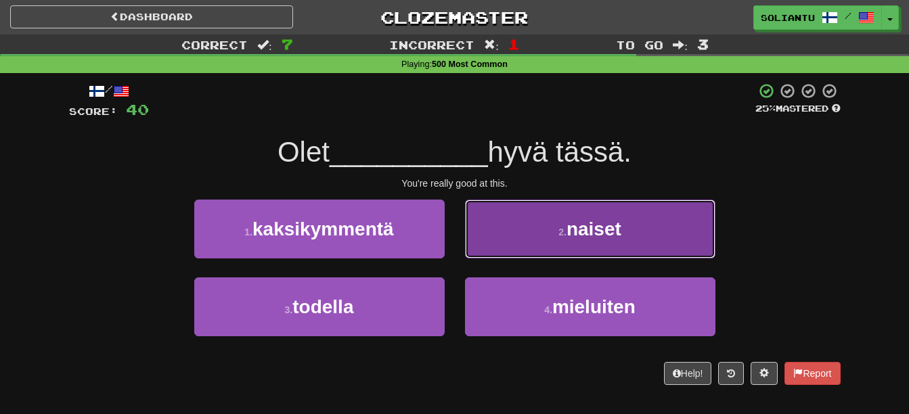
click at [512, 240] on button "2 . naiset" at bounding box center [590, 229] width 250 height 59
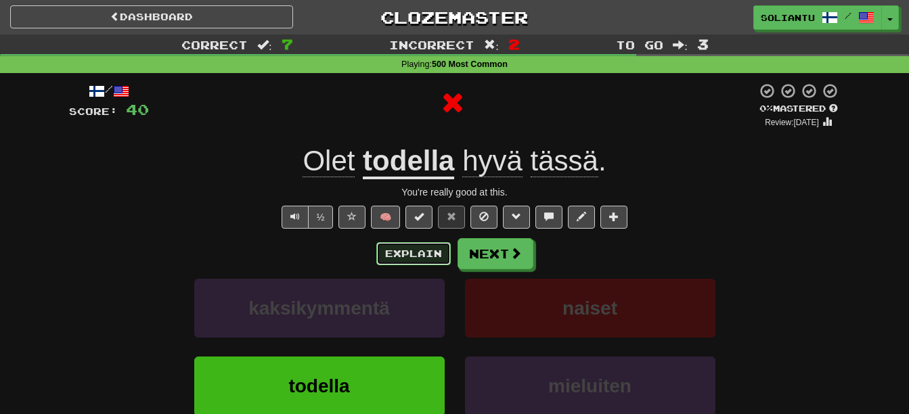
click at [428, 260] on button "Explain" at bounding box center [413, 253] width 74 height 23
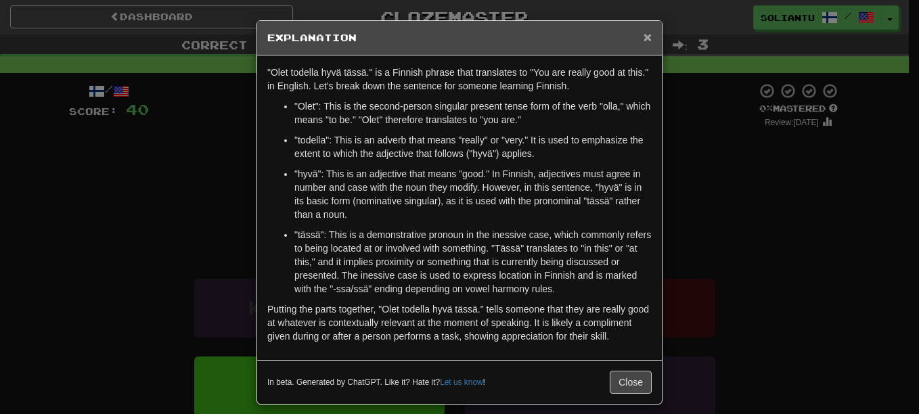
click at [643, 43] on span "×" at bounding box center [647, 37] width 8 height 16
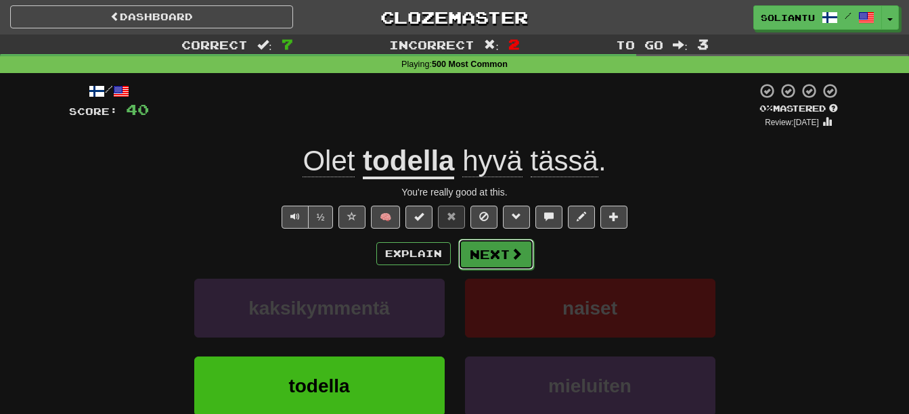
click at [520, 248] on span at bounding box center [516, 254] width 12 height 12
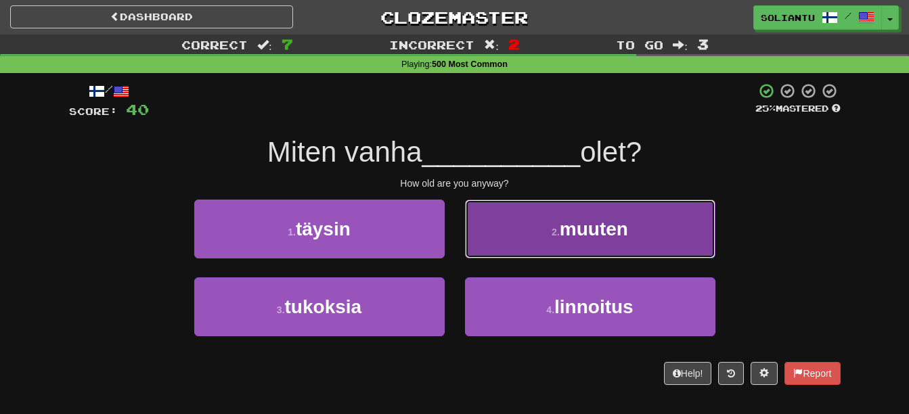
click at [553, 248] on button "2 . muuten" at bounding box center [590, 229] width 250 height 59
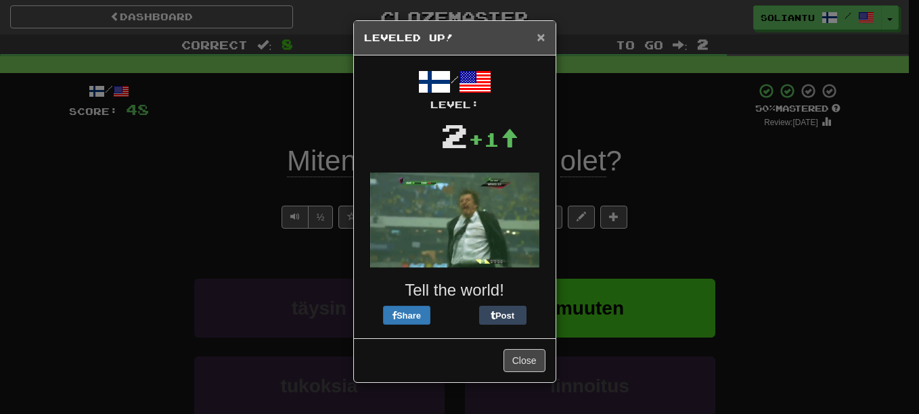
click at [541, 33] on span "×" at bounding box center [541, 37] width 8 height 16
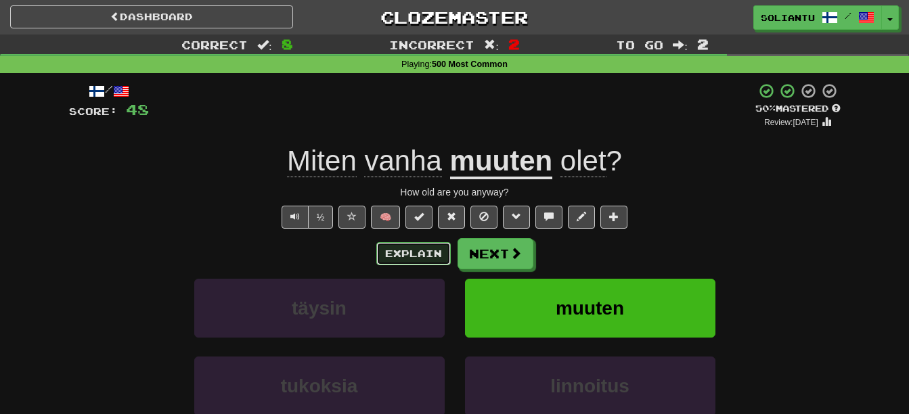
click at [447, 256] on button "Explain" at bounding box center [413, 253] width 74 height 23
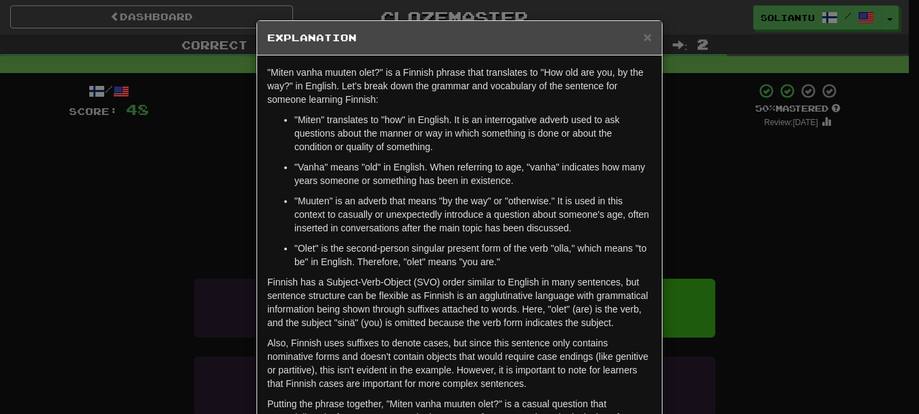
click at [635, 37] on h5 "Explanation" at bounding box center [459, 38] width 384 height 14
click at [643, 37] on span "×" at bounding box center [647, 37] width 8 height 16
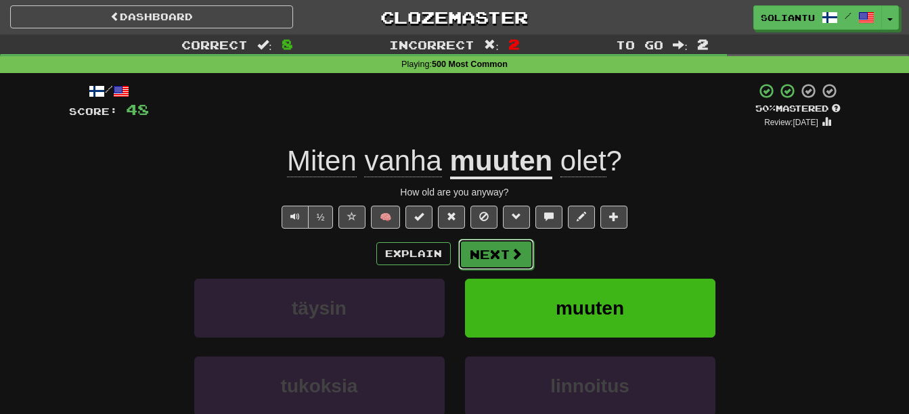
click at [512, 249] on span at bounding box center [516, 254] width 12 height 12
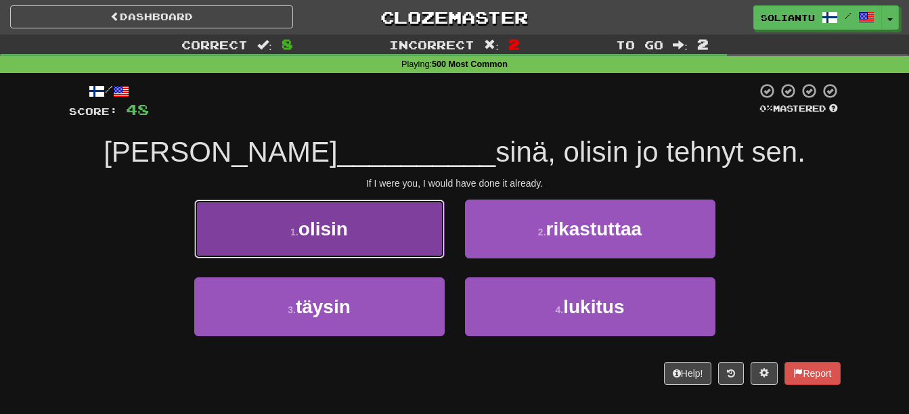
click at [412, 246] on button "1 . olisin" at bounding box center [319, 229] width 250 height 59
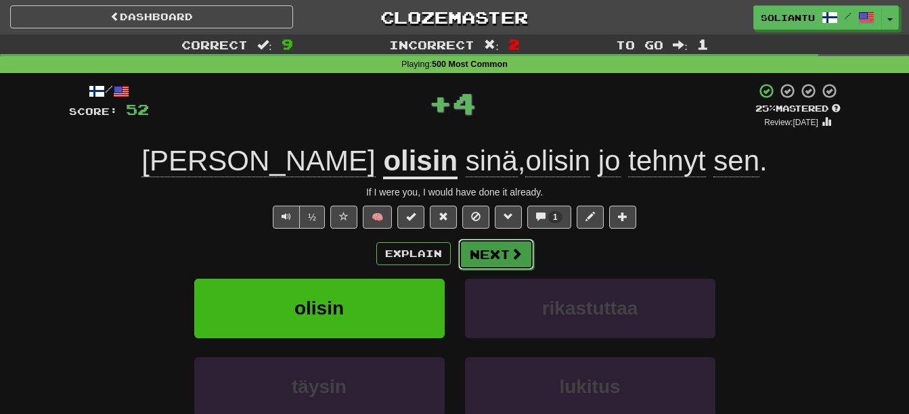
click at [501, 250] on button "Next" at bounding box center [496, 254] width 76 height 31
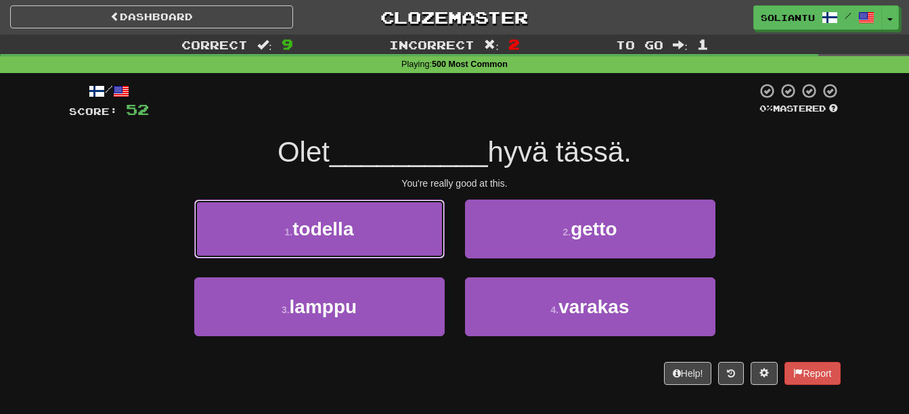
click at [388, 229] on button "1 . todella" at bounding box center [319, 229] width 250 height 59
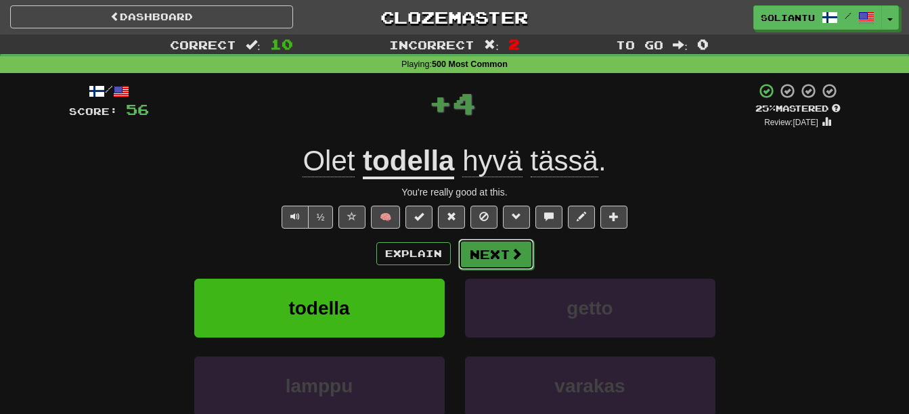
click at [499, 246] on button "Next" at bounding box center [496, 254] width 76 height 31
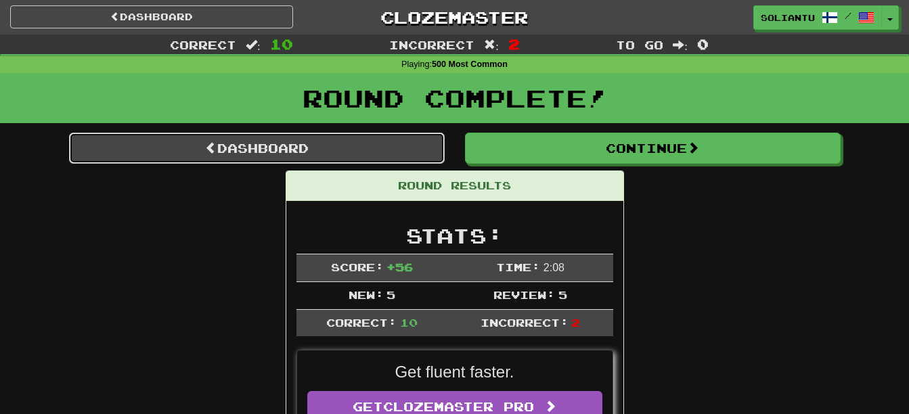
click at [301, 141] on link "Dashboard" at bounding box center [257, 148] width 376 height 31
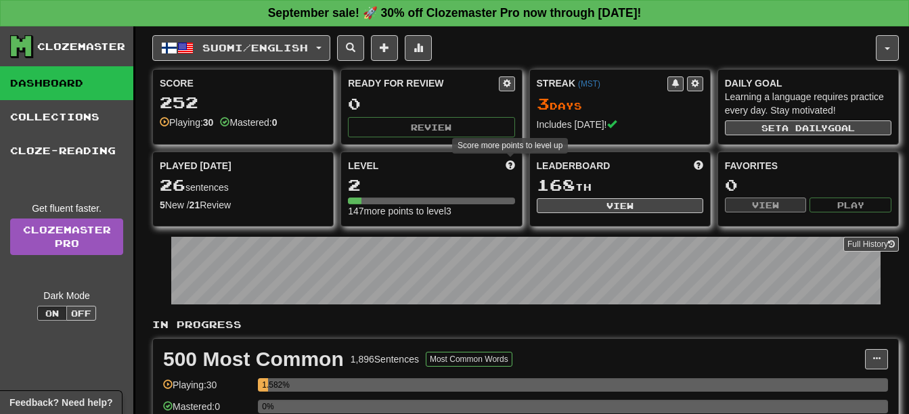
click at [505, 164] on span at bounding box center [509, 164] width 9 height 9
click at [463, 175] on div "Level 2 147 more points to level 3" at bounding box center [431, 188] width 180 height 73
click at [210, 51] on span "Suomi / English" at bounding box center [255, 48] width 106 height 12
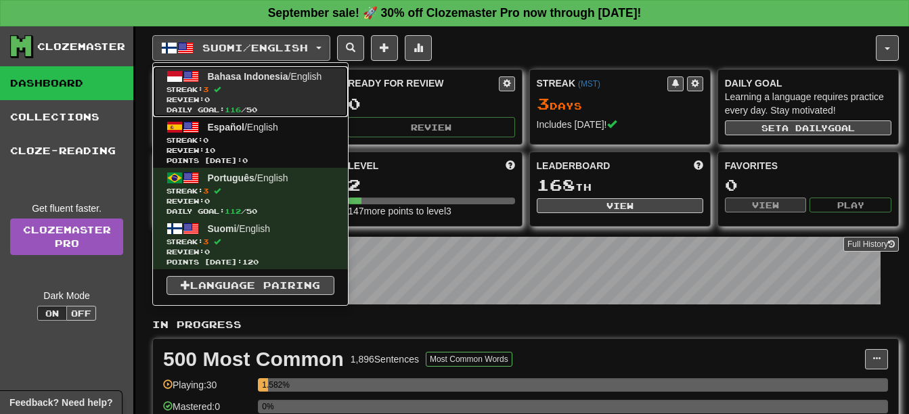
click at [318, 107] on span "Daily Goal: 116 / 50" at bounding box center [250, 110] width 168 height 10
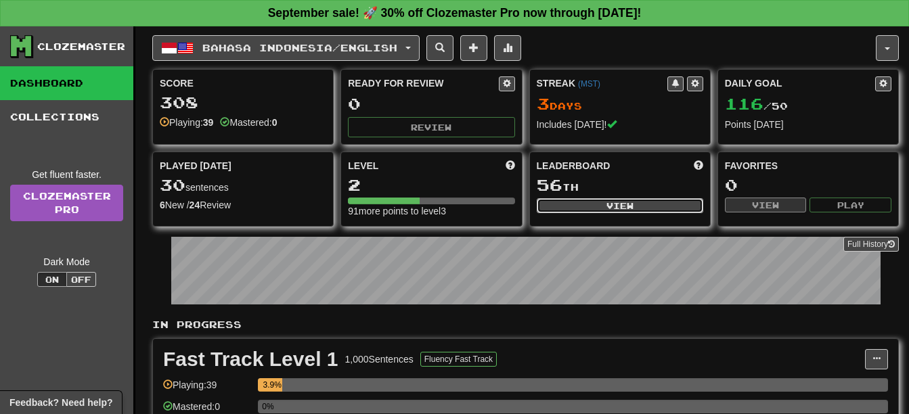
click at [666, 202] on button "View" at bounding box center [620, 205] width 166 height 15
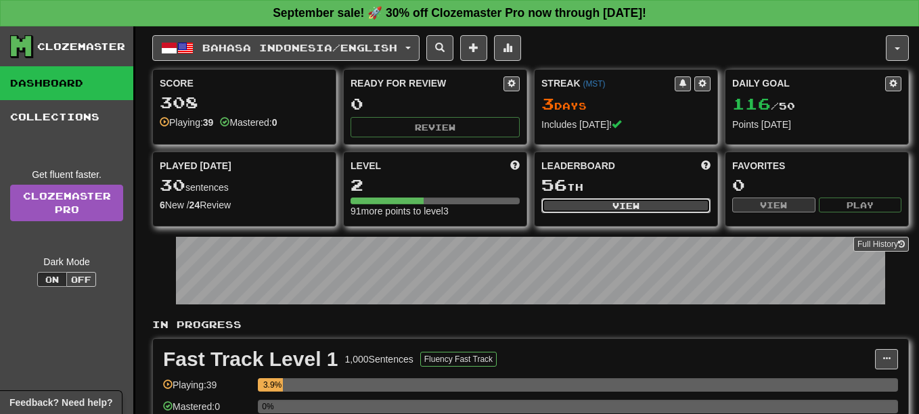
select select "**********"
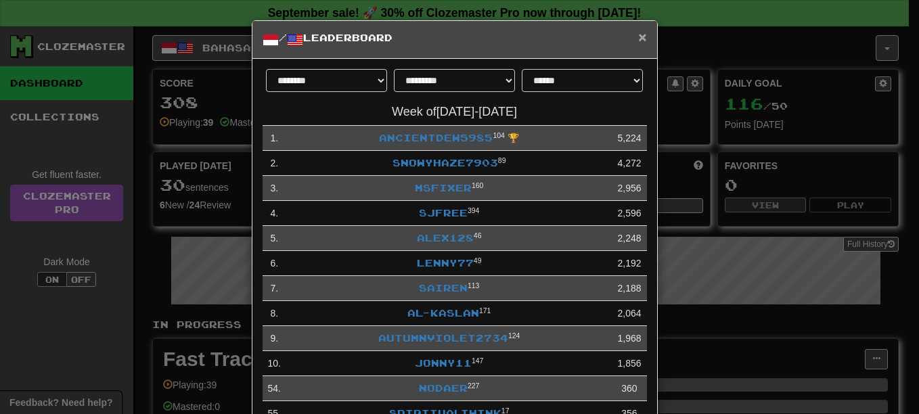
click at [638, 37] on span "×" at bounding box center [642, 37] width 8 height 16
